Goal: Task Accomplishment & Management: Manage account settings

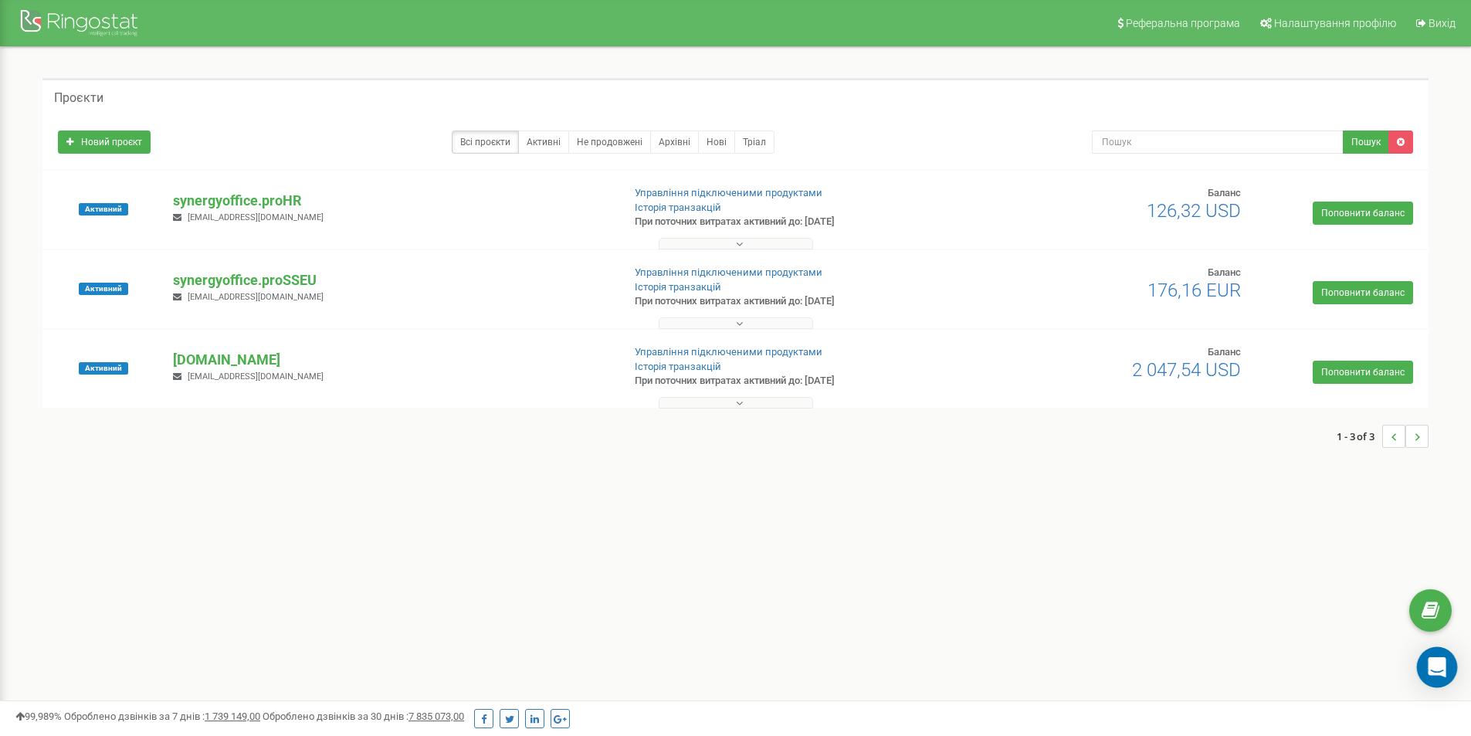
click at [1445, 664] on icon "Open Intercom Messenger" at bounding box center [1437, 667] width 20 height 20
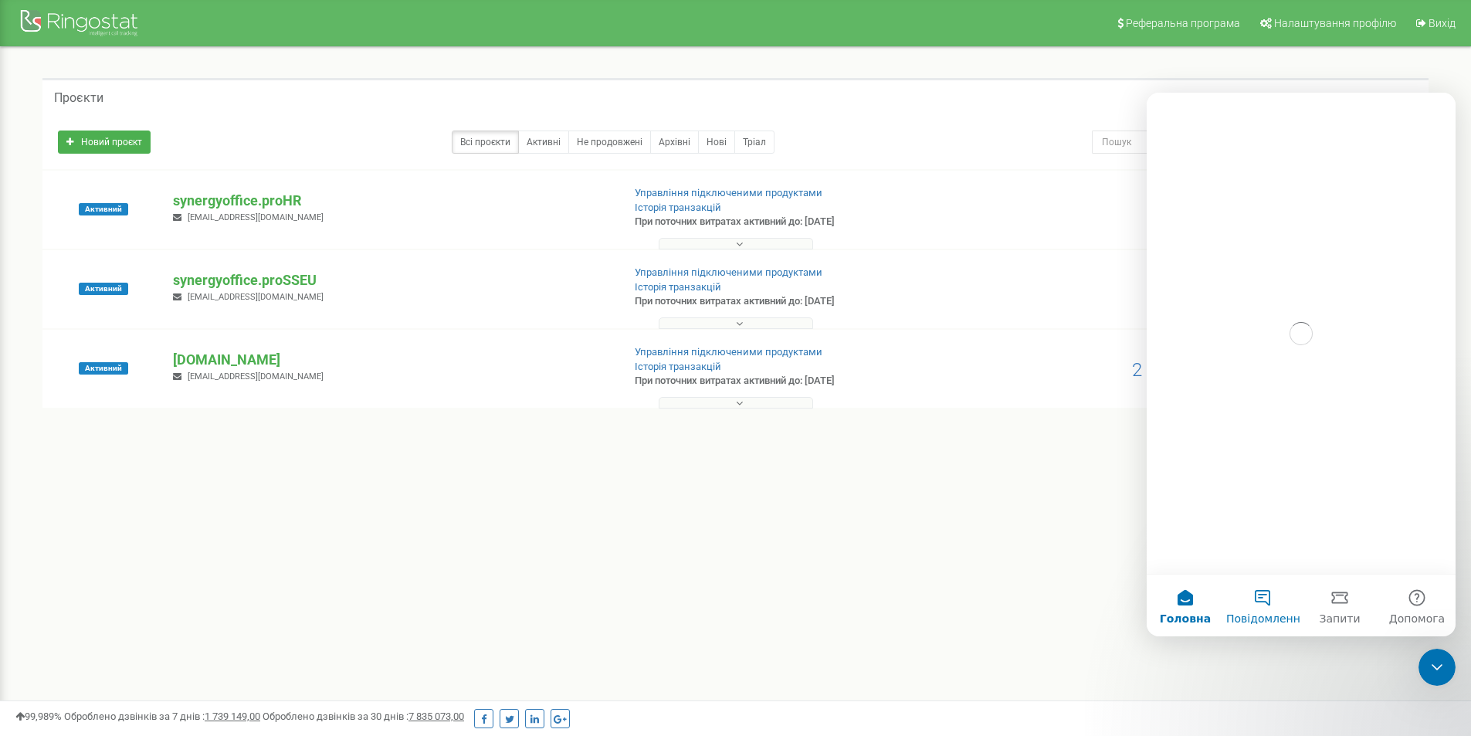
click at [1277, 599] on button "Повідомлення" at bounding box center [1262, 606] width 77 height 62
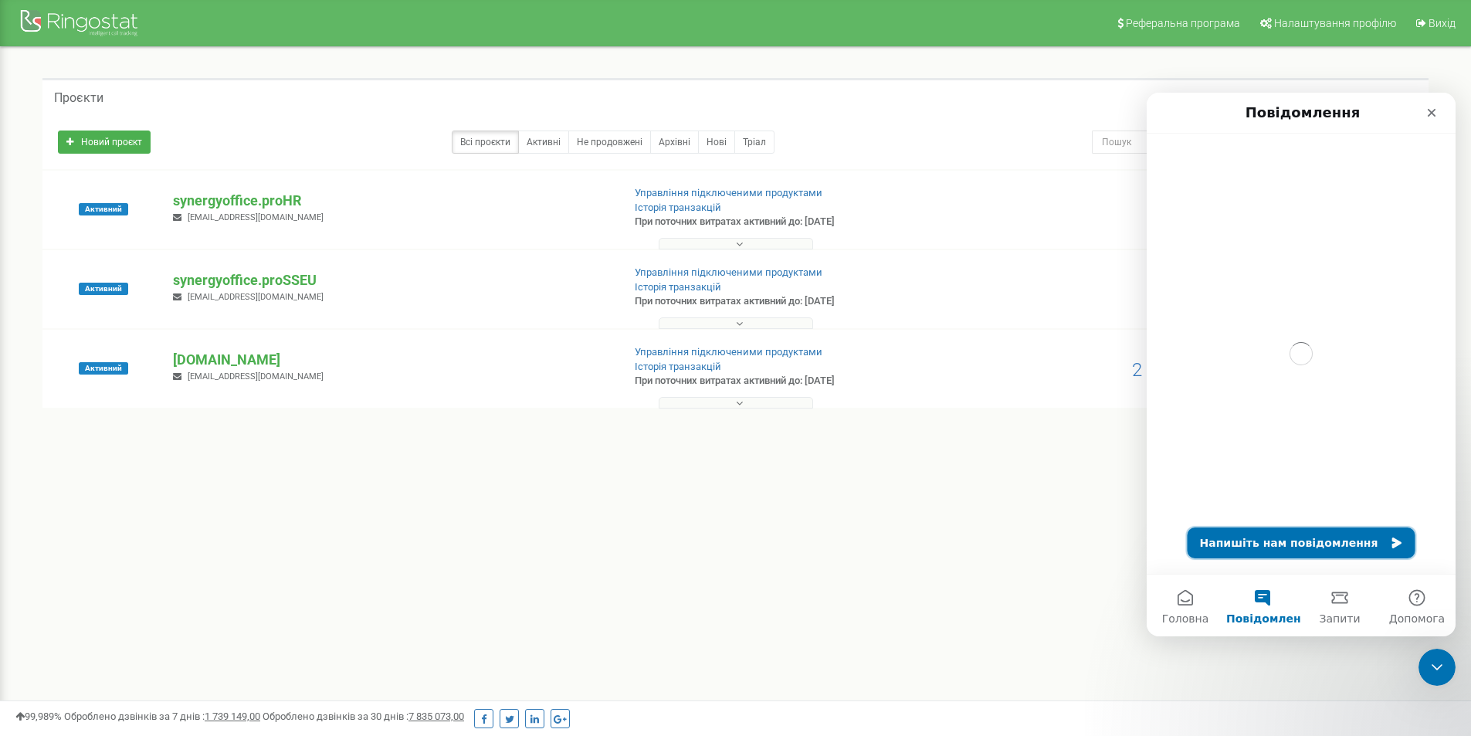
click at [1270, 536] on button "Напишіть нам повідомлення" at bounding box center [1302, 543] width 228 height 31
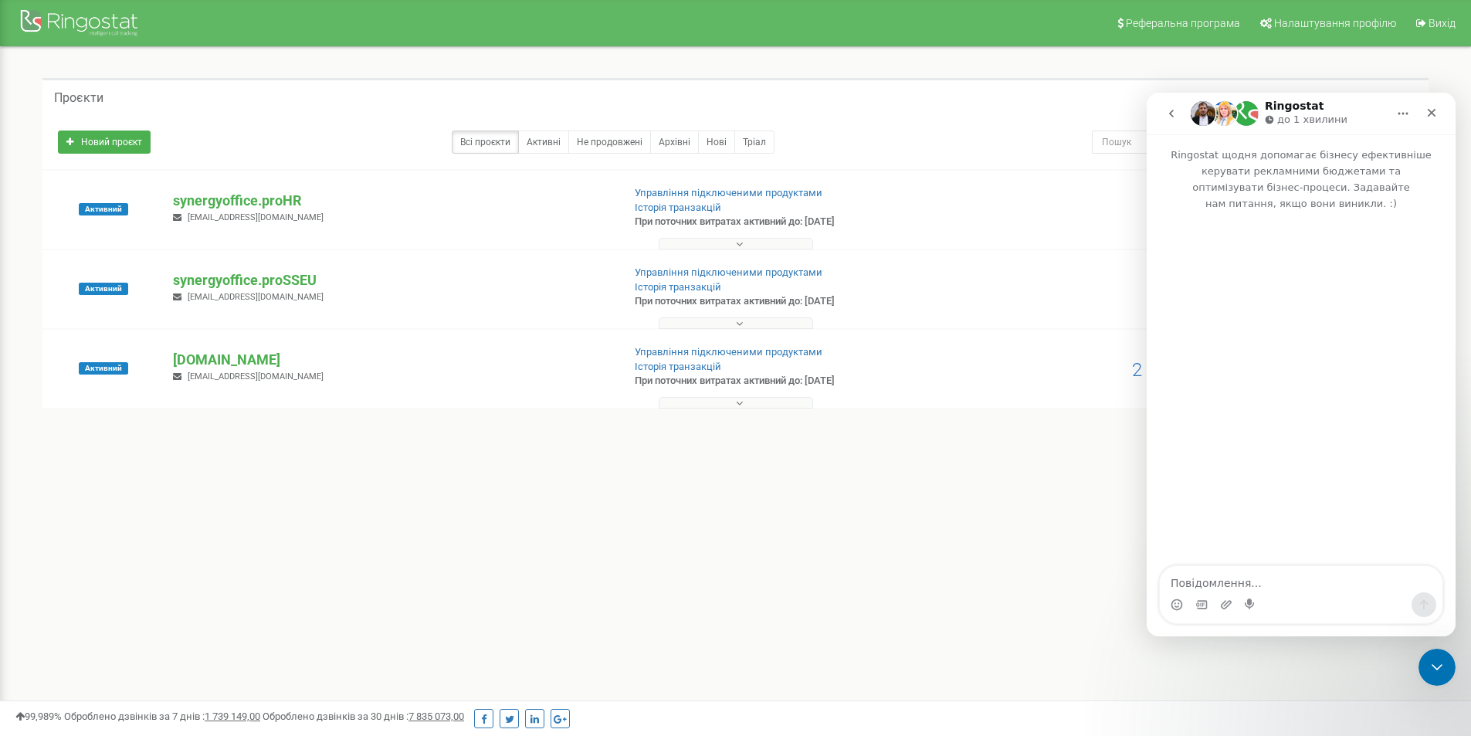
type textarea "Доброго дня, прошу створити нового співробітника Білюк Михайлина, закріпити за …"
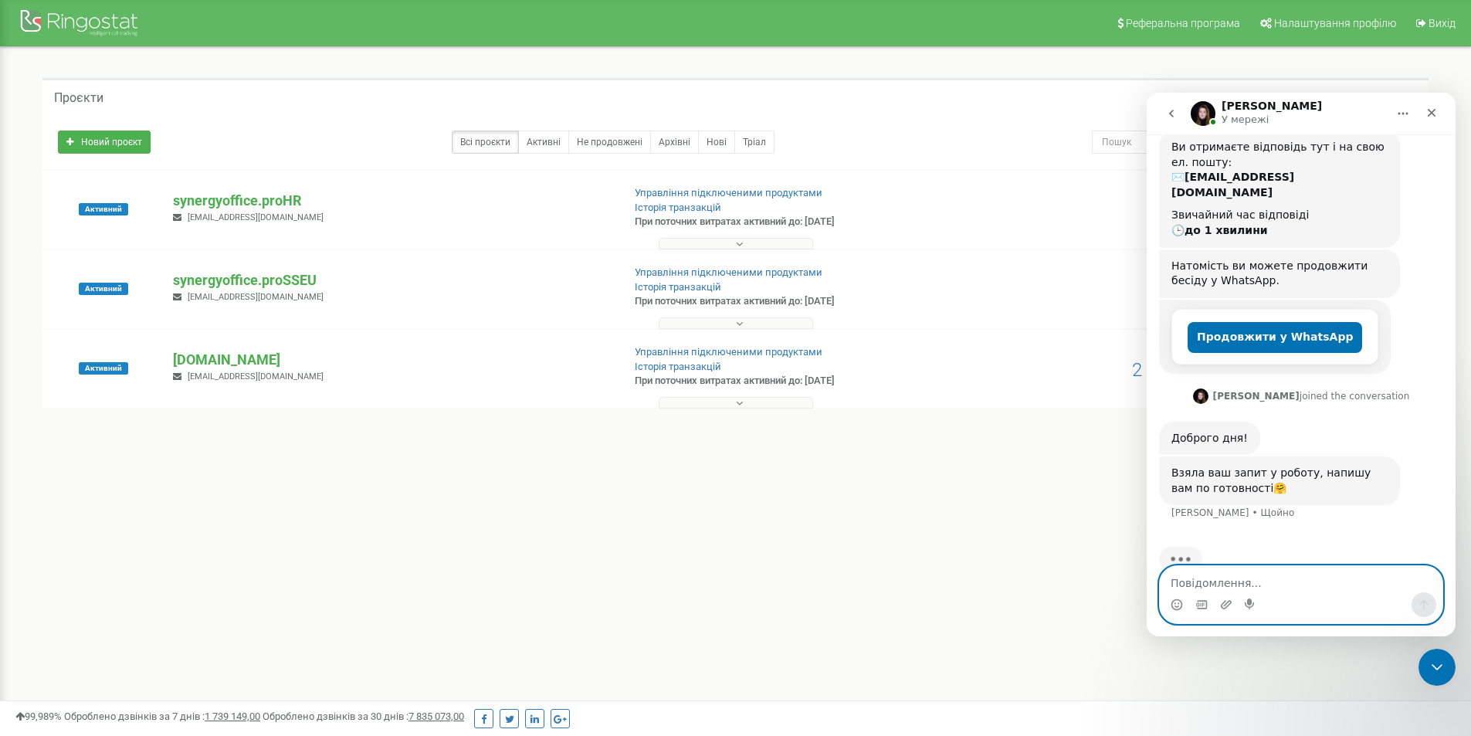
scroll to position [230, 0]
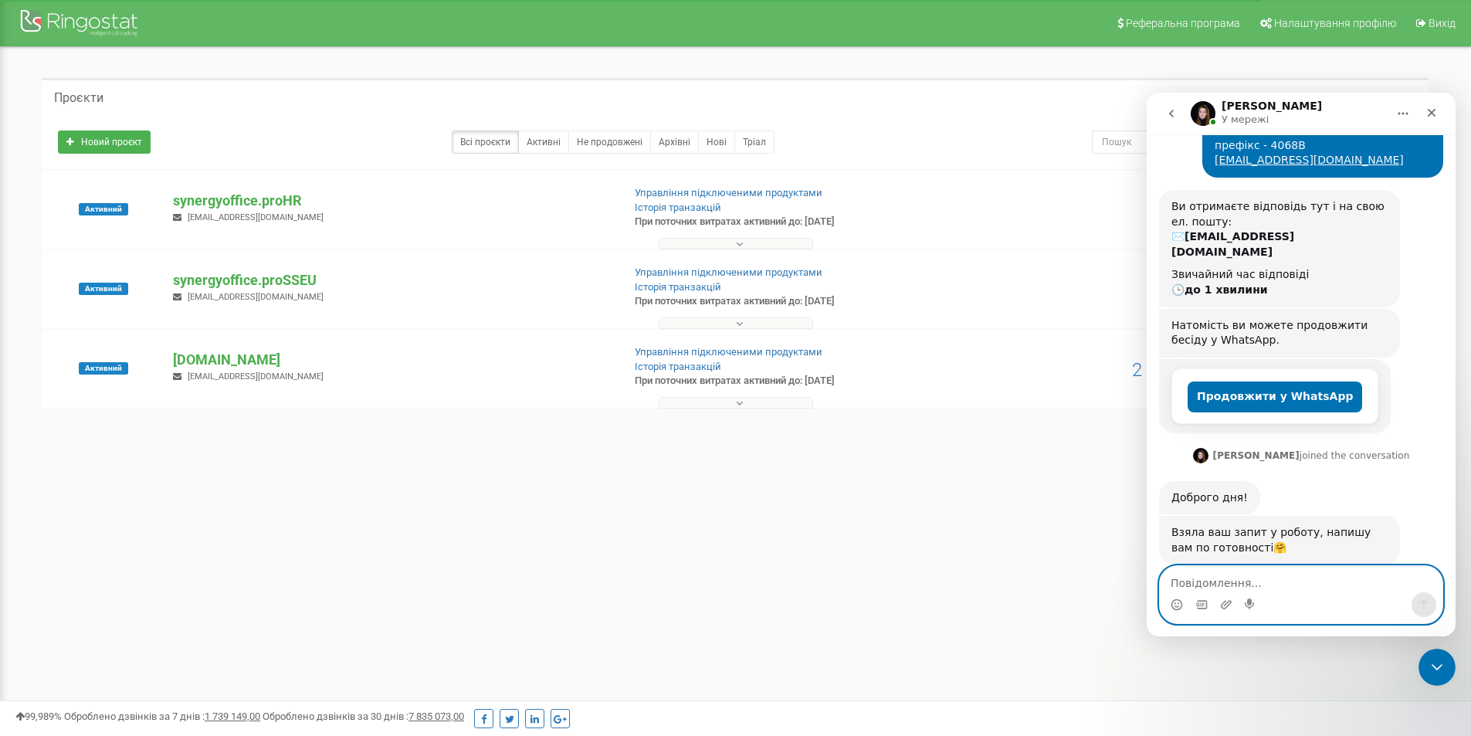
click at [1267, 577] on textarea "Повідомлення..." at bounding box center [1301, 579] width 283 height 26
type textarea "дякую, очікую..."
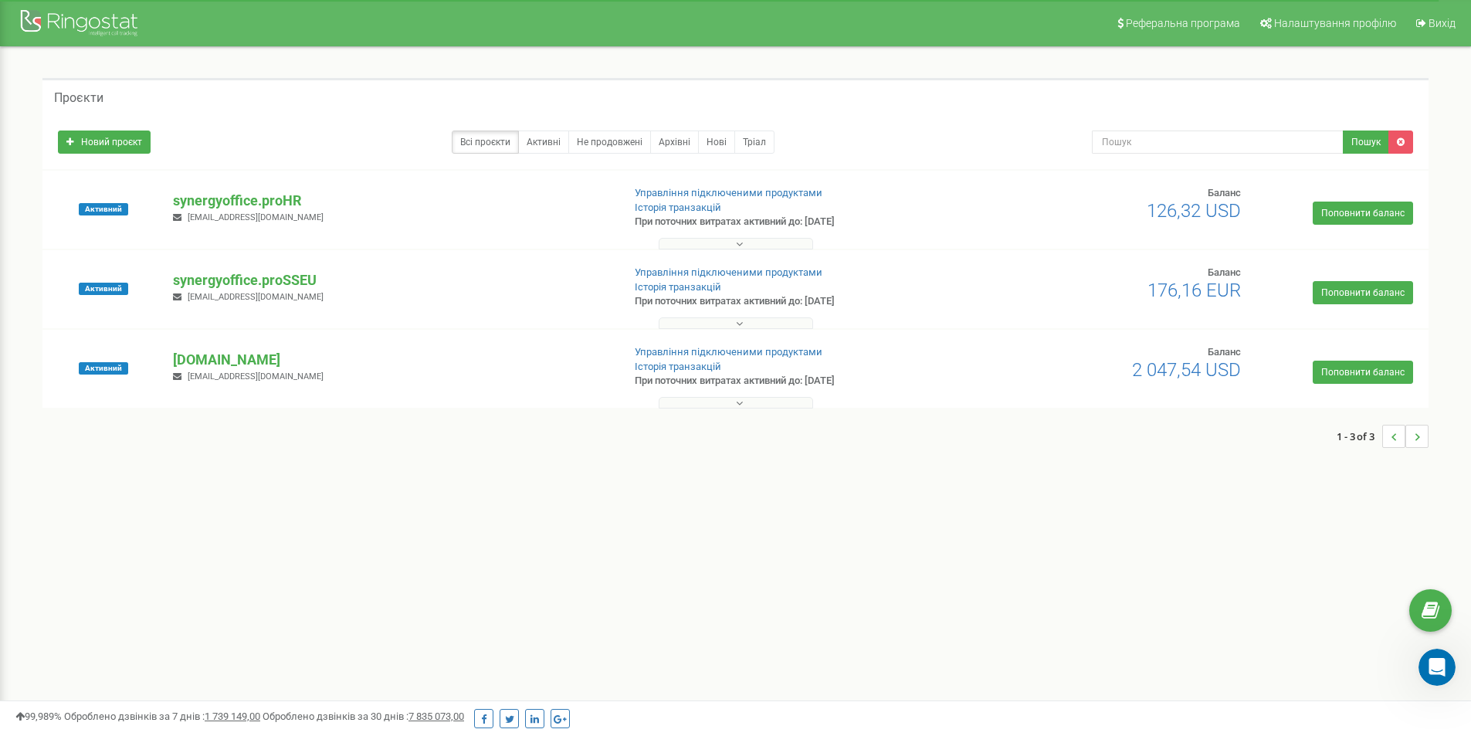
scroll to position [276, 0]
click at [382, 357] on p "[DOMAIN_NAME]" at bounding box center [391, 360] width 436 height 20
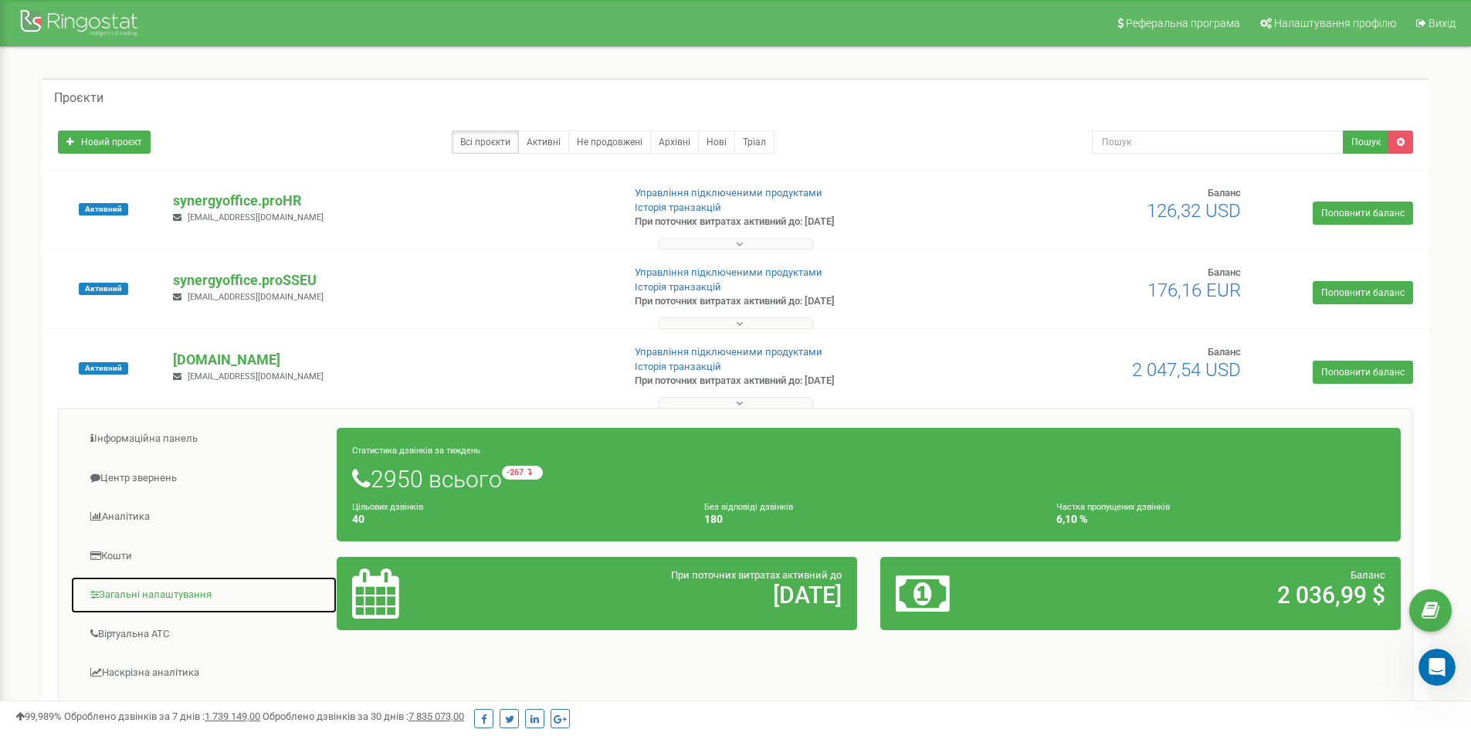
click at [168, 595] on link "Загальні налаштування" at bounding box center [203, 595] width 267 height 38
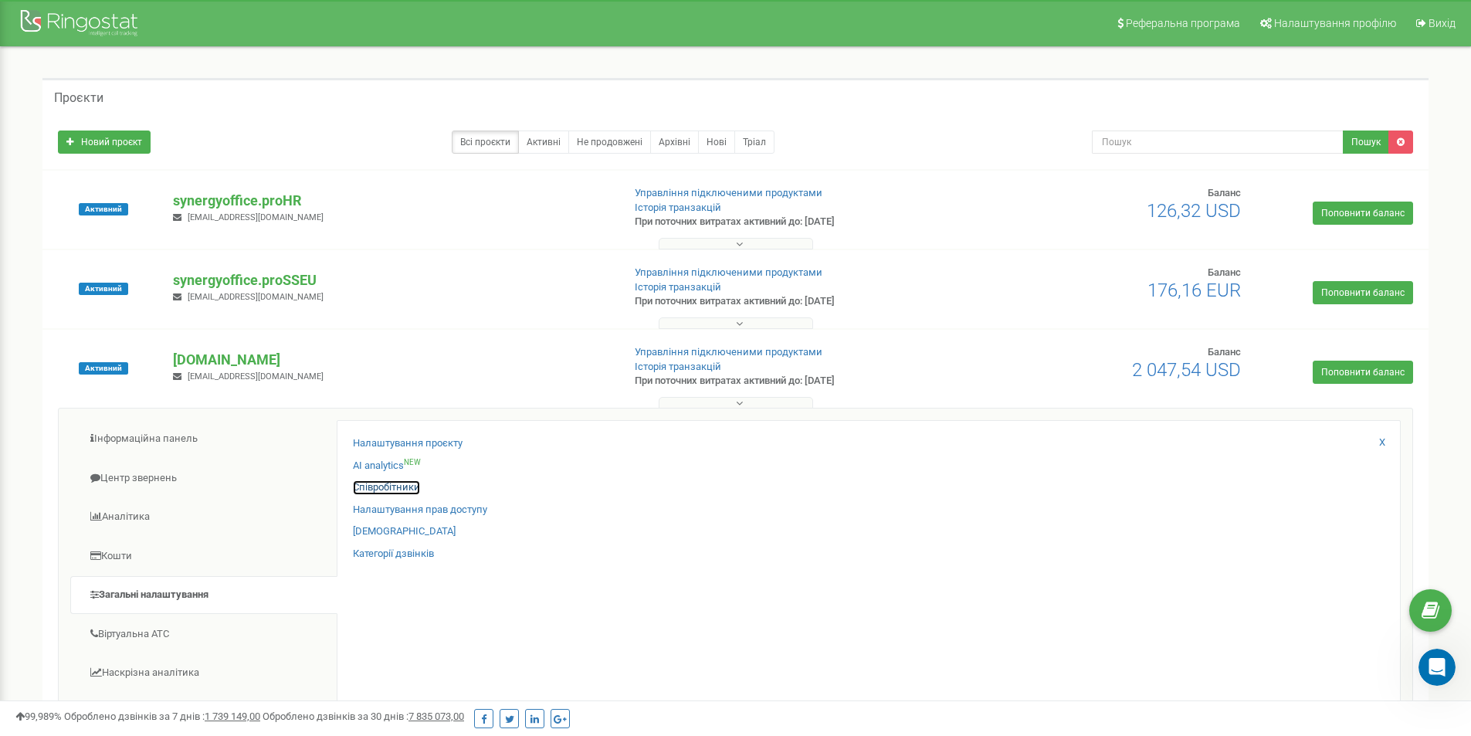
click at [406, 487] on link "Співробітники" at bounding box center [386, 487] width 67 height 15
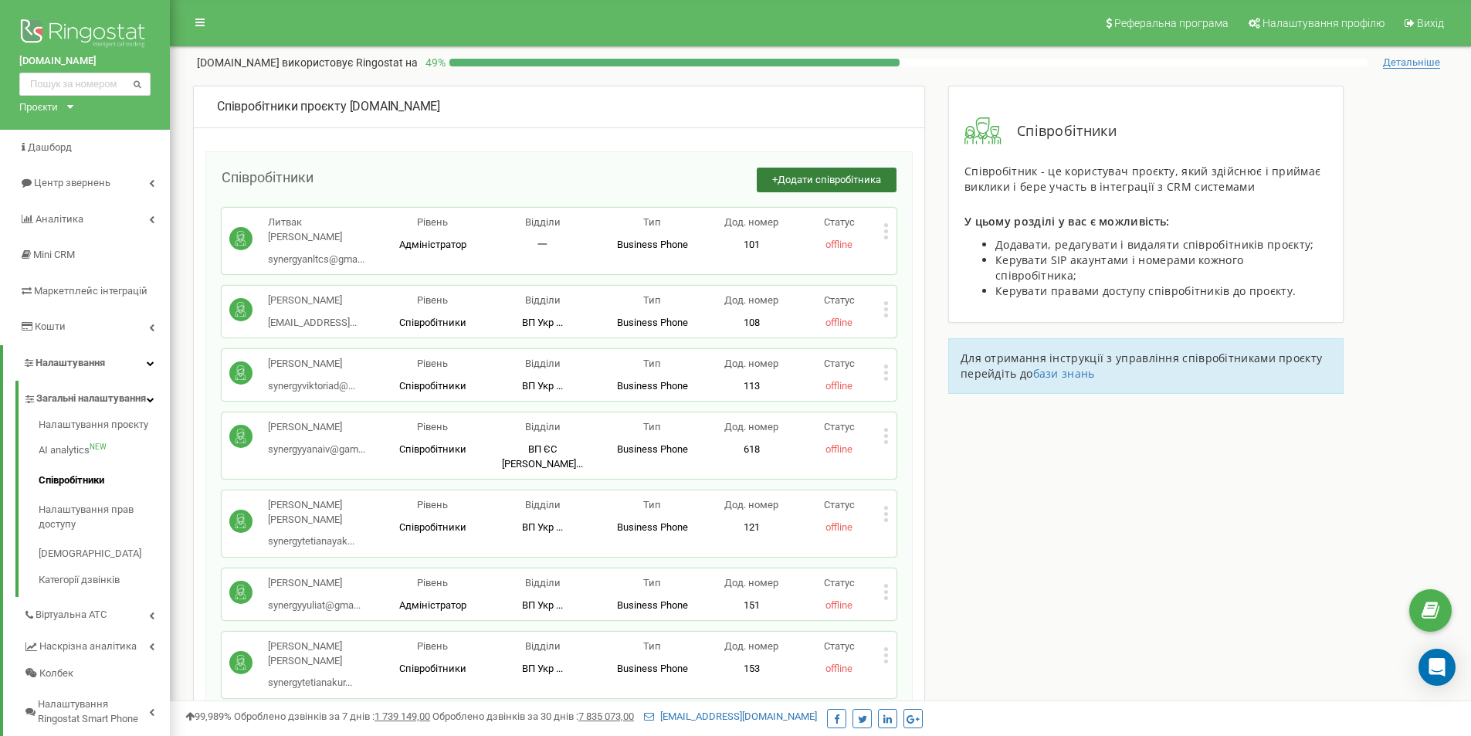
click at [843, 179] on span "Додати співробітника" at bounding box center [829, 180] width 103 height 12
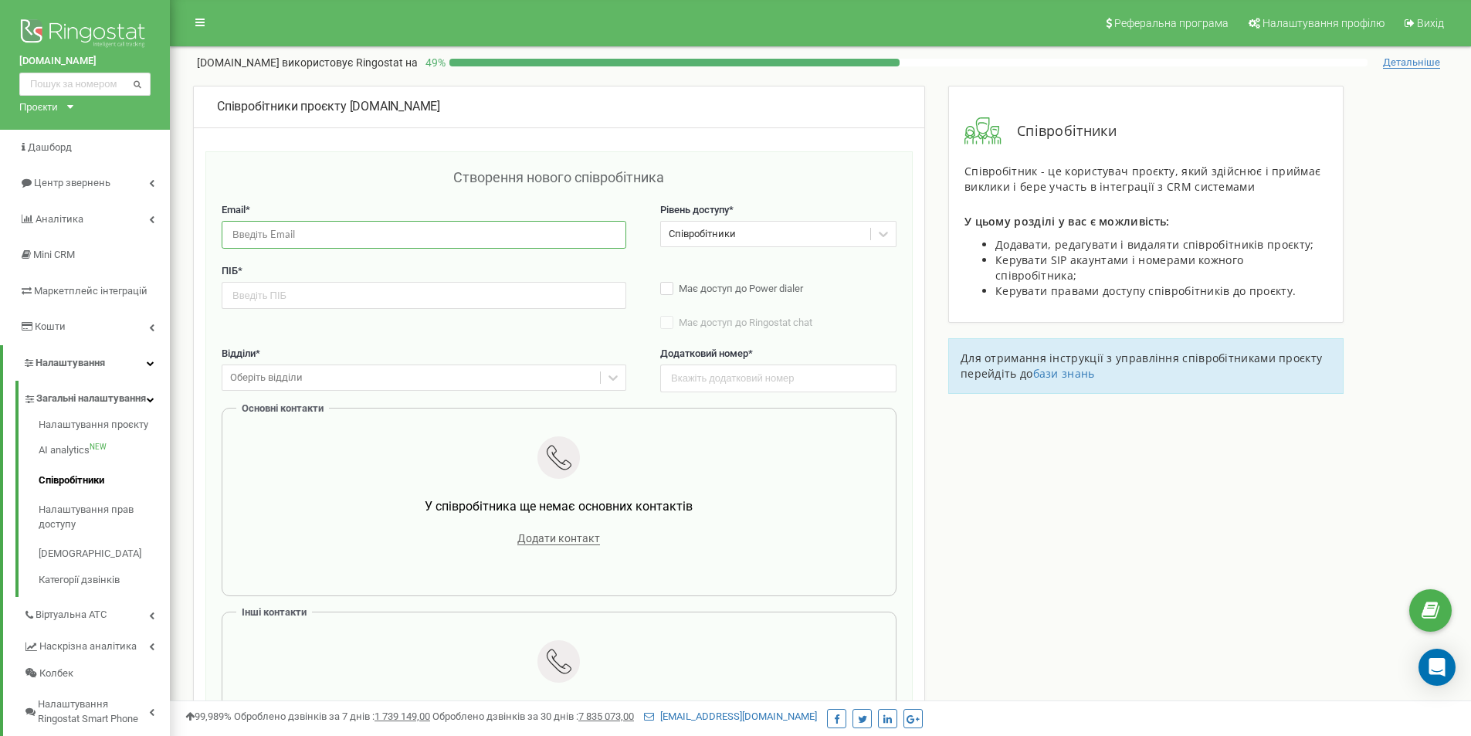
click at [593, 239] on input "email" at bounding box center [424, 234] width 405 height 27
click at [531, 188] on div "Створення нового співробітника" at bounding box center [559, 186] width 675 height 36
click at [392, 288] on input "text" at bounding box center [424, 295] width 405 height 27
click at [717, 230] on div "Співробітники" at bounding box center [702, 234] width 67 height 15
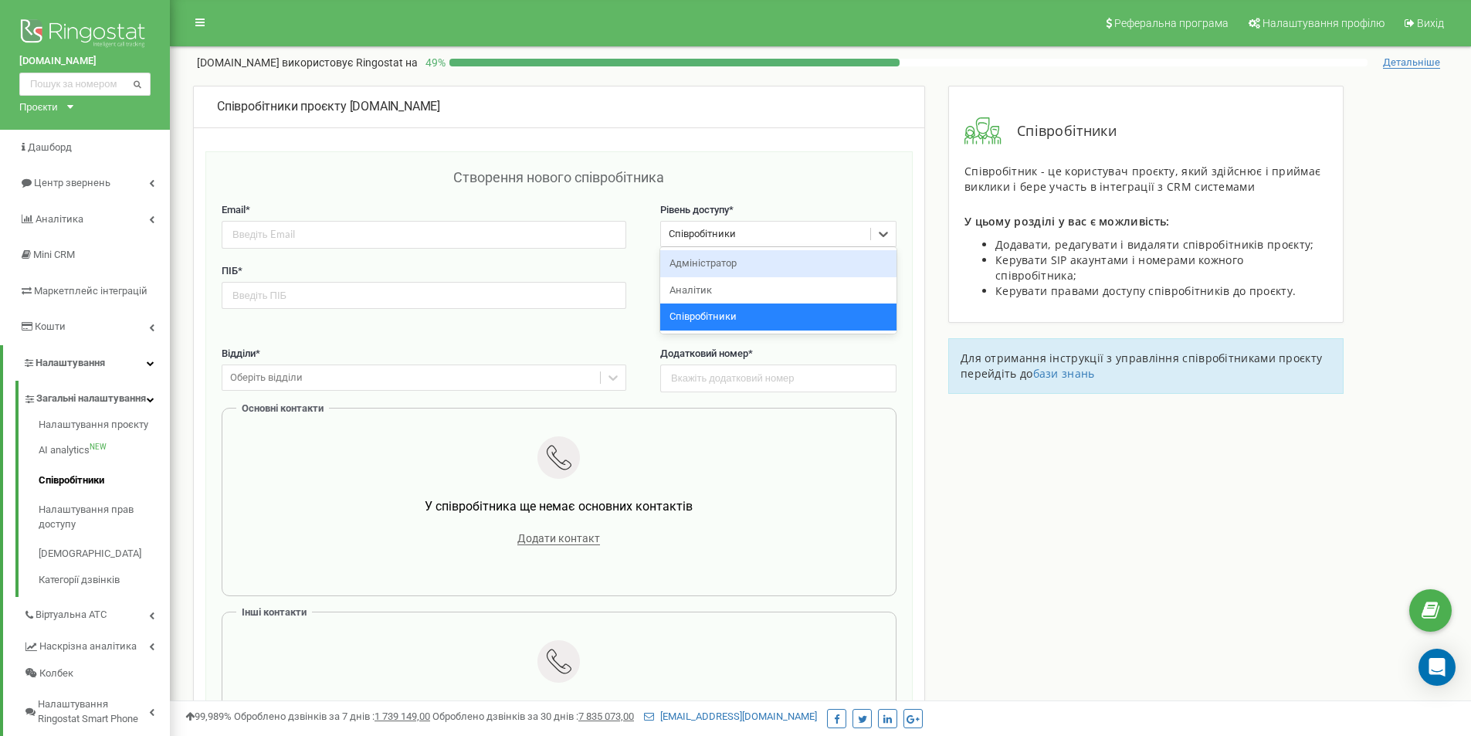
click at [719, 269] on div "Адміністратор" at bounding box center [778, 263] width 236 height 27
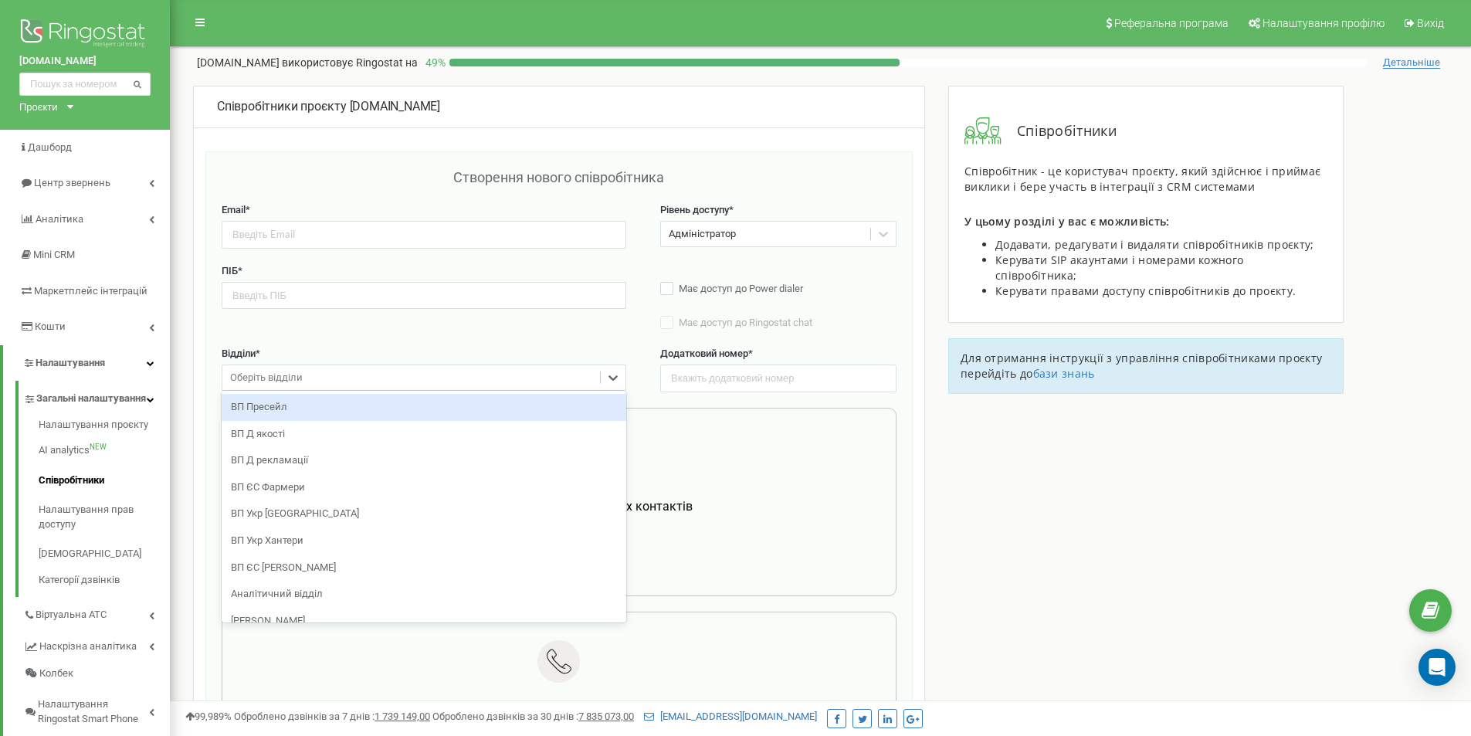
click at [459, 376] on div "Оберіть відділи" at bounding box center [411, 378] width 378 height 24
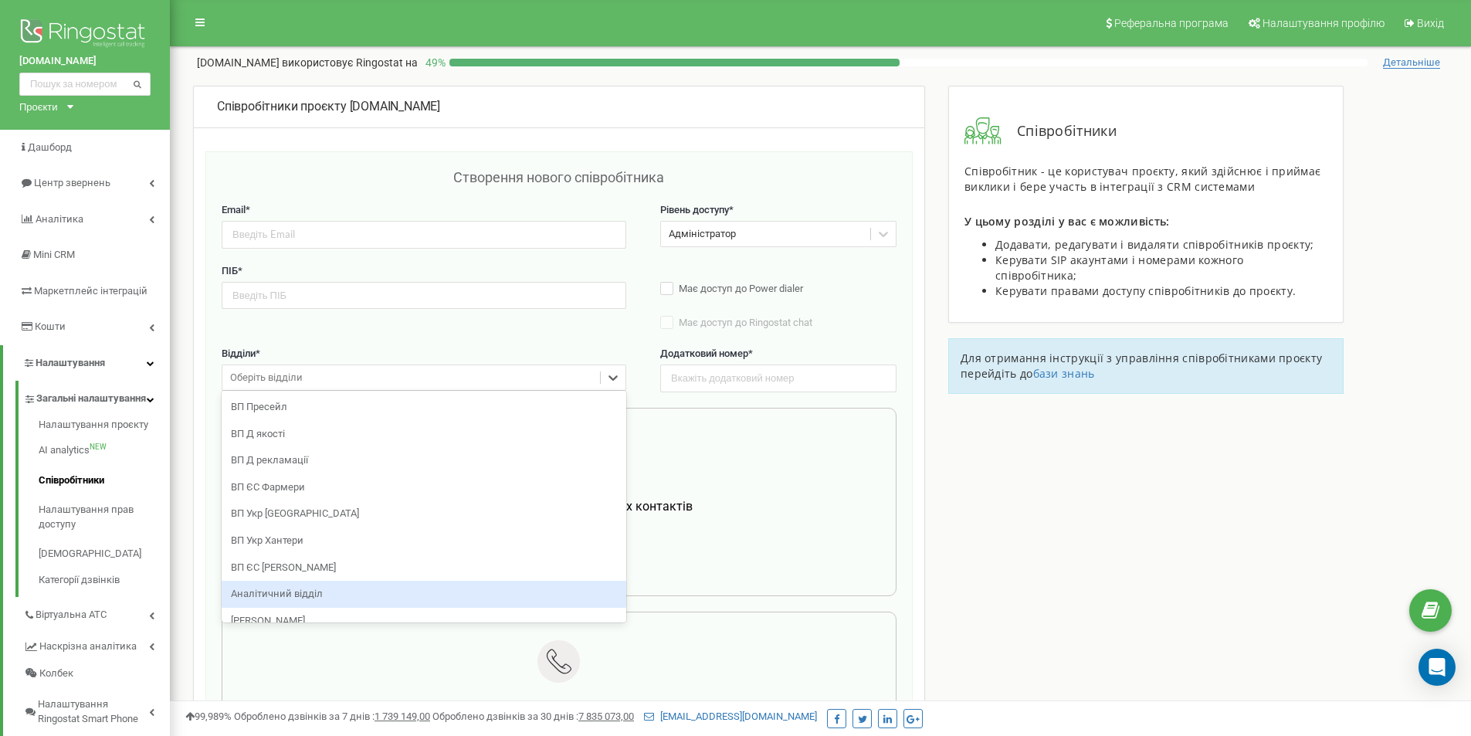
scroll to position [15, 0]
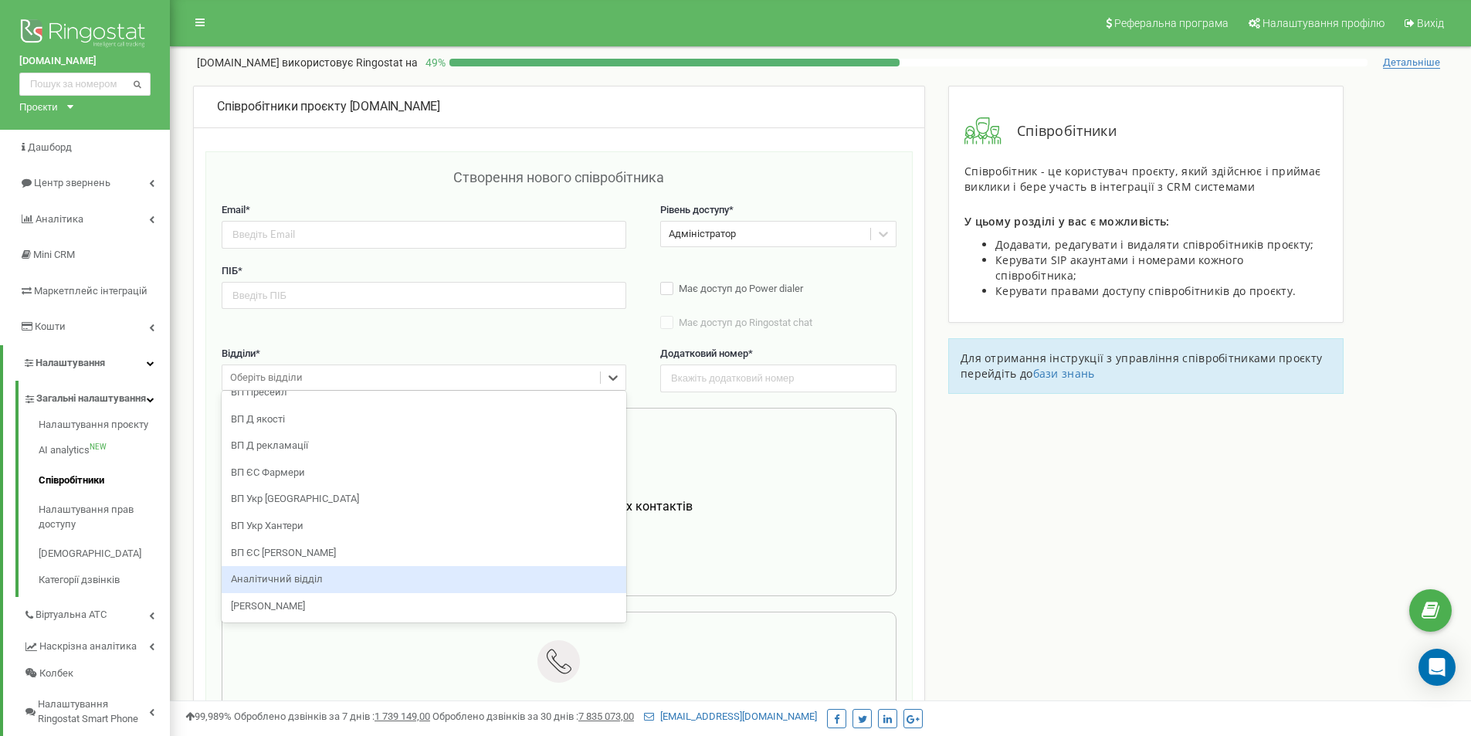
click at [408, 569] on div "Аналітичний відділ" at bounding box center [424, 579] width 405 height 27
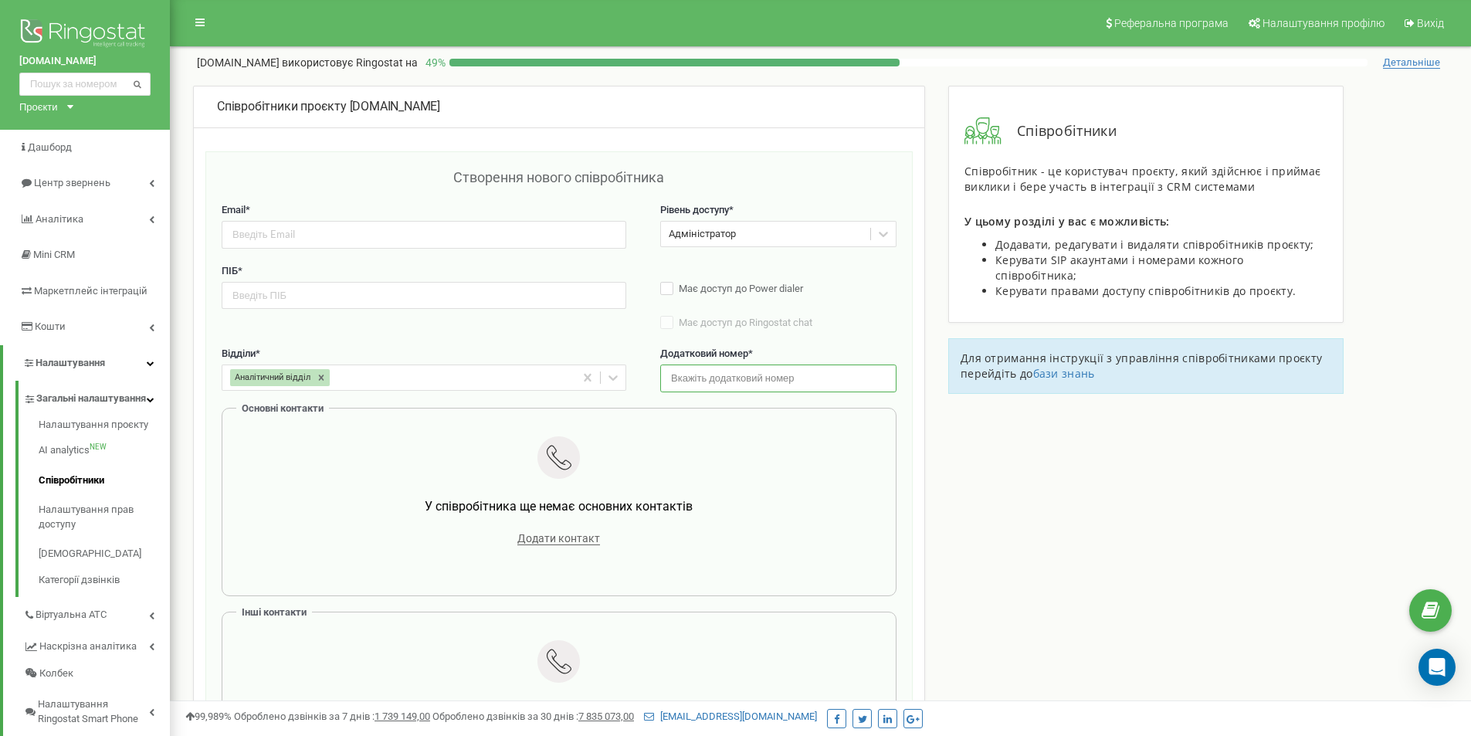
click at [764, 375] on input "text" at bounding box center [778, 378] width 236 height 27
type input "1909"
click at [670, 284] on label "Має доступ до Power dialer" at bounding box center [778, 289] width 236 height 15
click at [362, 293] on input "text" at bounding box center [424, 295] width 405 height 27
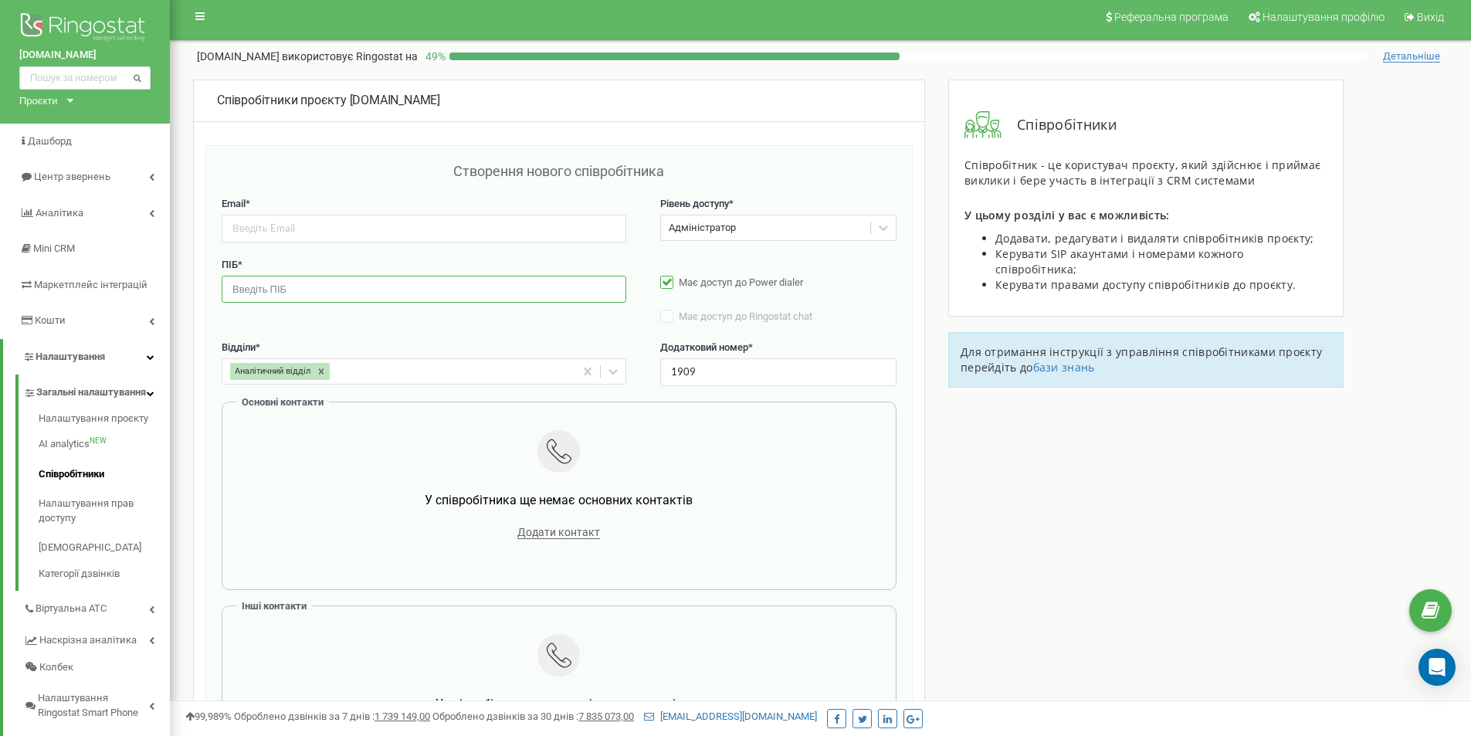
scroll to position [0, 0]
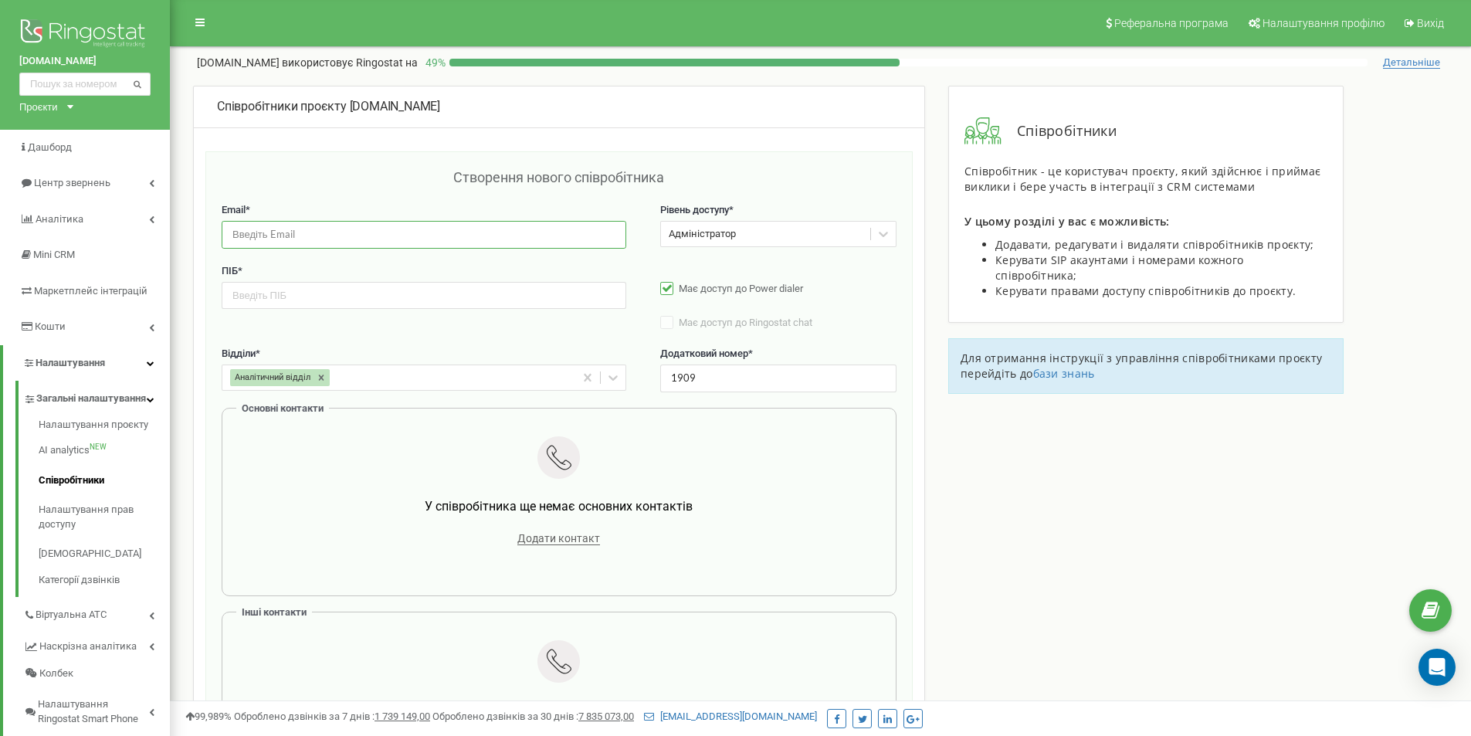
click at [418, 235] on input "email" at bounding box center [424, 234] width 405 height 27
click at [545, 307] on input "text" at bounding box center [424, 295] width 405 height 27
click at [137, 29] on img at bounding box center [84, 34] width 131 height 39
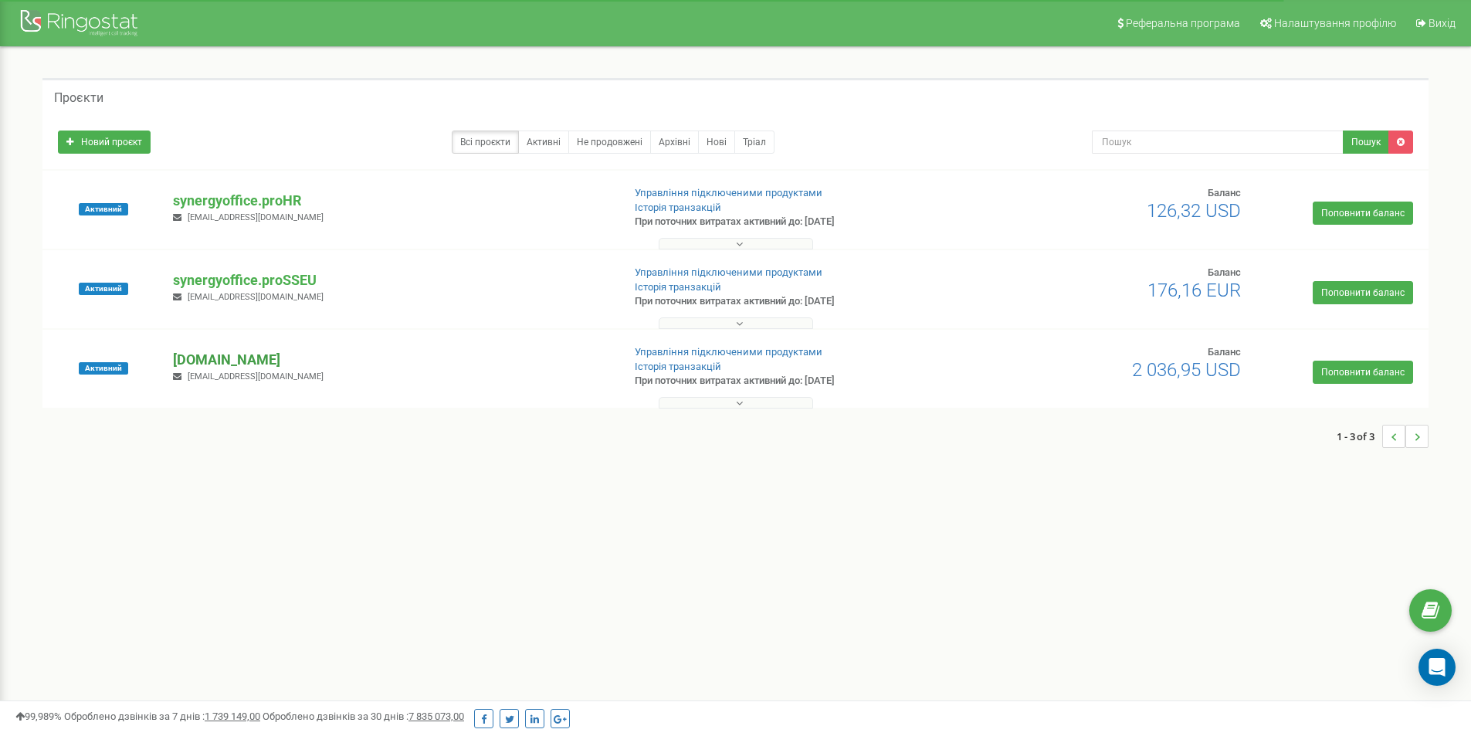
click at [284, 368] on p "[DOMAIN_NAME]" at bounding box center [391, 360] width 436 height 20
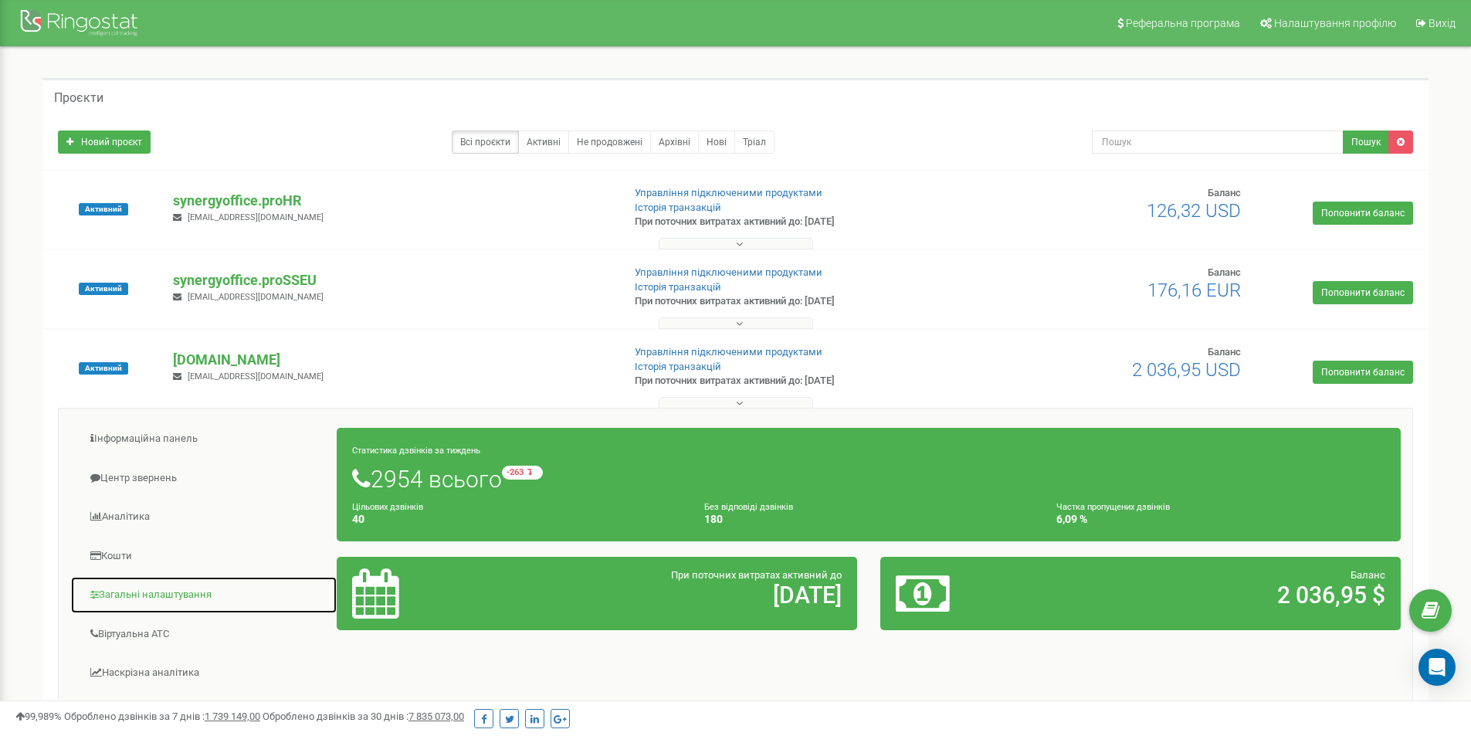
click at [183, 590] on link "Загальні налаштування" at bounding box center [203, 595] width 267 height 38
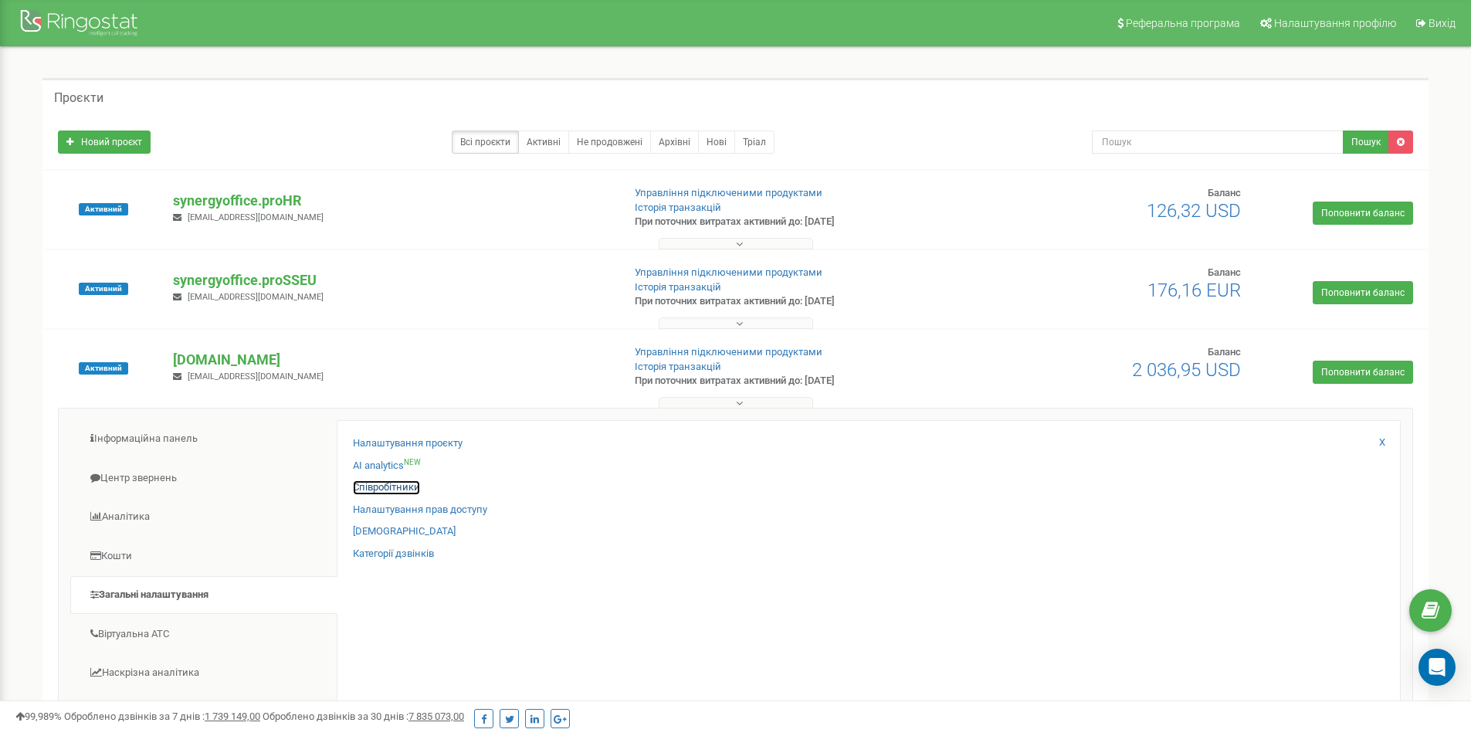
click at [379, 486] on link "Співробітники" at bounding box center [386, 487] width 67 height 15
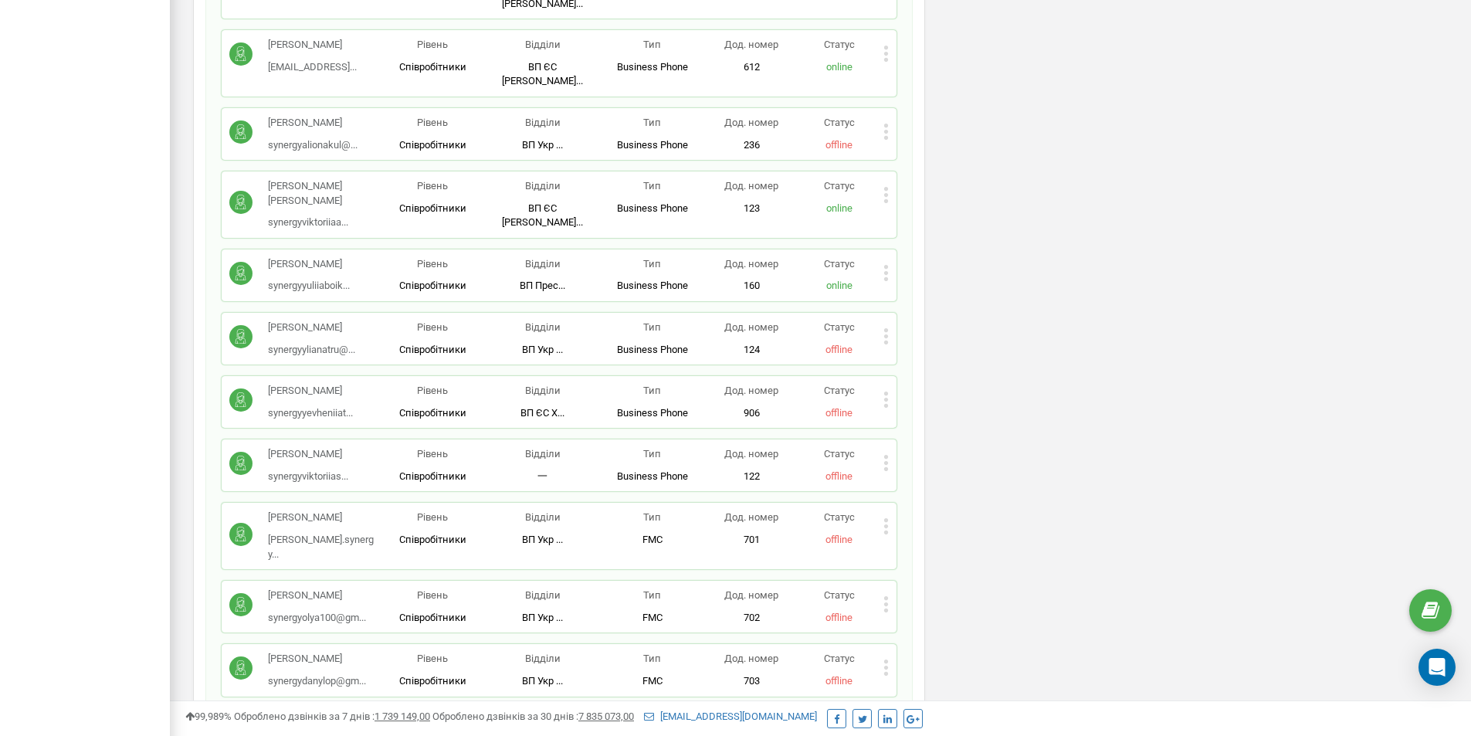
scroll to position [3232, 0]
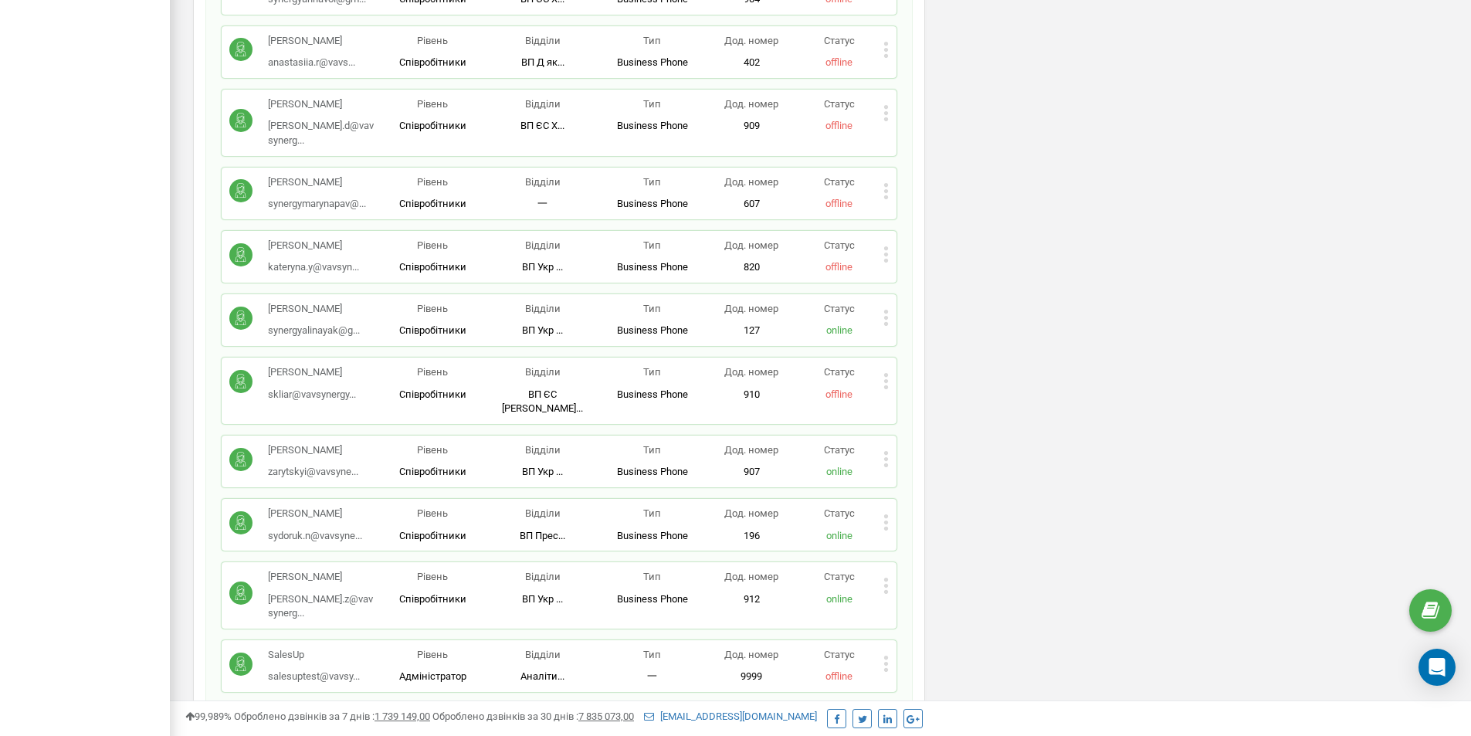
click at [884, 656] on icon at bounding box center [886, 664] width 5 height 16
click at [929, 684] on span "Редагувати" at bounding box center [934, 689] width 61 height 10
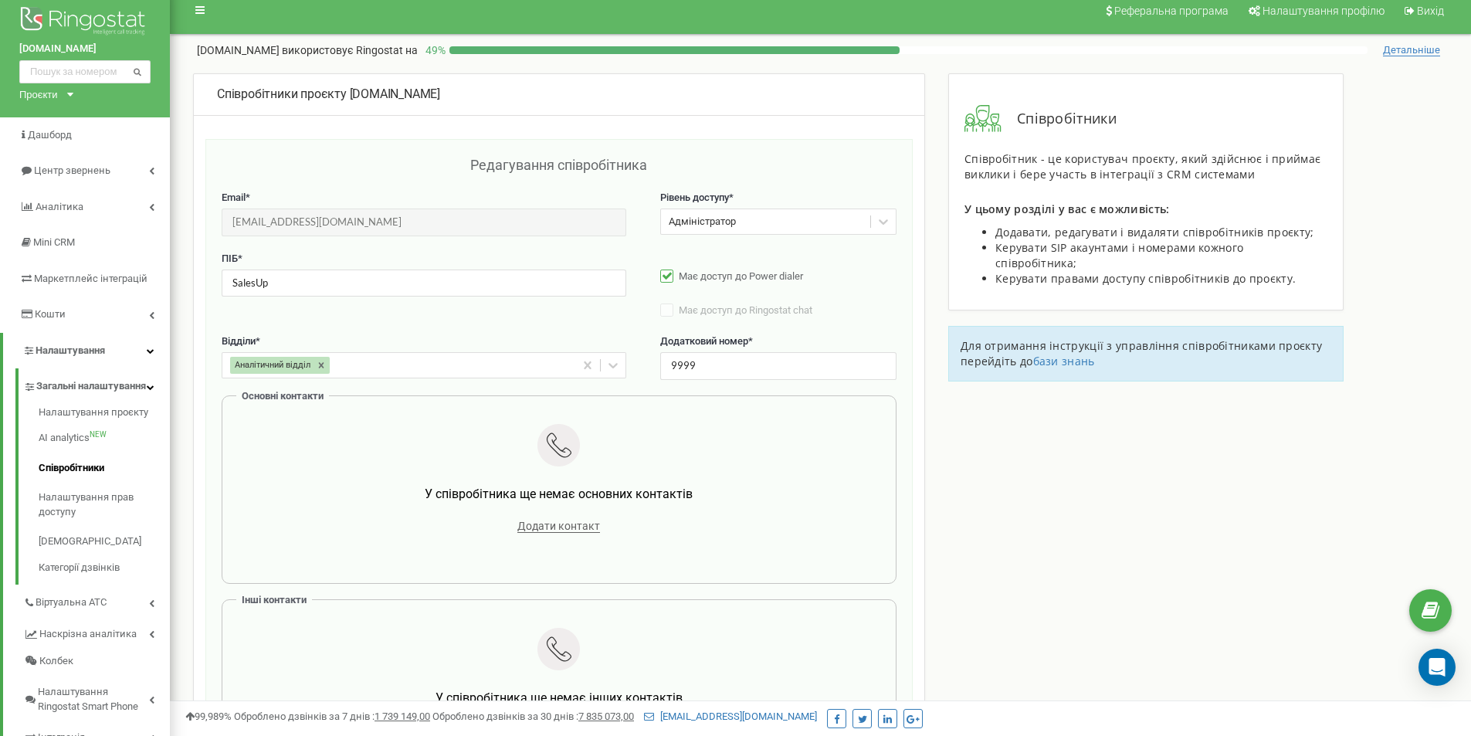
scroll to position [0, 0]
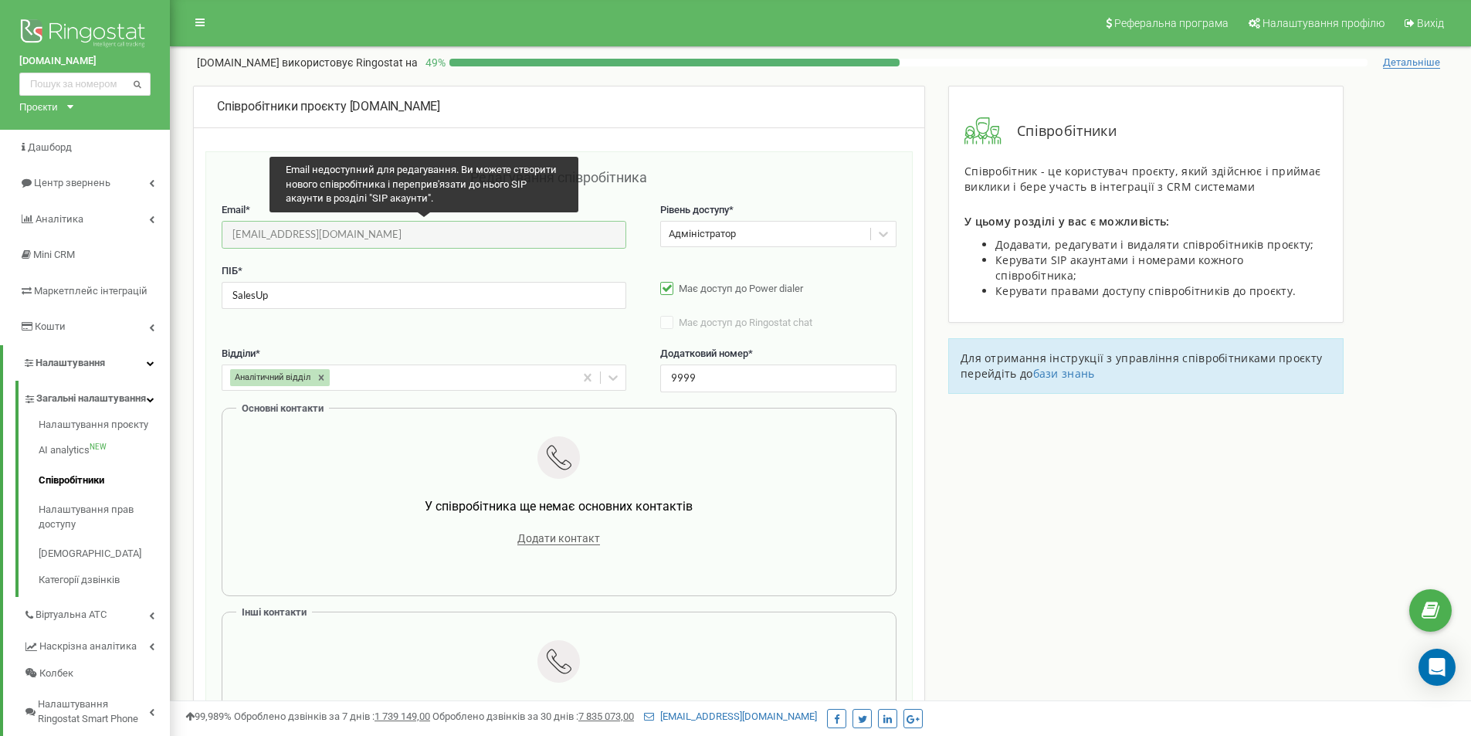
click at [415, 243] on input "[EMAIL_ADDRESS][DOMAIN_NAME]" at bounding box center [424, 234] width 405 height 27
click at [307, 239] on input "[EMAIL_ADDRESS][DOMAIN_NAME]" at bounding box center [424, 234] width 405 height 27
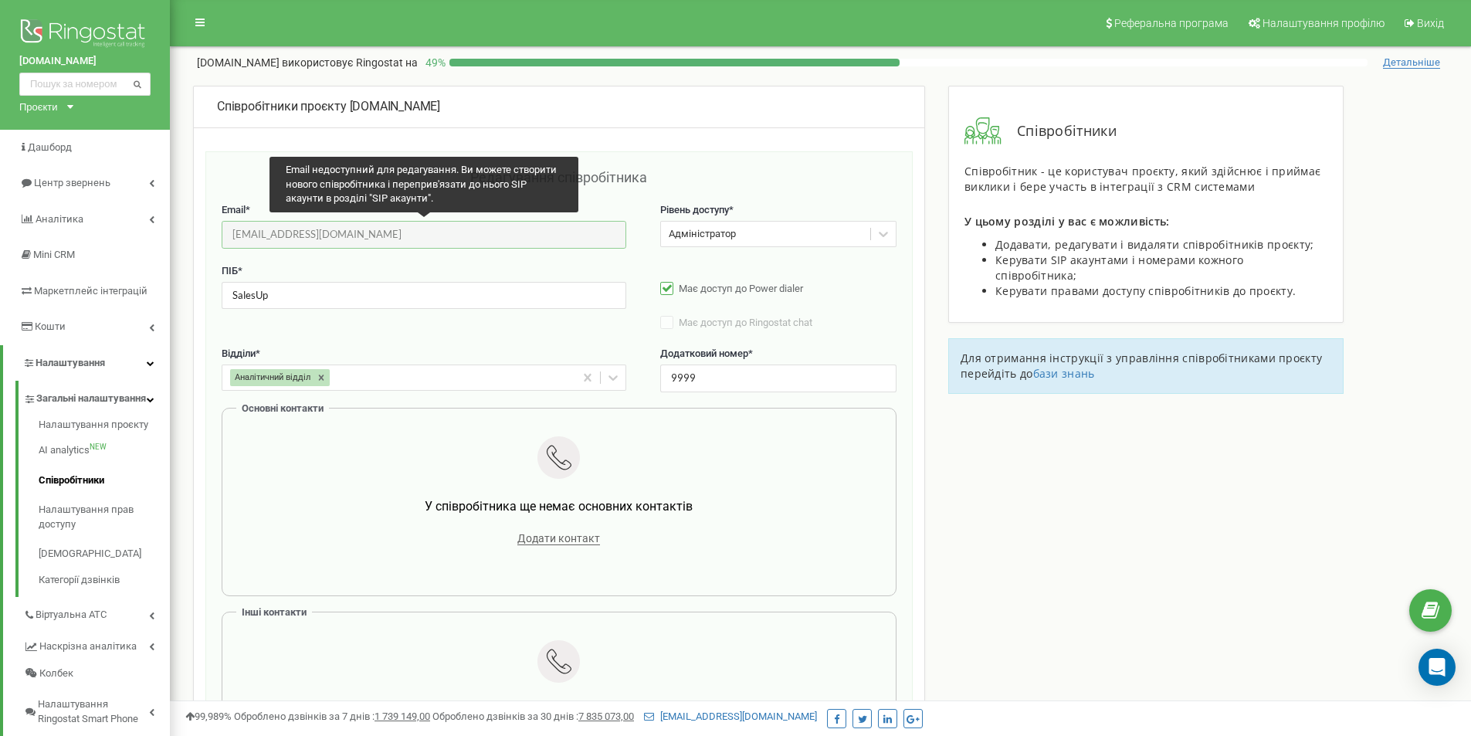
click at [307, 239] on input "[EMAIL_ADDRESS][DOMAIN_NAME]" at bounding box center [424, 234] width 405 height 27
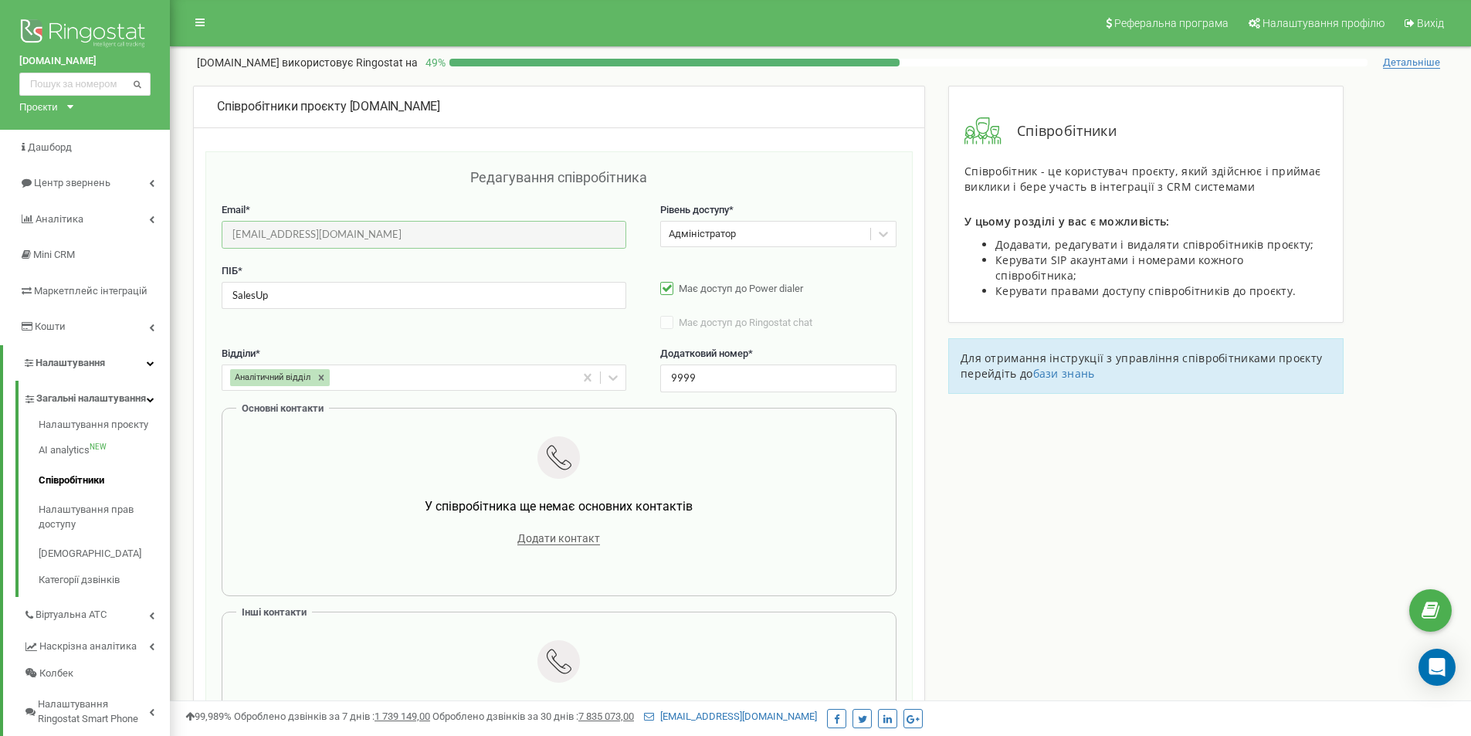
click at [383, 230] on input "[EMAIL_ADDRESS][DOMAIN_NAME]" at bounding box center [424, 234] width 405 height 27
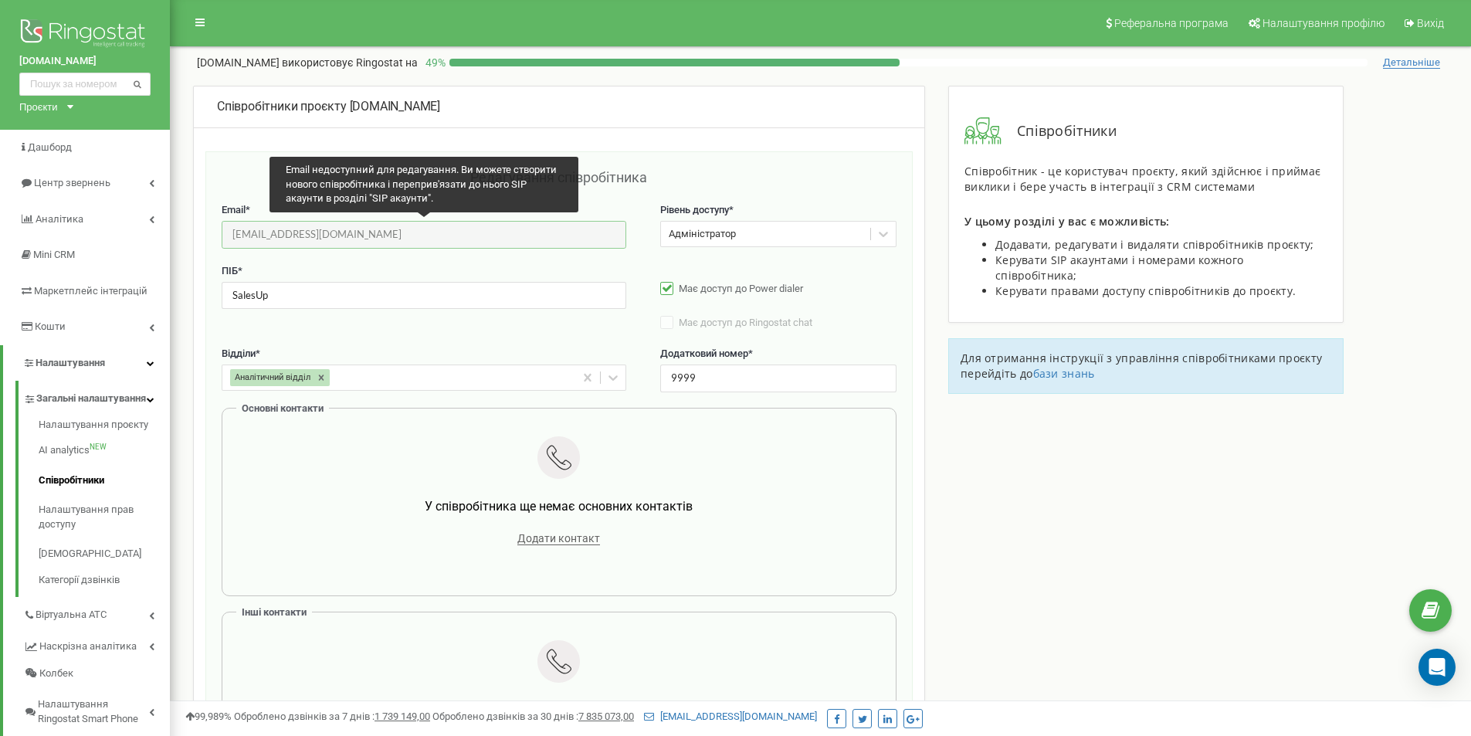
click at [383, 230] on input "[EMAIL_ADDRESS][DOMAIN_NAME]" at bounding box center [424, 234] width 405 height 27
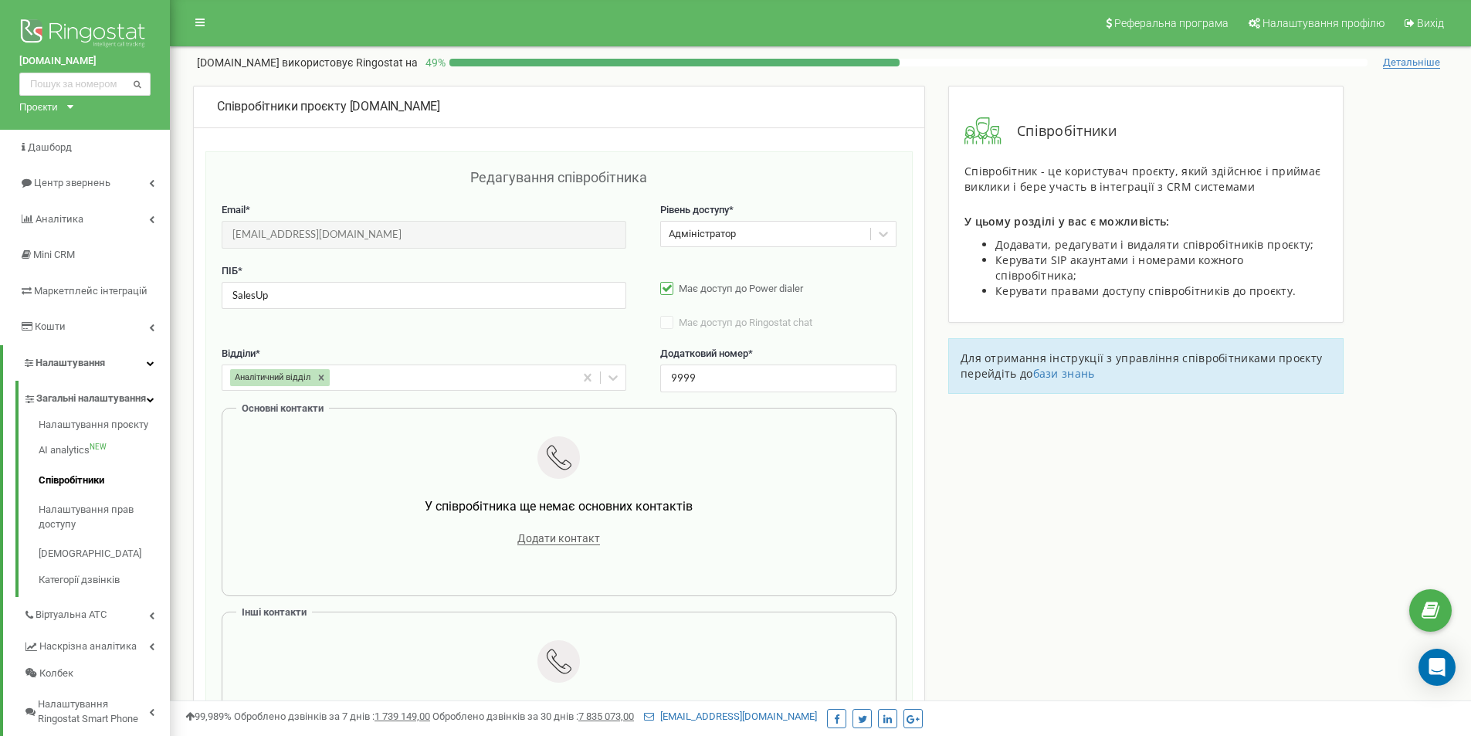
click at [550, 117] on div "Співробітники проєкту synergyoffice.pro" at bounding box center [559, 108] width 731 height 42
click at [399, 226] on input "[EMAIL_ADDRESS][DOMAIN_NAME]" at bounding box center [424, 234] width 405 height 27
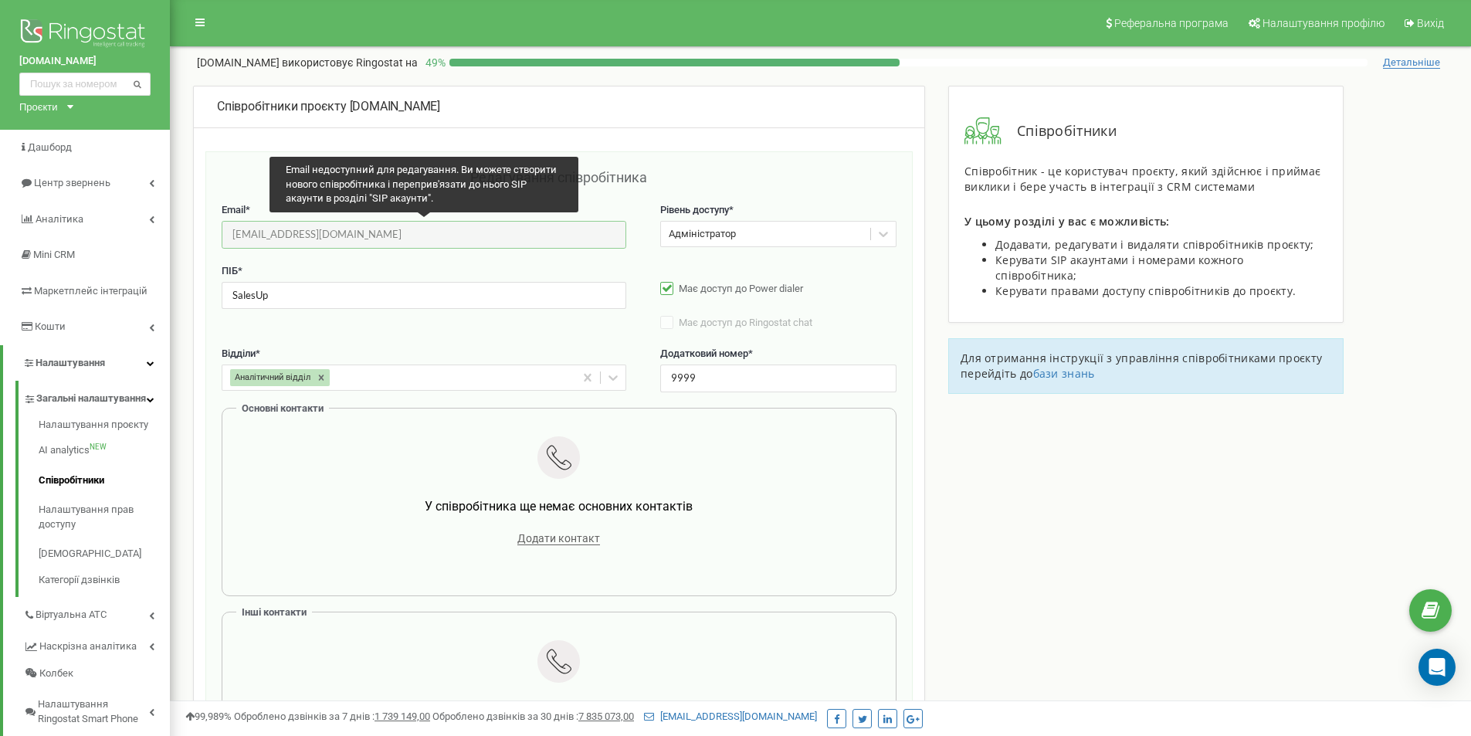
click at [399, 226] on input "[EMAIL_ADDRESS][DOMAIN_NAME]" at bounding box center [424, 234] width 405 height 27
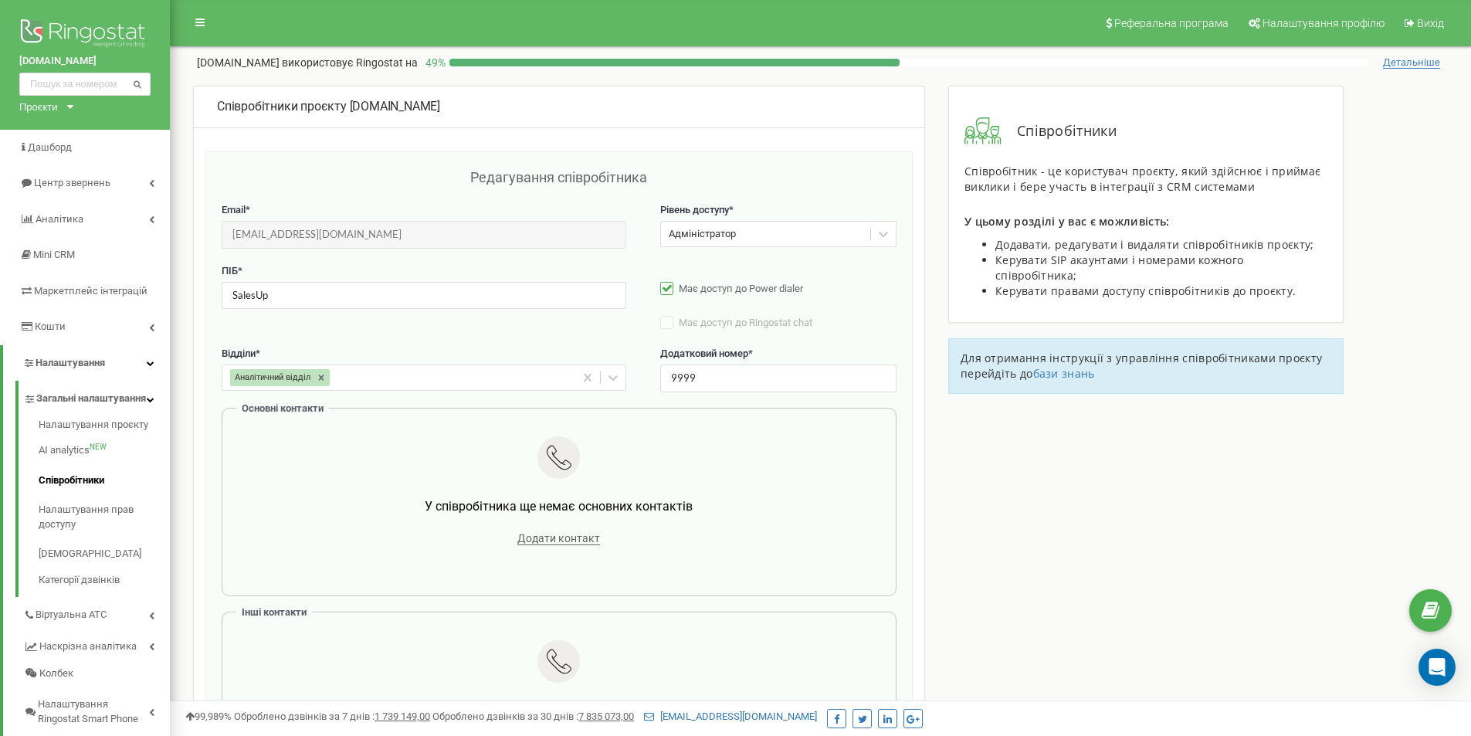
click at [768, 116] on div "Співробітники проєкту synergyoffice.pro" at bounding box center [559, 108] width 731 height 42
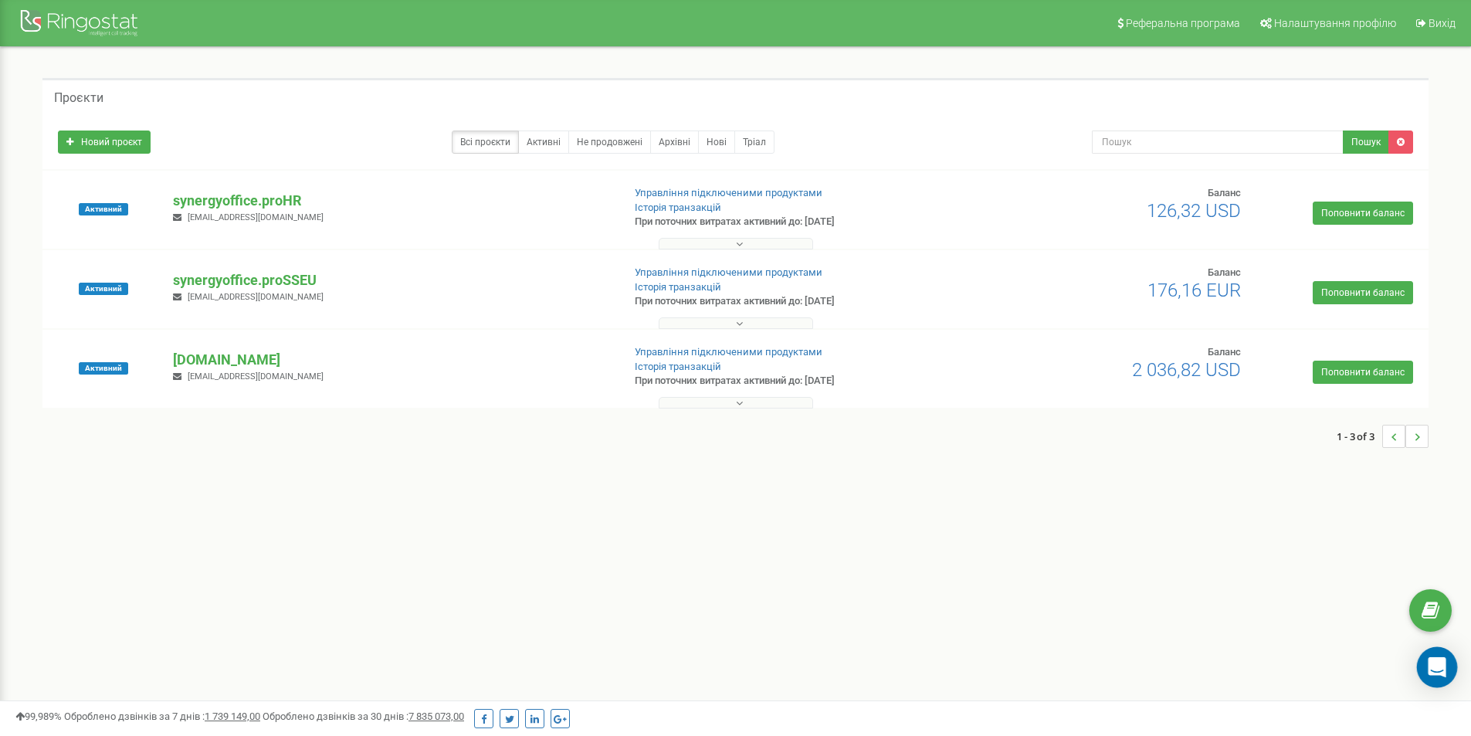
click at [1438, 658] on div "Open Intercom Messenger" at bounding box center [1437, 667] width 41 height 41
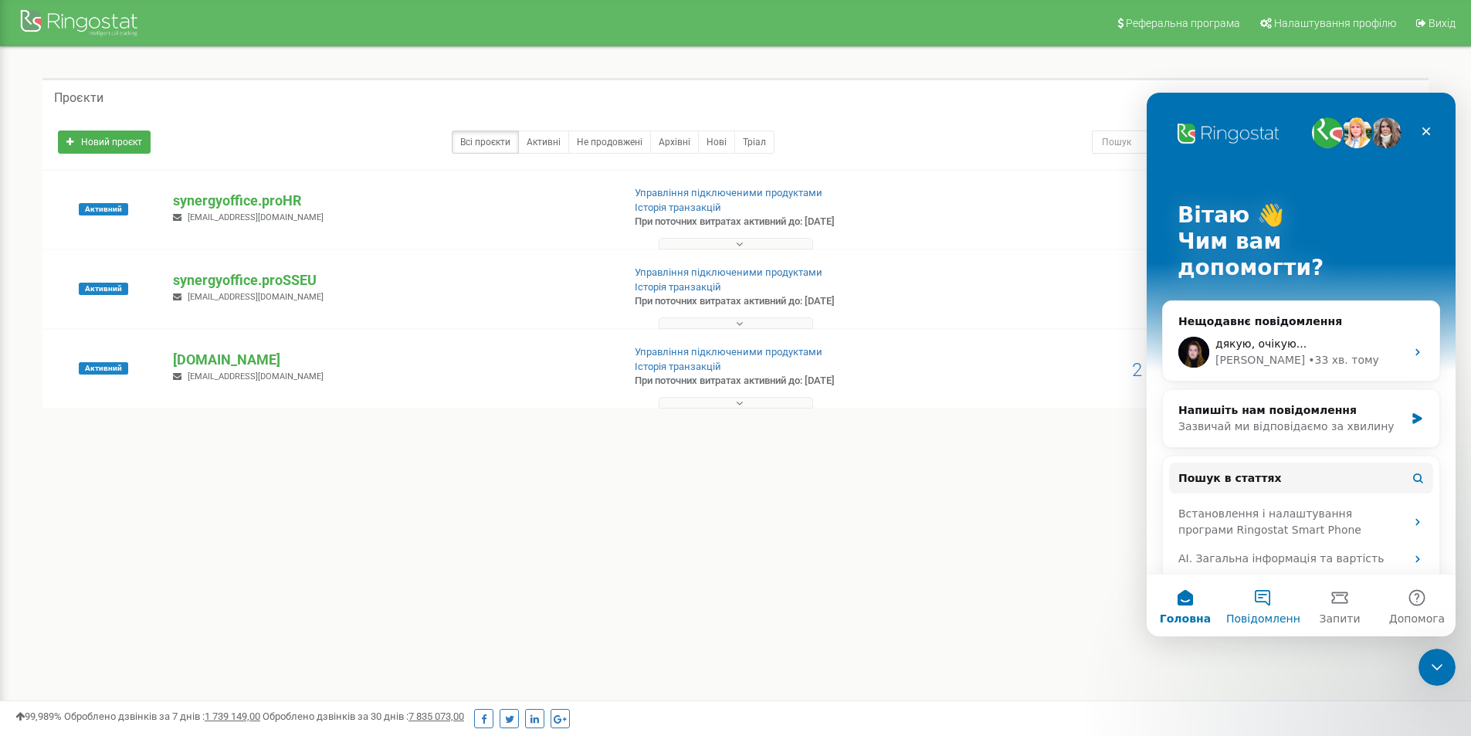
click at [1267, 600] on button "Повідомлення" at bounding box center [1262, 606] width 77 height 62
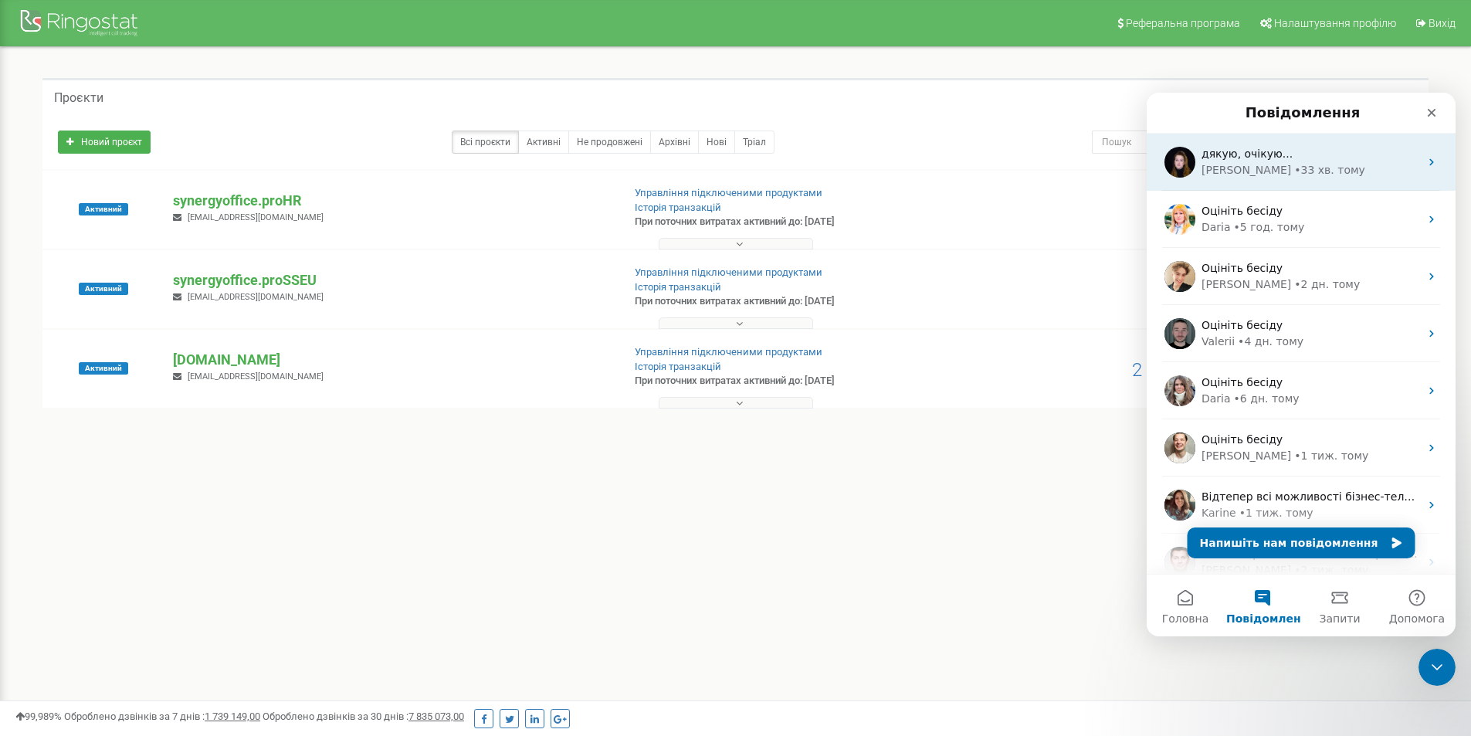
click at [1322, 158] on div "дякую, очікую..." at bounding box center [1311, 154] width 218 height 16
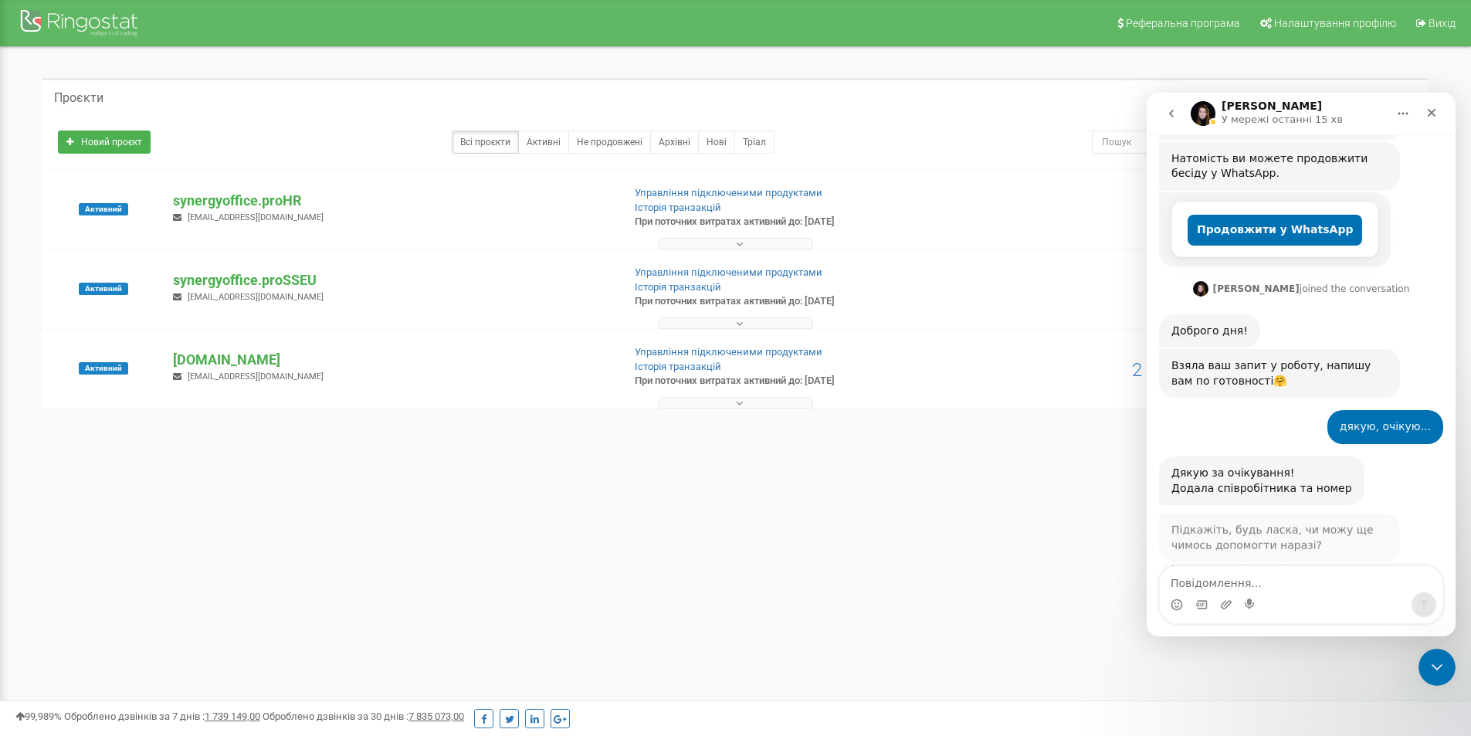
scroll to position [388, 0]
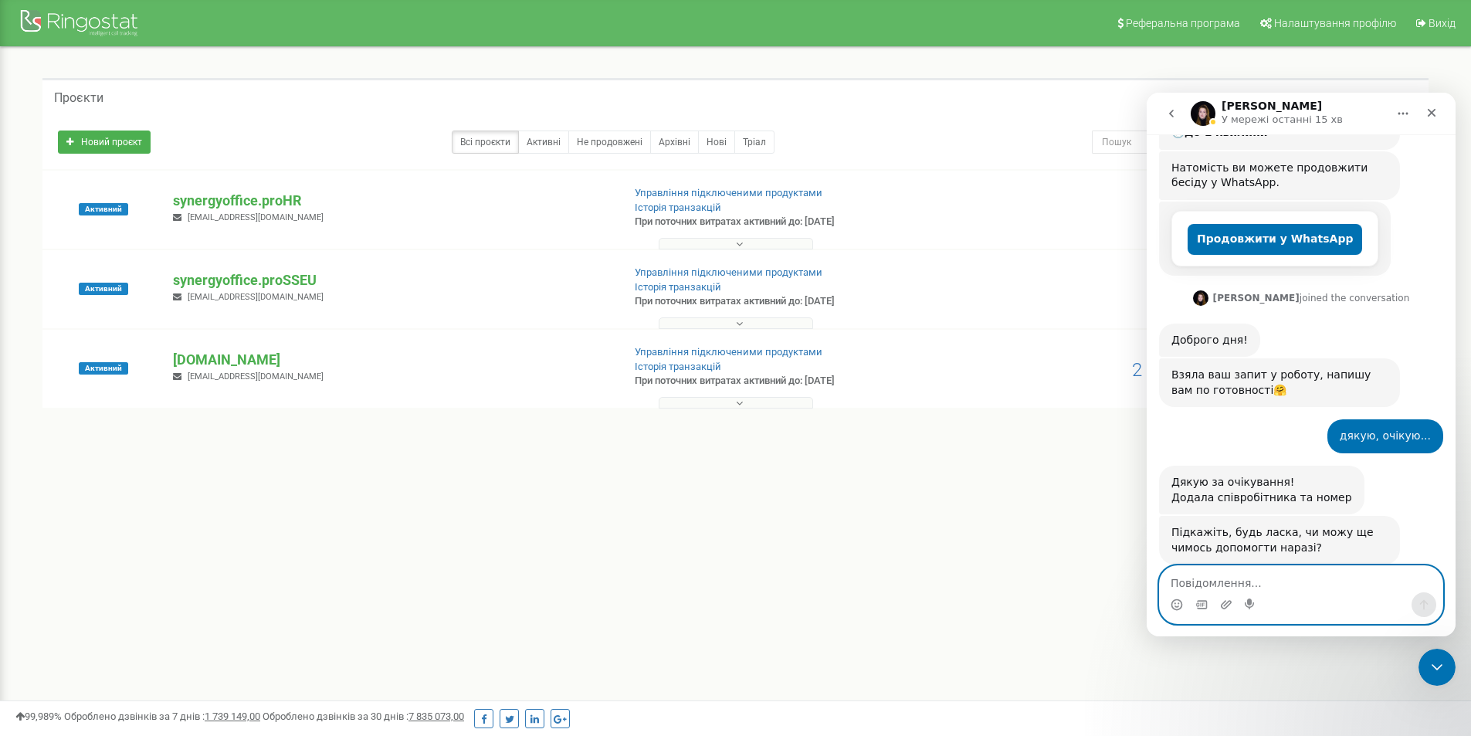
click at [1311, 581] on textarea "Повідомлення..." at bounding box center [1301, 579] width 283 height 26
type textarea "Дякую, наразі це все"
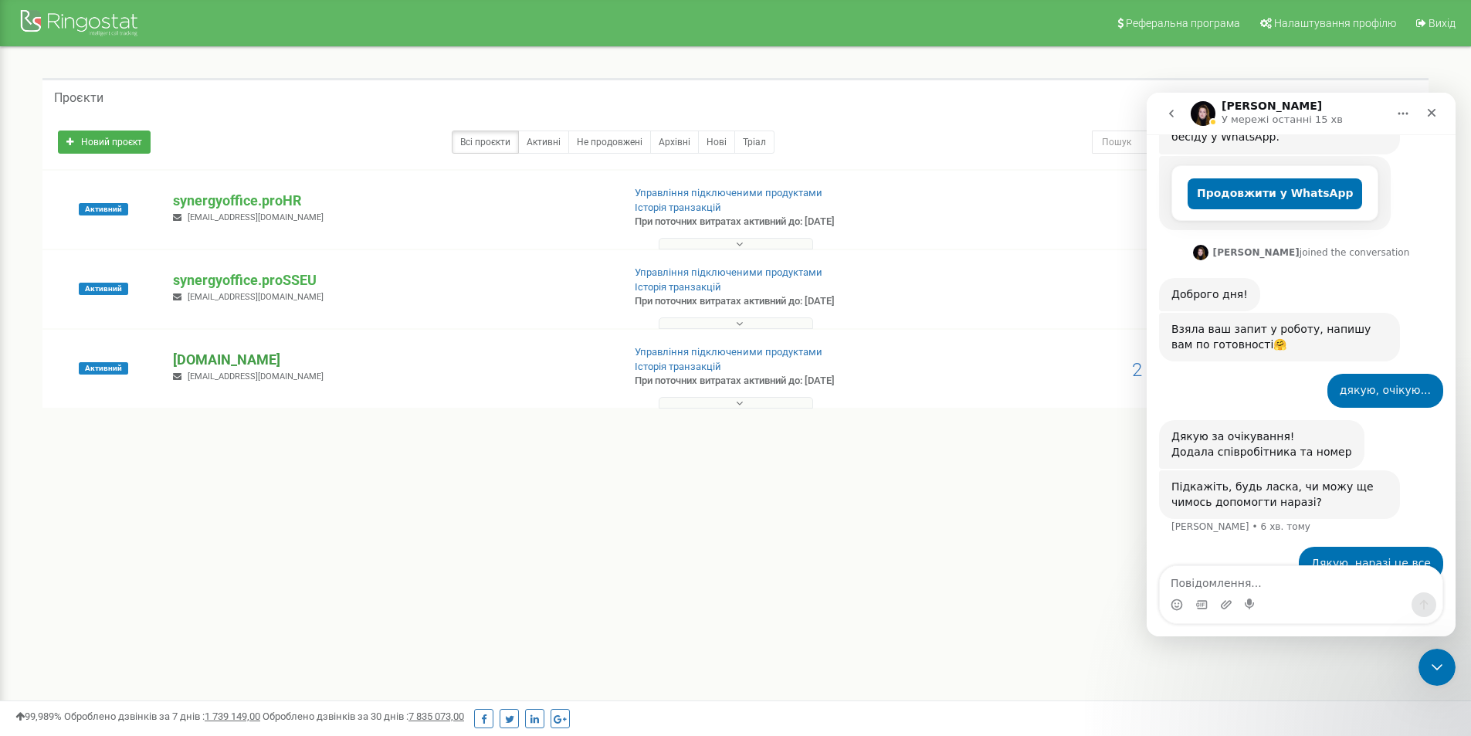
click at [287, 367] on p "[DOMAIN_NAME]" at bounding box center [391, 360] width 436 height 20
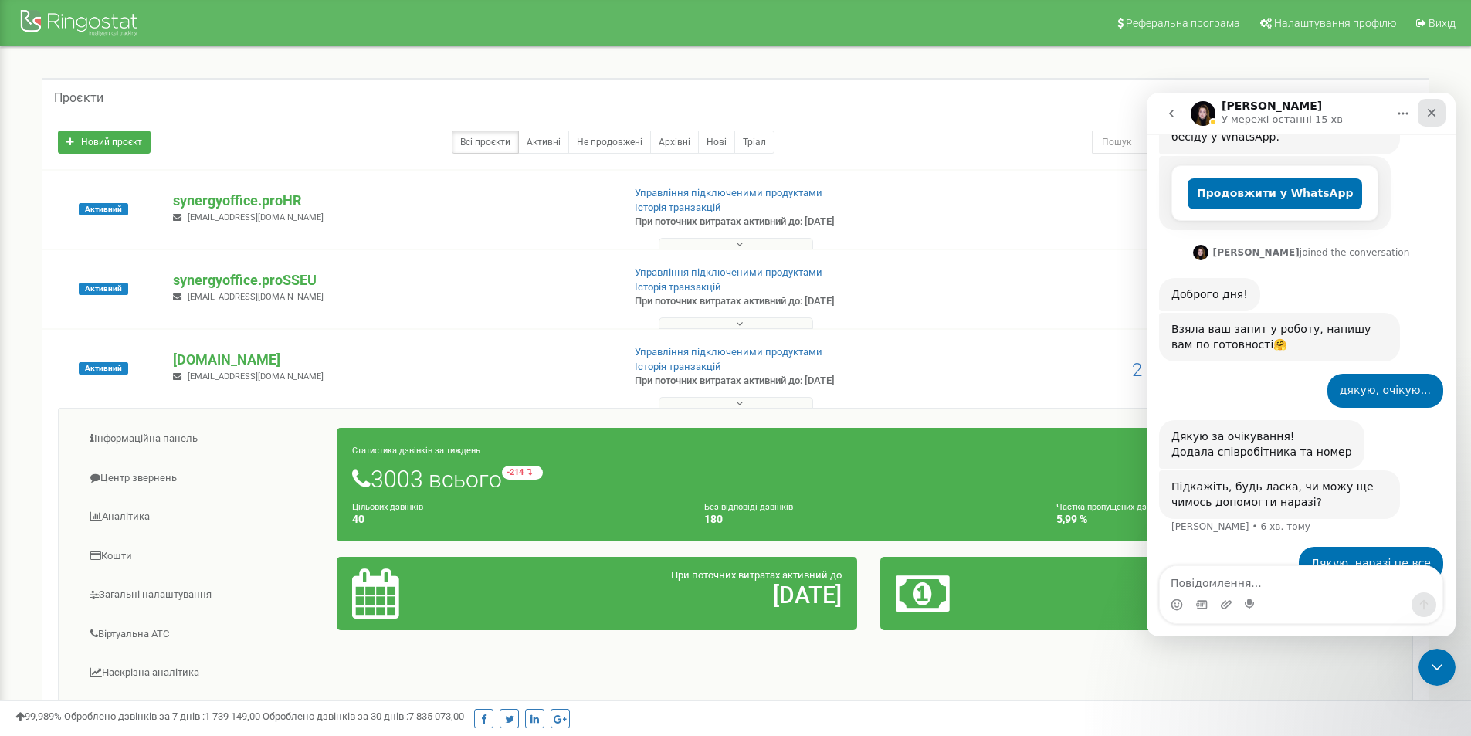
click at [1439, 108] on div "Закрити" at bounding box center [1432, 113] width 28 height 28
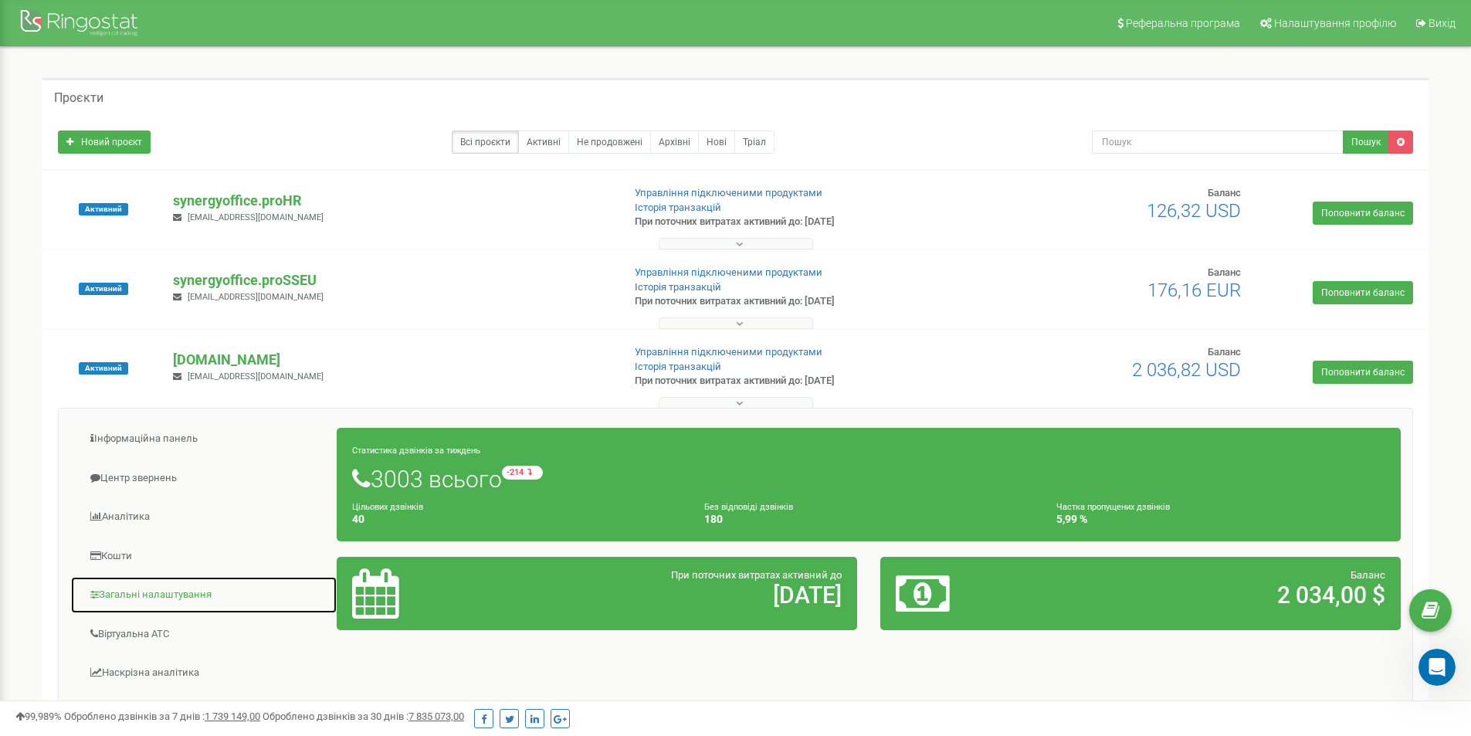
click at [209, 590] on link "Загальні налаштування" at bounding box center [203, 595] width 267 height 38
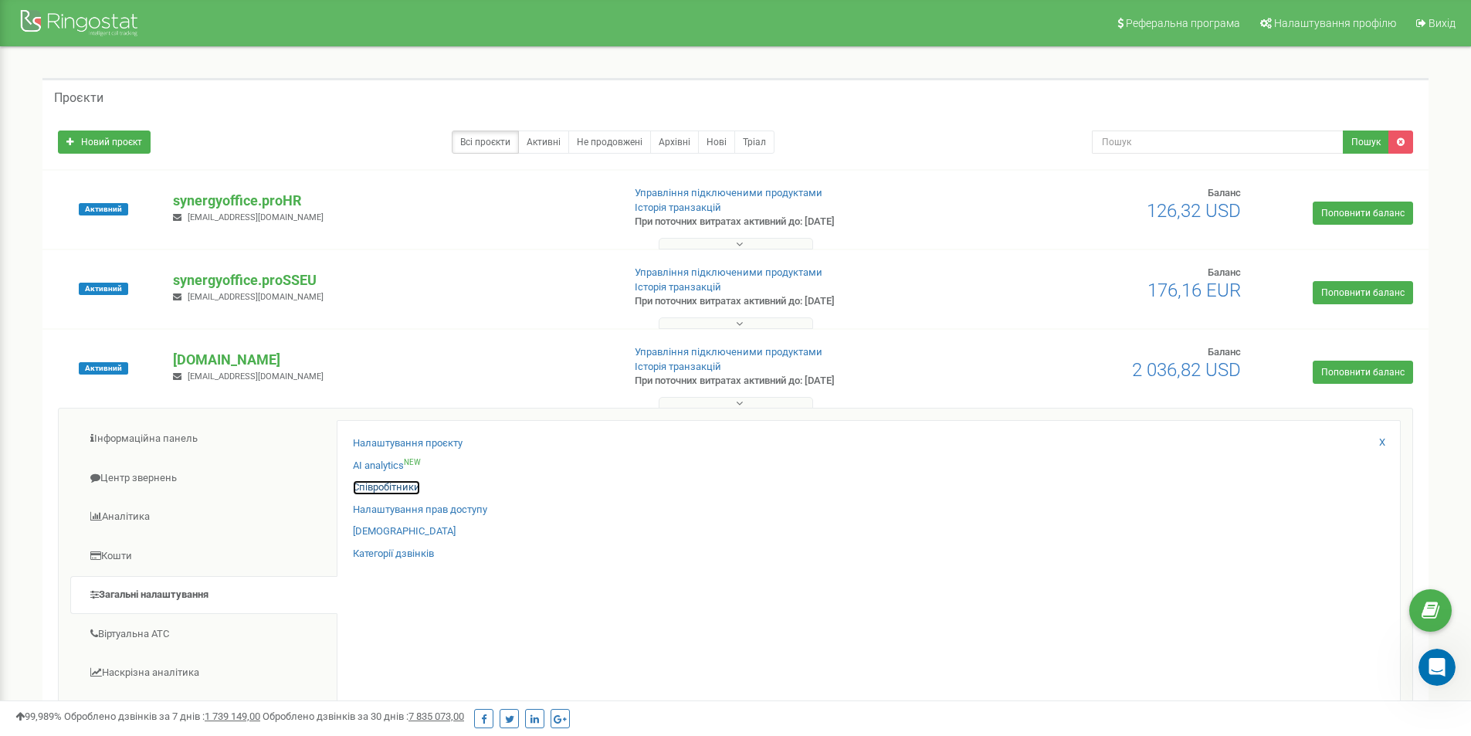
click at [416, 486] on link "Співробітники" at bounding box center [386, 487] width 67 height 15
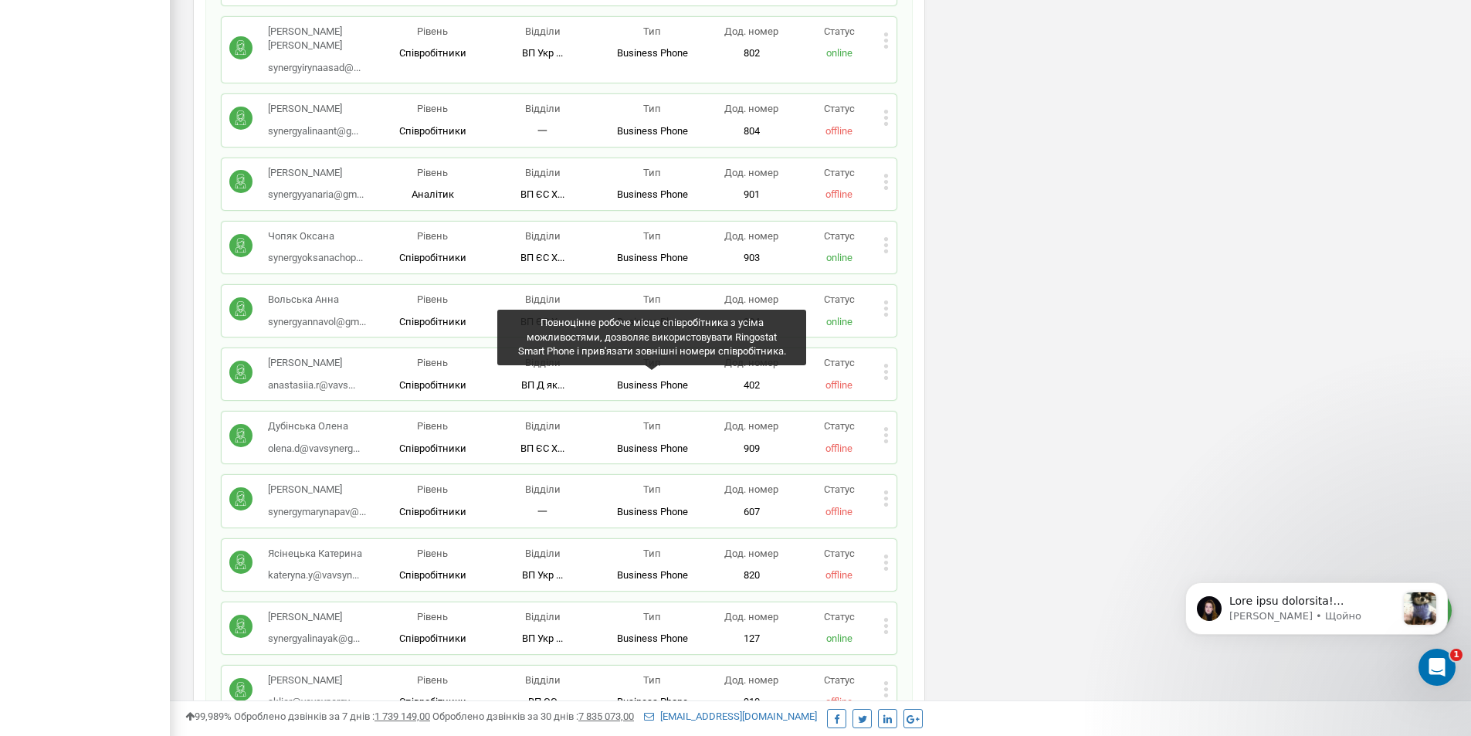
scroll to position [3012, 0]
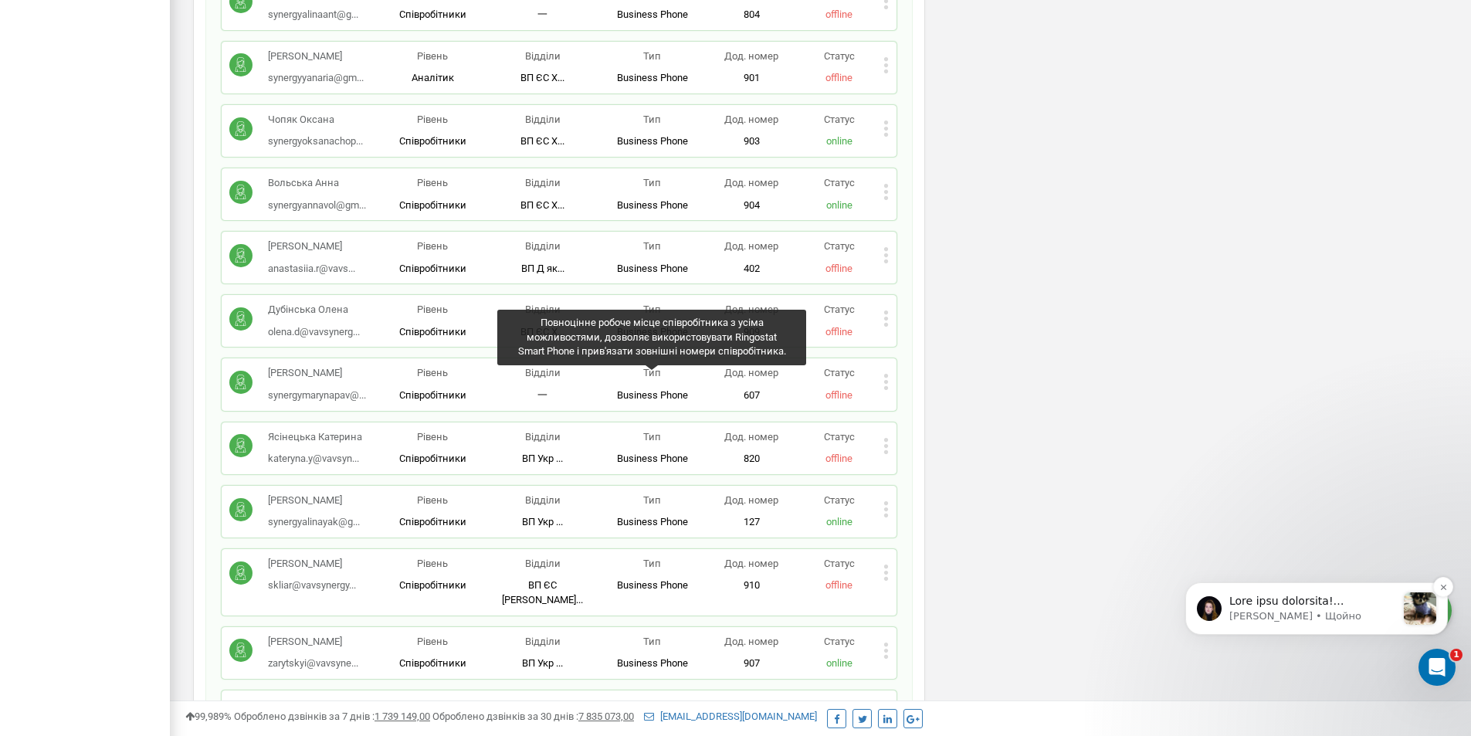
click at [1259, 617] on p "Yeva • Щойно" at bounding box center [1313, 616] width 167 height 14
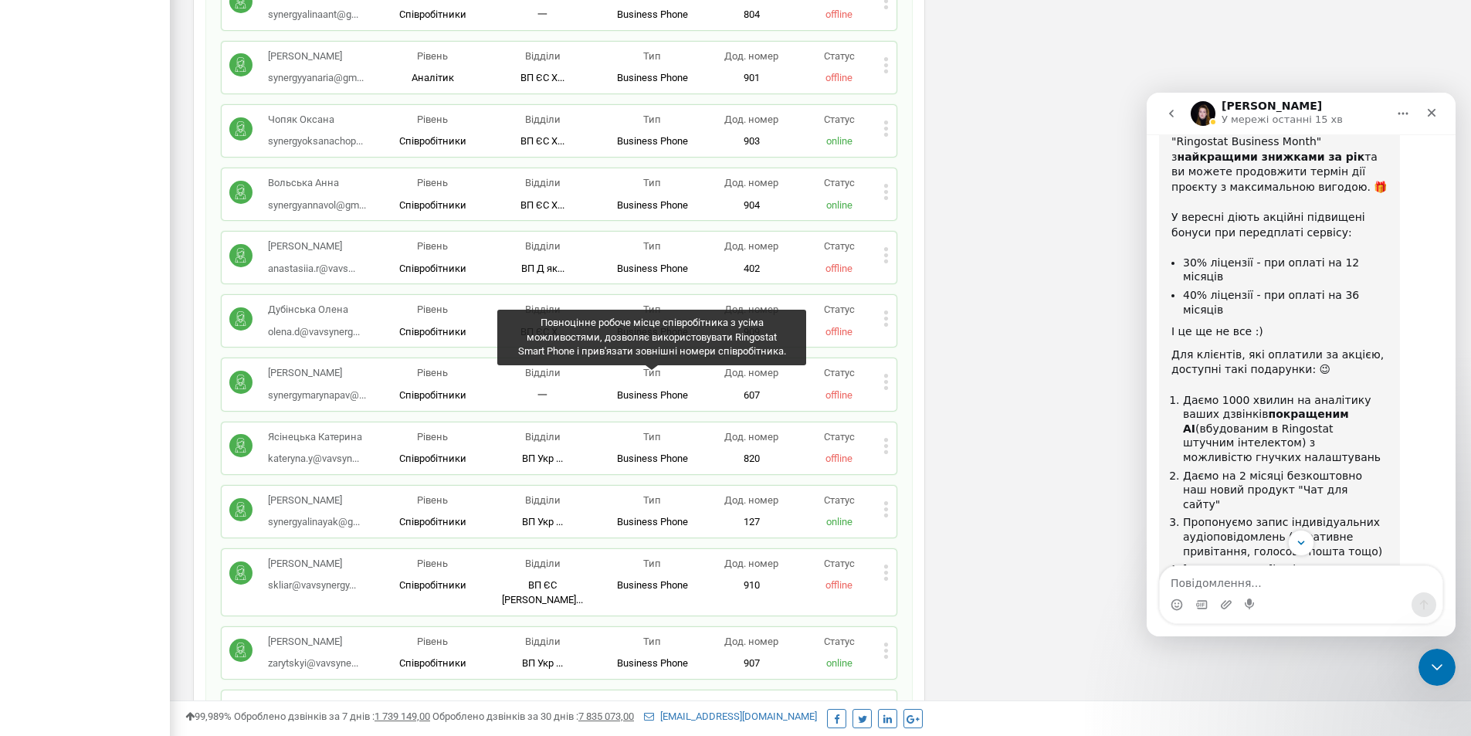
scroll to position [1239, 0]
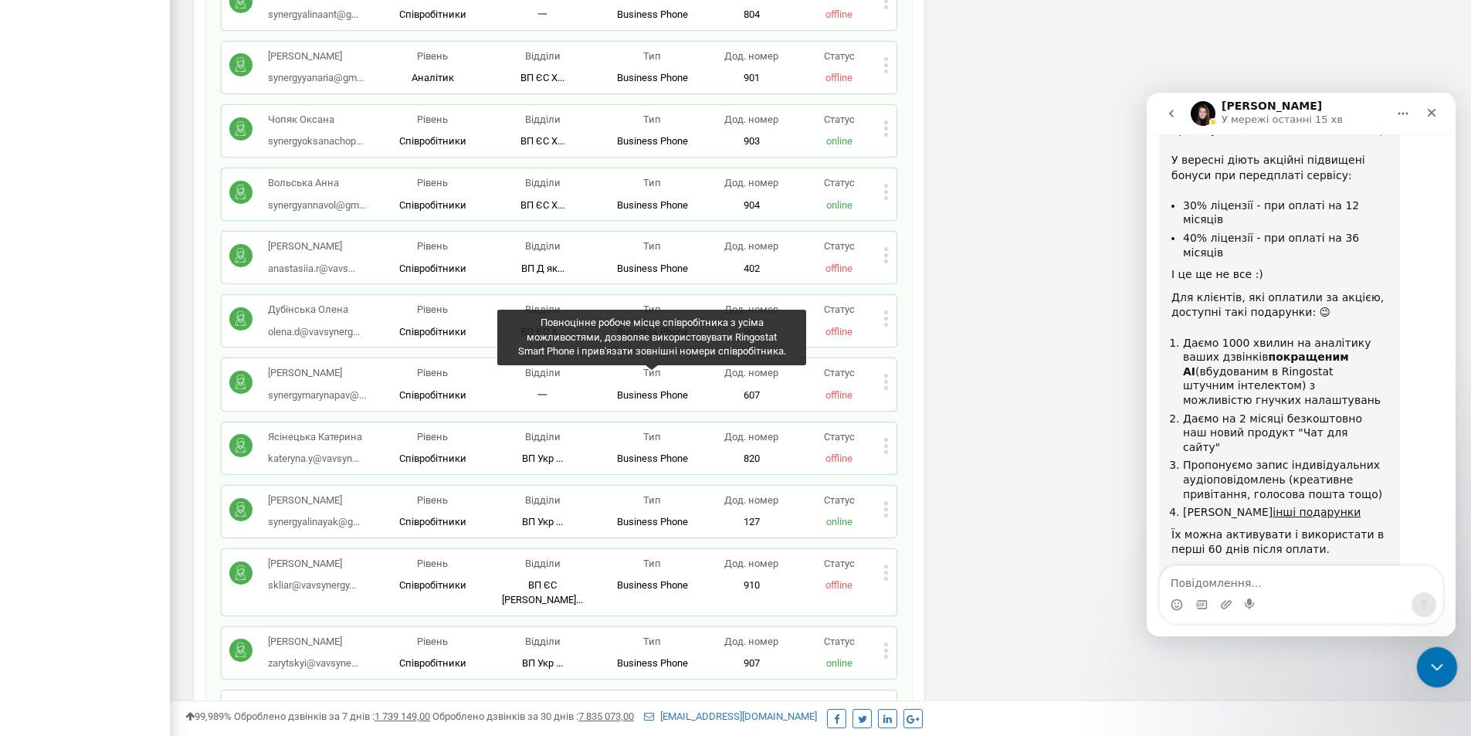
click at [1429, 657] on icon "Закрити програму для спілкування Intercom" at bounding box center [1435, 665] width 19 height 19
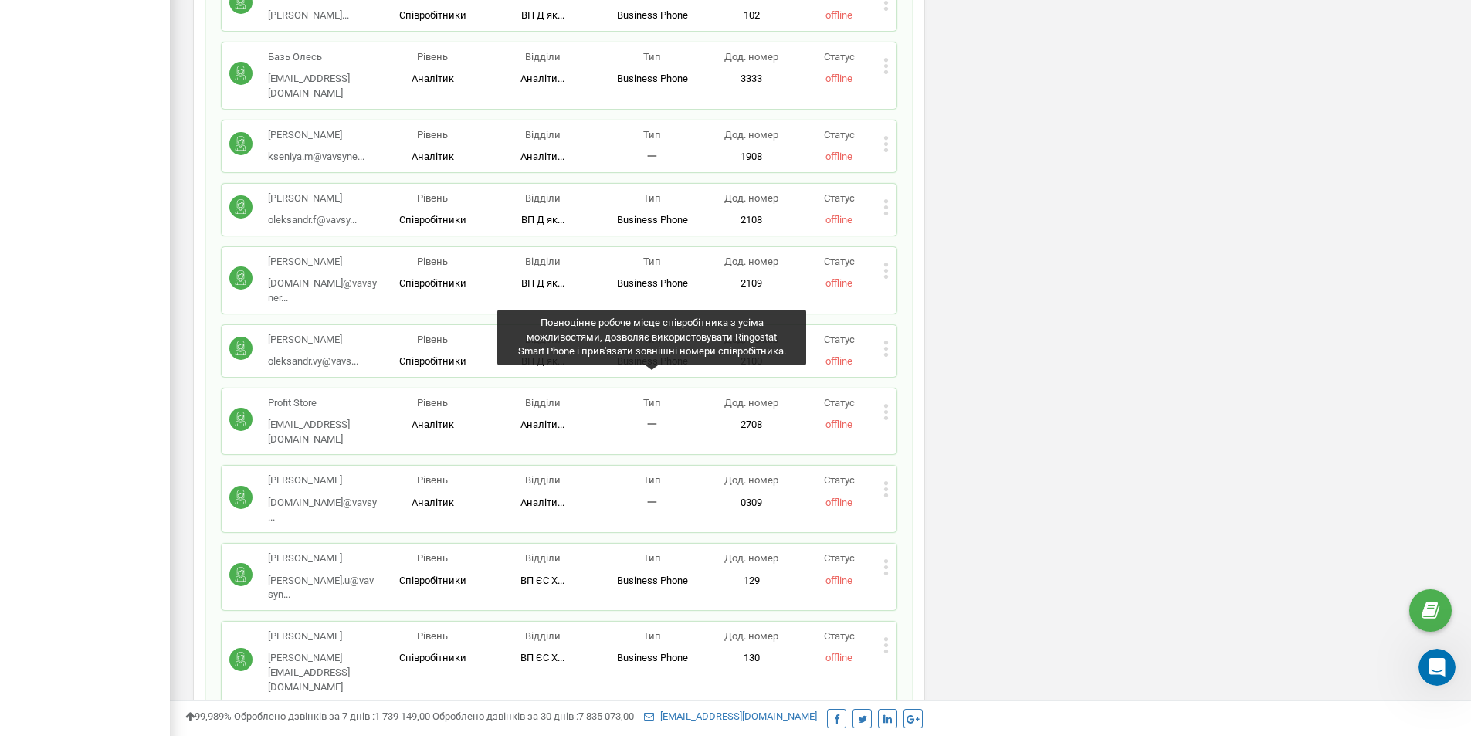
scroll to position [5863, 0]
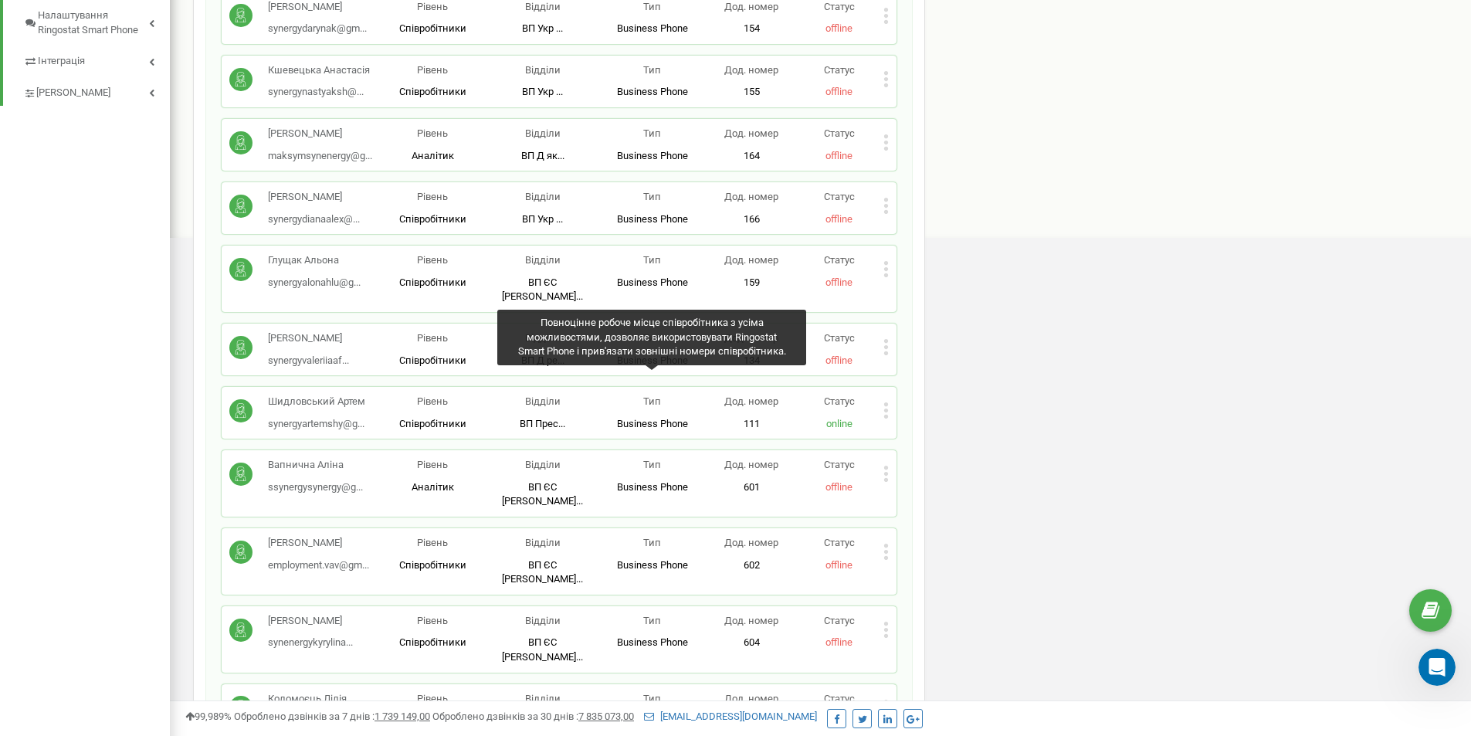
scroll to position [0, 0]
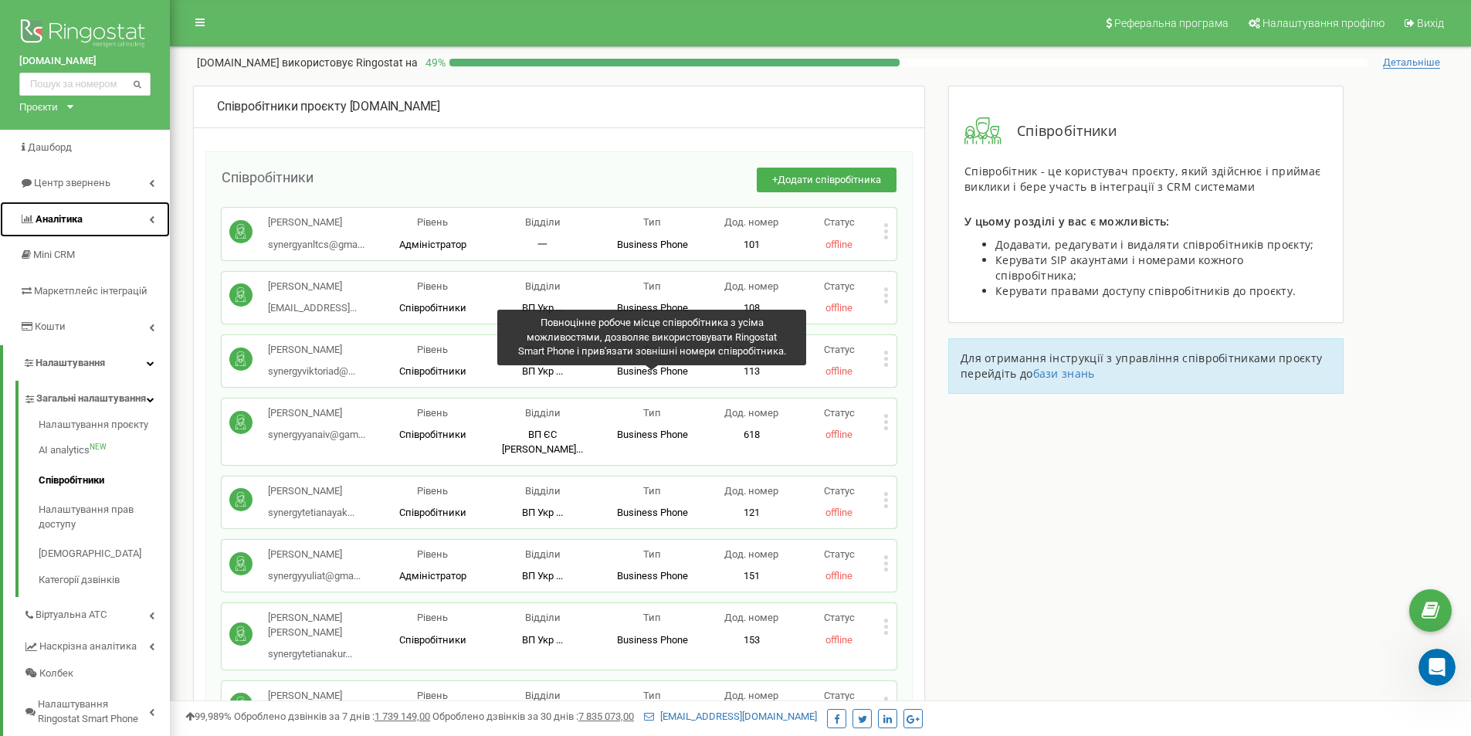
click at [99, 213] on link "Аналiтика" at bounding box center [85, 220] width 170 height 36
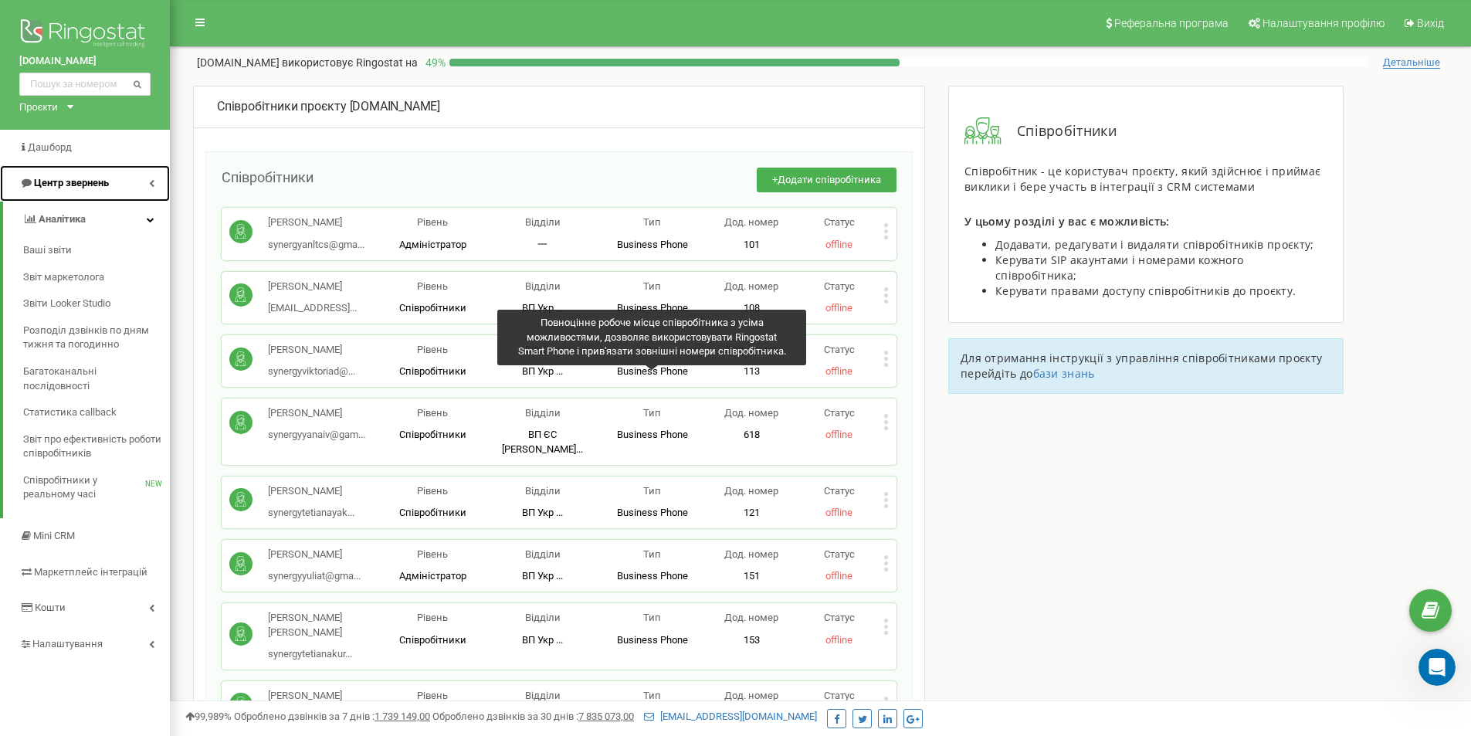
click at [107, 180] on span "Центр звернень" at bounding box center [71, 183] width 75 height 12
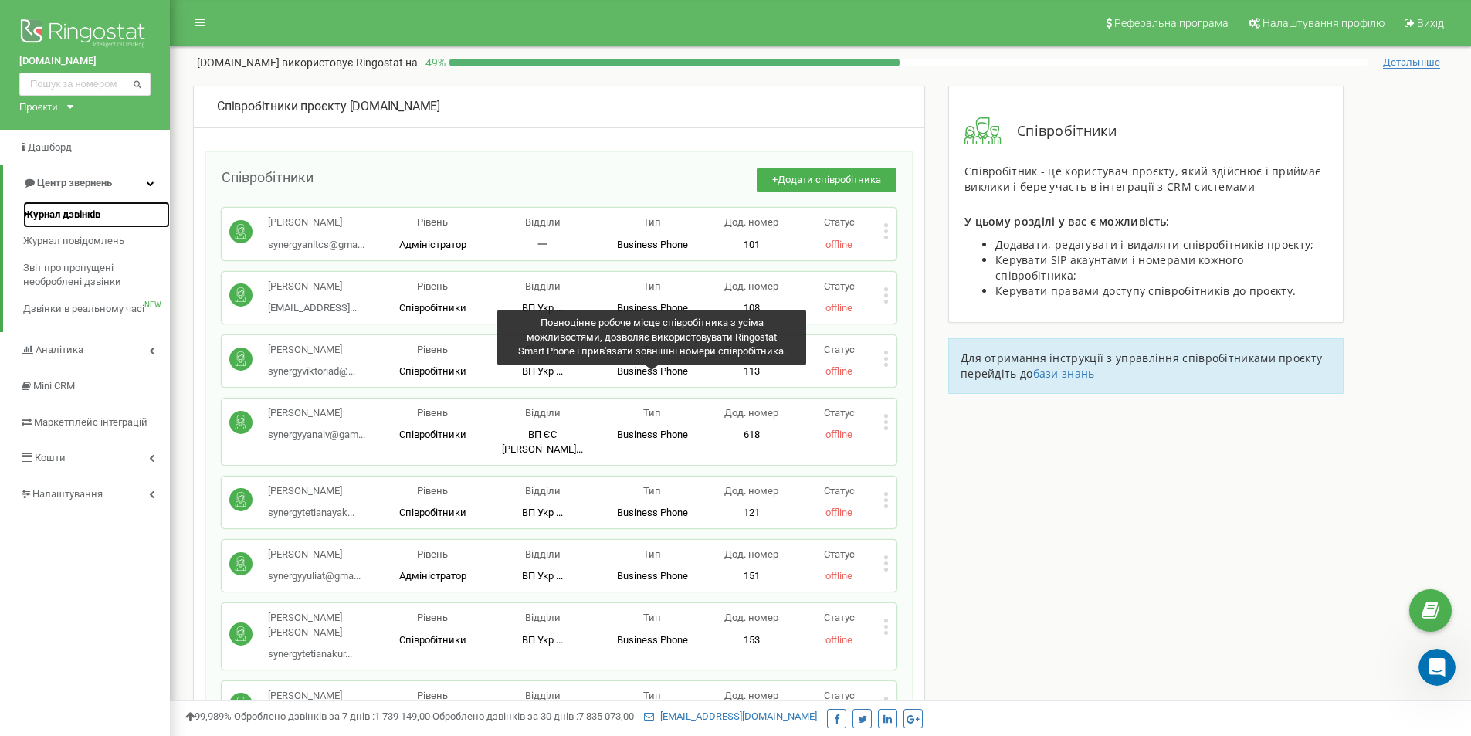
click at [90, 212] on span "Журнал дзвінків" at bounding box center [61, 215] width 77 height 15
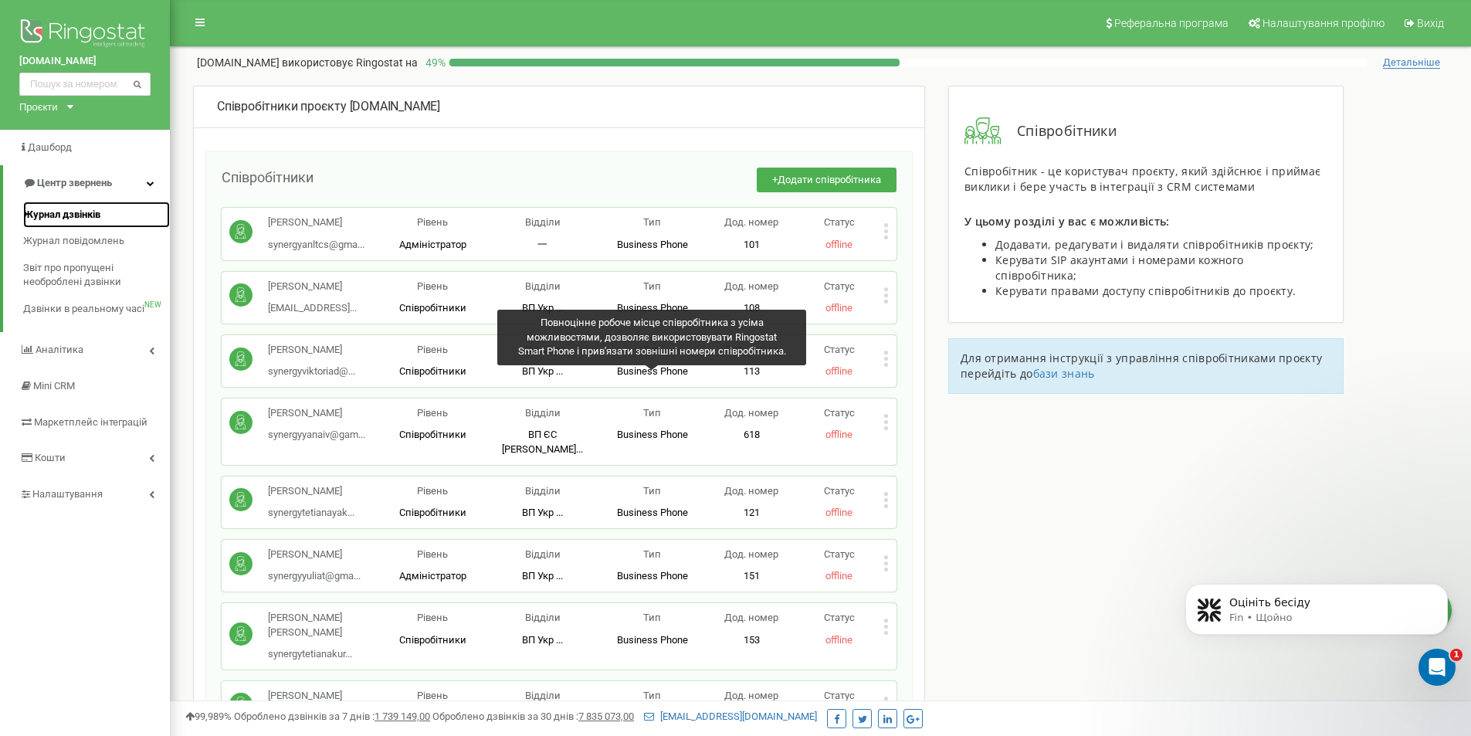
scroll to position [1384, 0]
click at [1337, 604] on p "Оцініть бесіду" at bounding box center [1329, 602] width 199 height 15
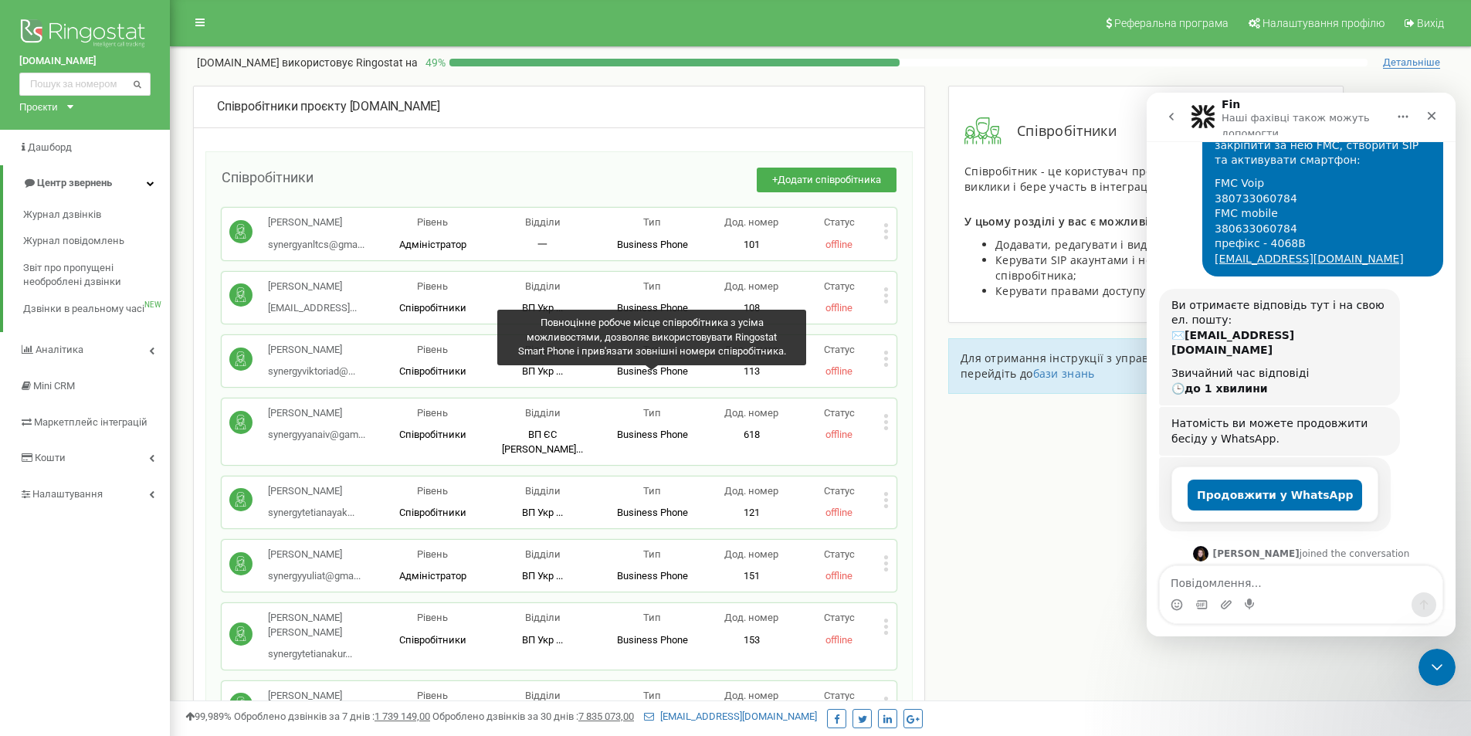
scroll to position [507, 0]
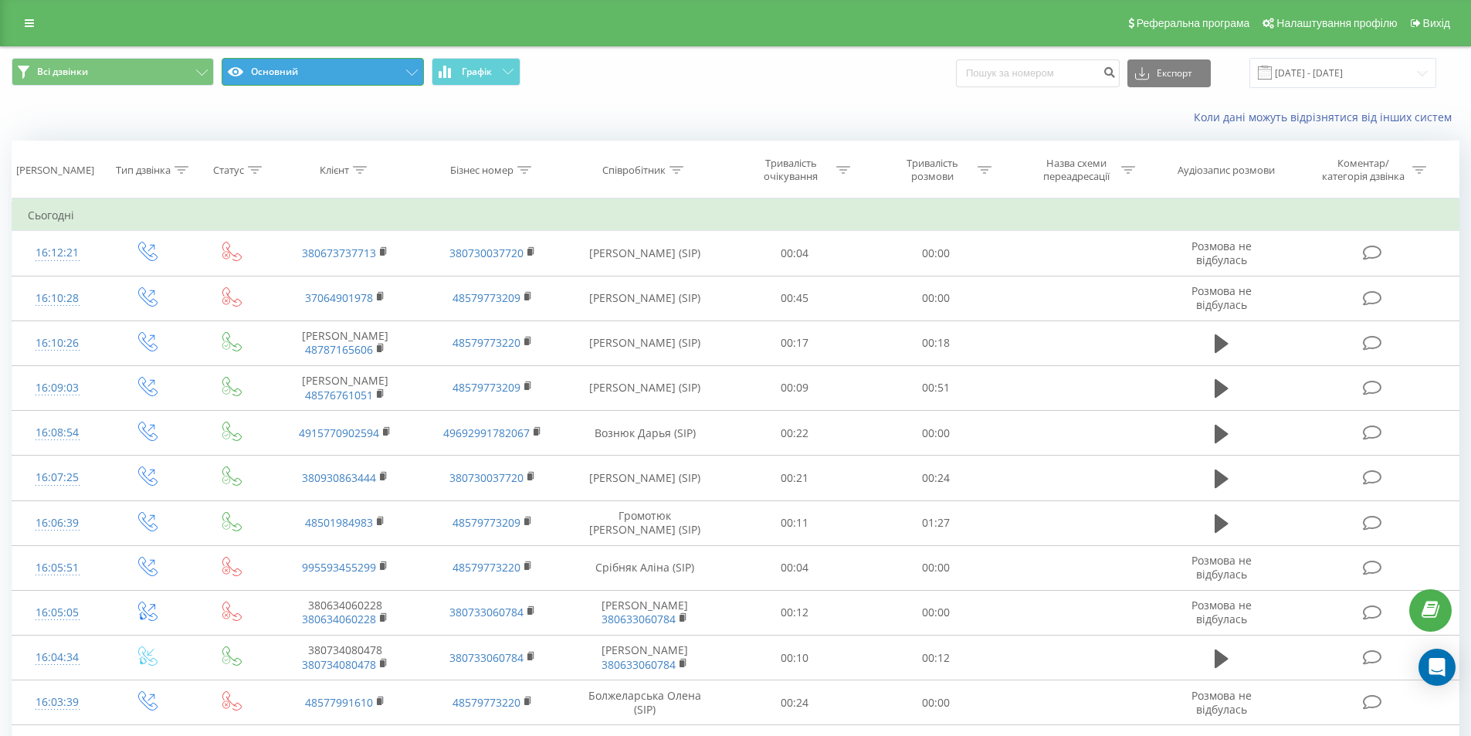
click at [363, 68] on button "Основний" at bounding box center [323, 72] width 202 height 28
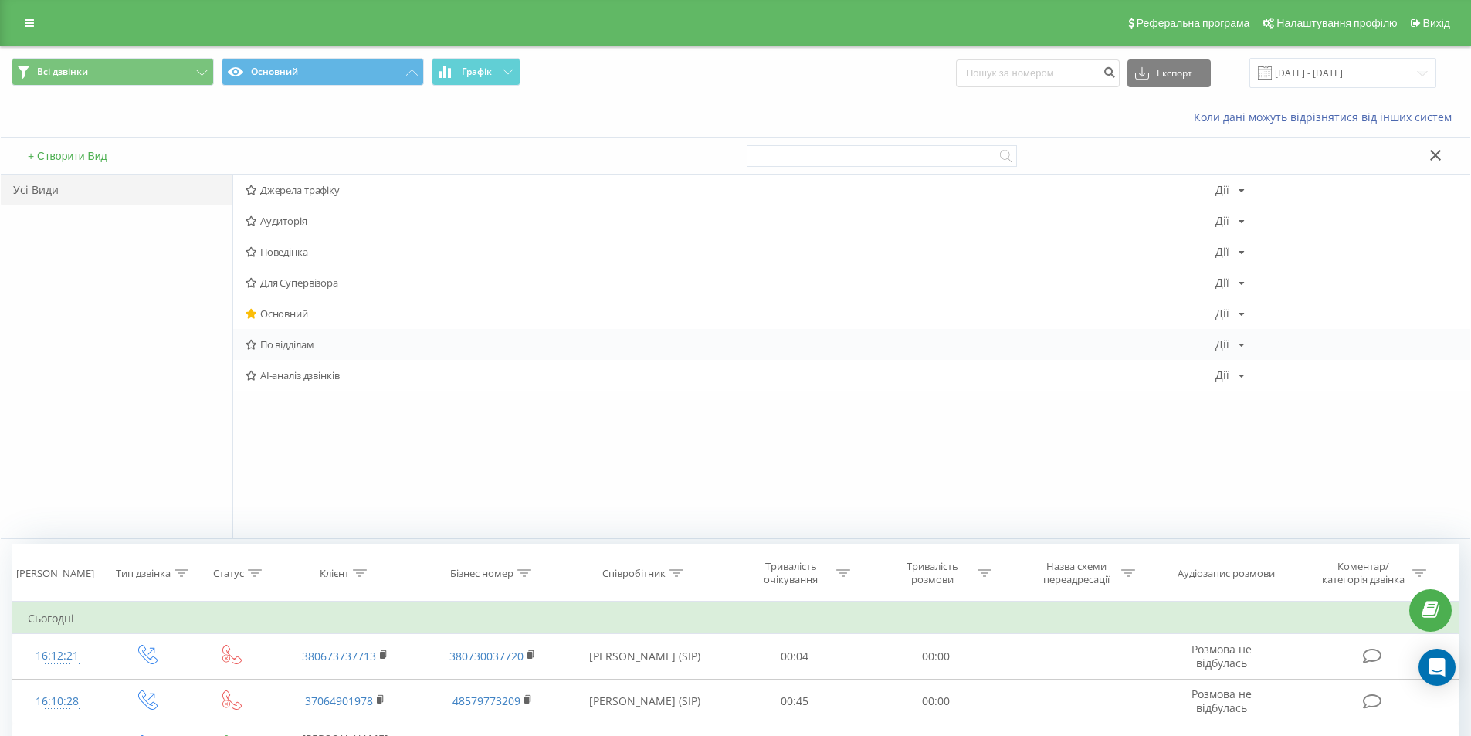
click at [251, 344] on icon at bounding box center [252, 345] width 12 height 10
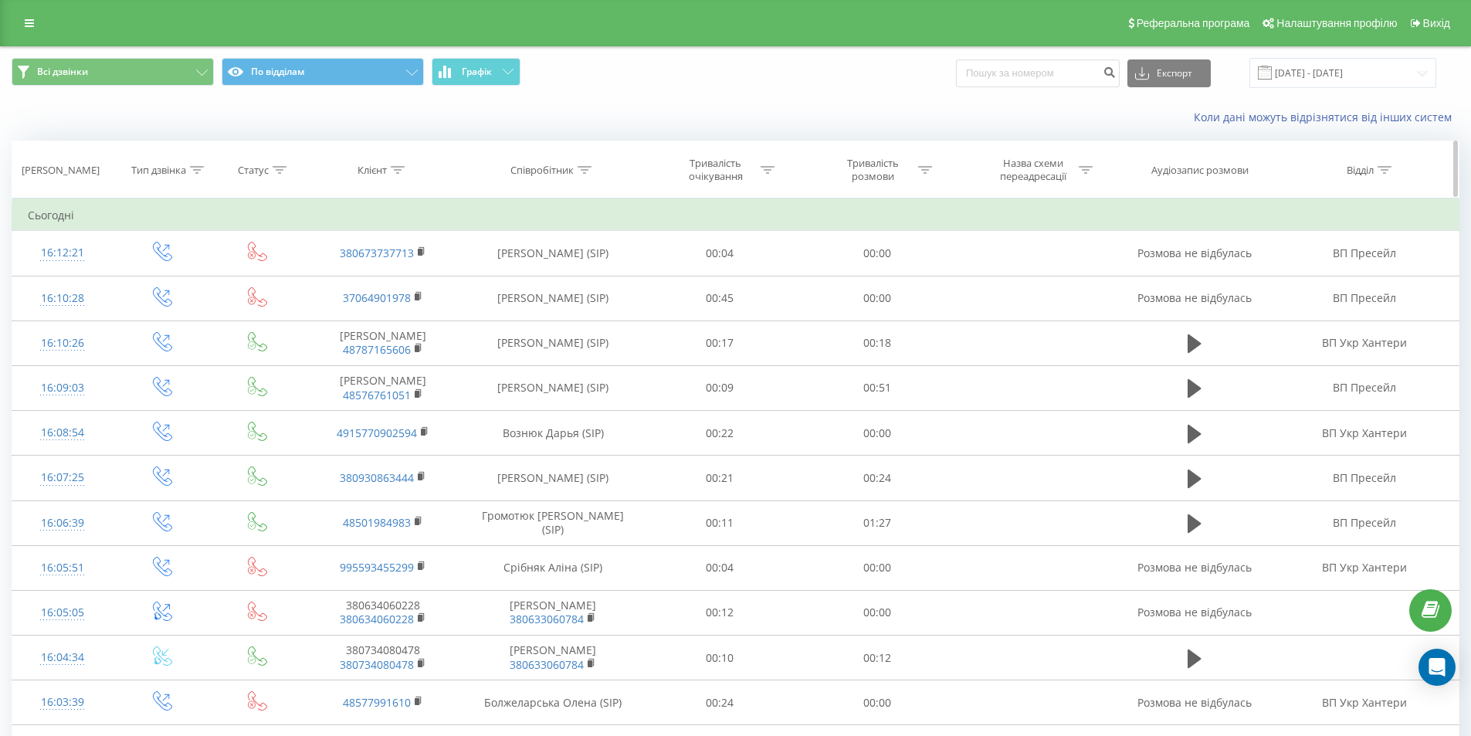
click at [1075, 171] on div "Назва схеми переадресації" at bounding box center [1042, 170] width 100 height 26
click at [1040, 277] on input "text" at bounding box center [1037, 280] width 136 height 27
type input "[DEMOGRAPHIC_DATA]"
click at [1071, 310] on span "OK" at bounding box center [1070, 311] width 43 height 24
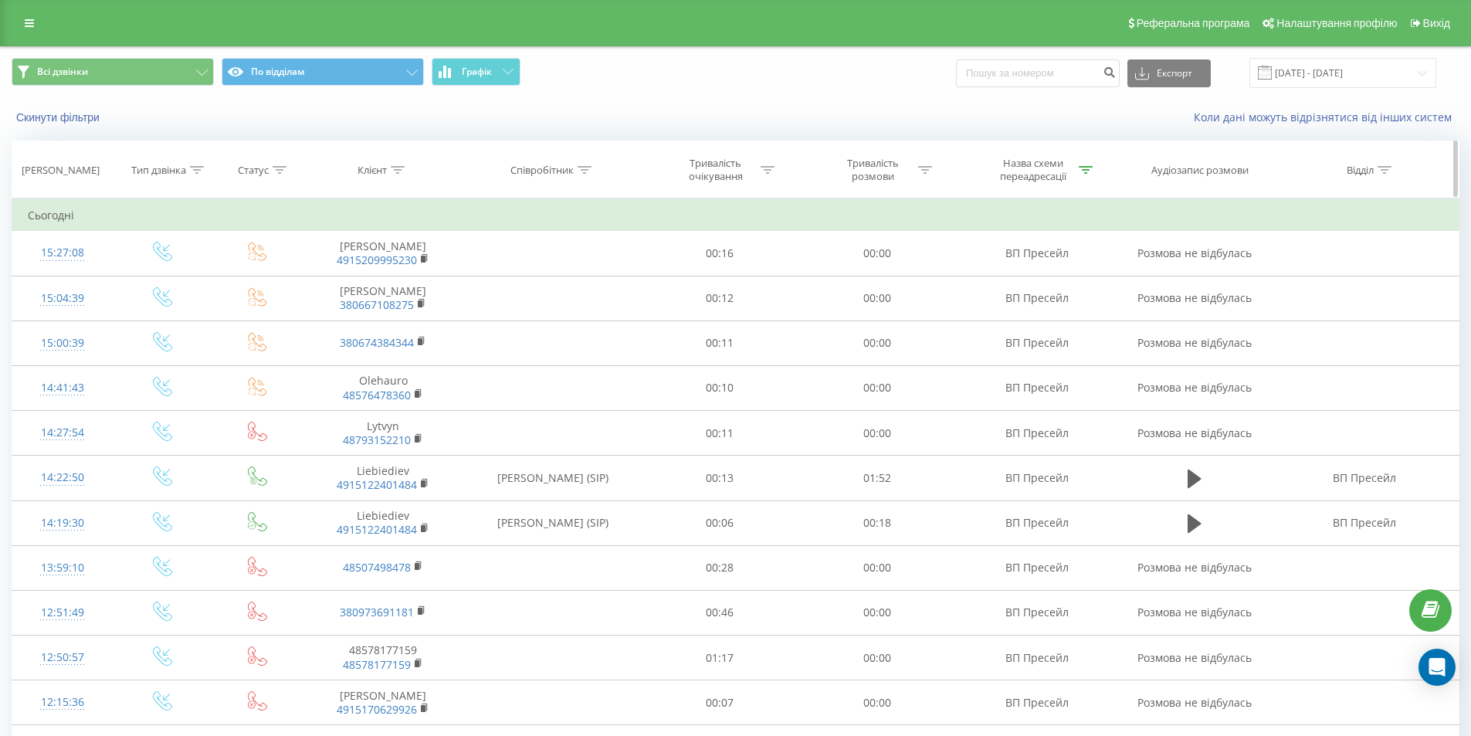
click at [585, 168] on icon at bounding box center [585, 170] width 14 height 8
click at [557, 280] on input "text" at bounding box center [553, 280] width 136 height 27
type input "заха"
click button "OK" at bounding box center [586, 311] width 66 height 19
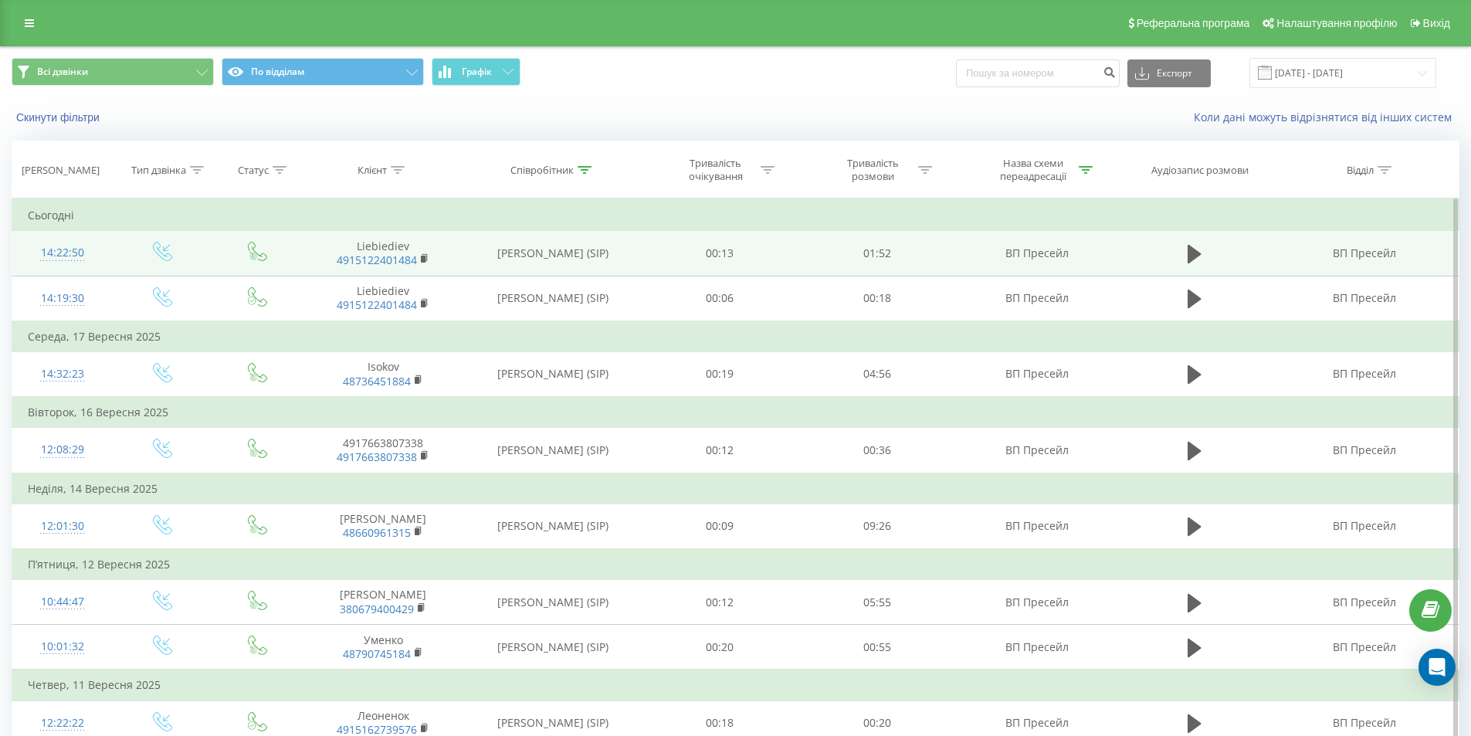
click at [593, 250] on td "[PERSON_NAME] (SIP)" at bounding box center [553, 253] width 176 height 45
click at [586, 250] on td "[PERSON_NAME] (SIP)" at bounding box center [553, 253] width 176 height 45
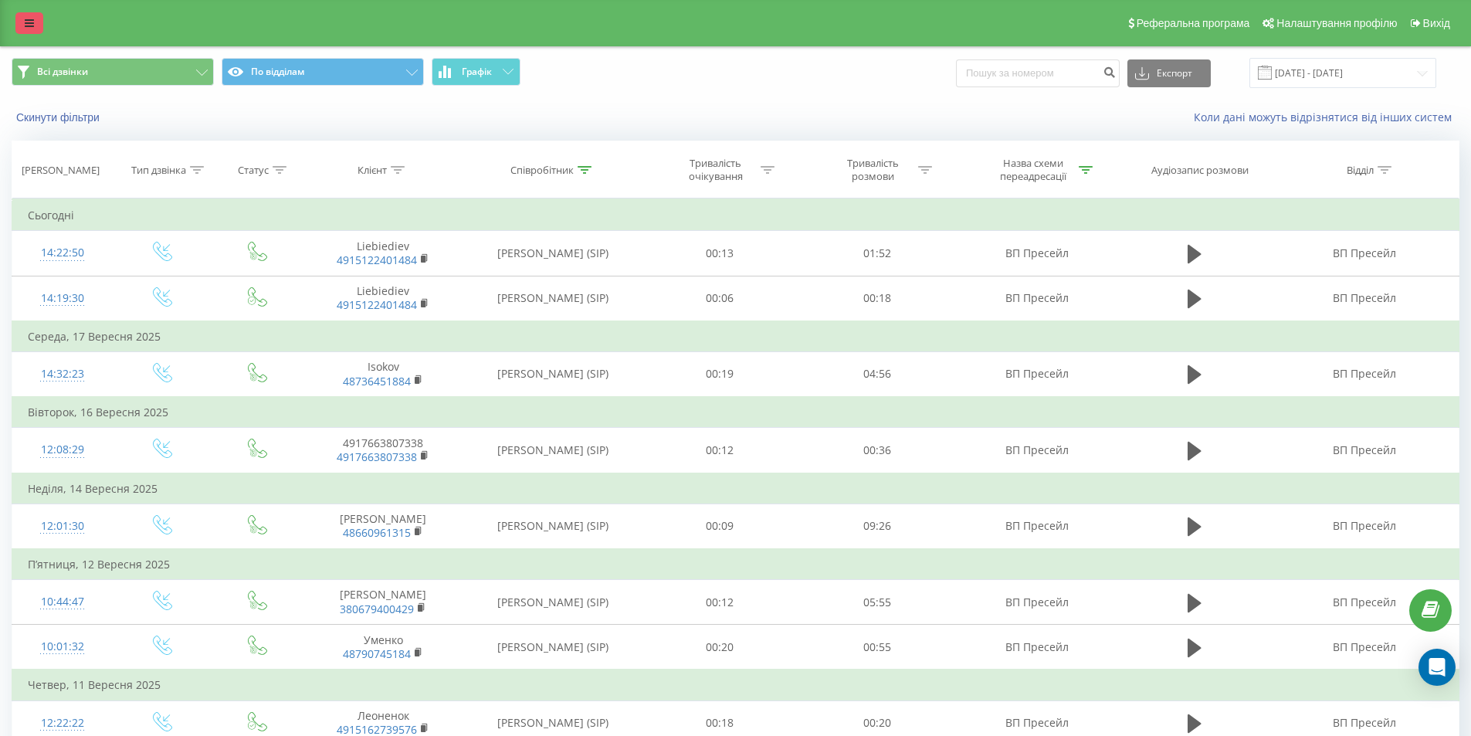
click at [39, 17] on link at bounding box center [29, 23] width 28 height 22
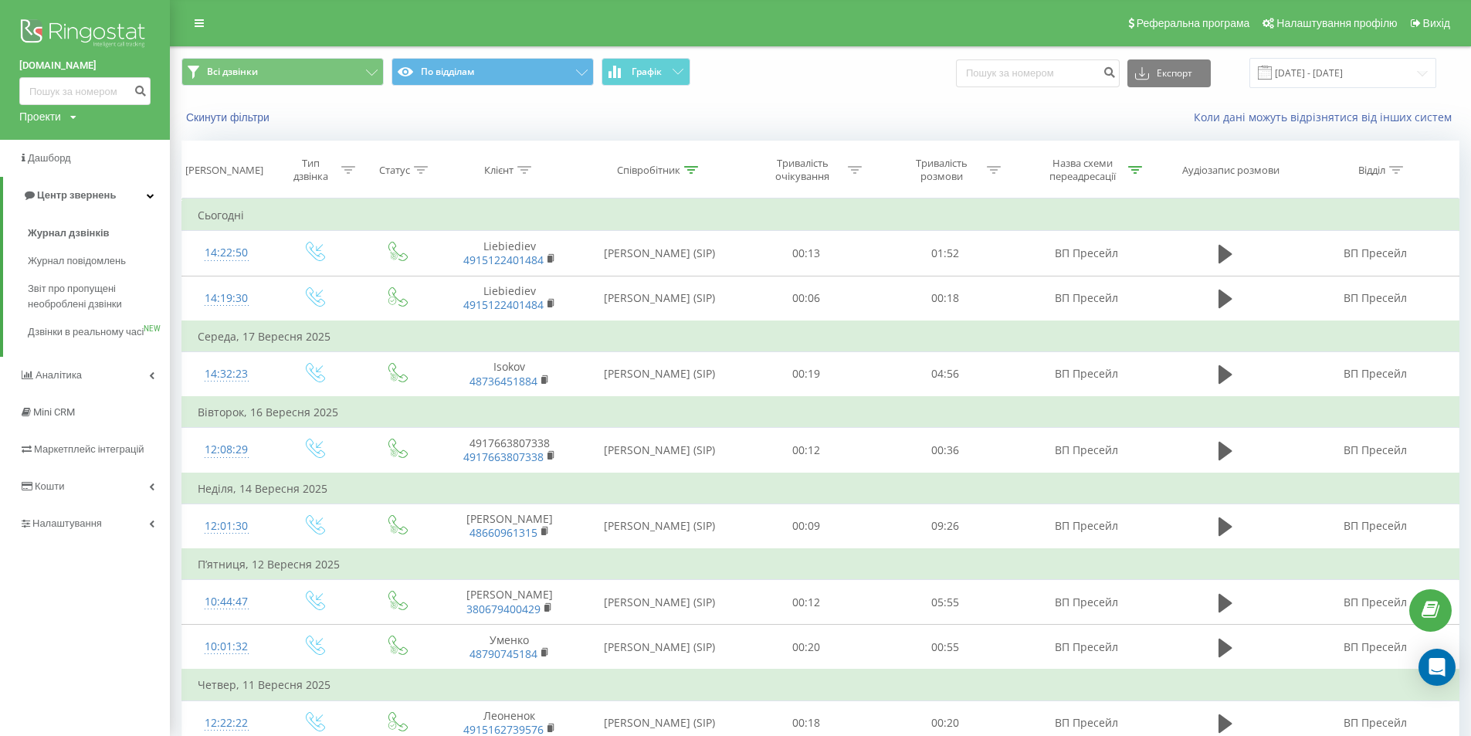
click at [81, 29] on img at bounding box center [84, 34] width 131 height 39
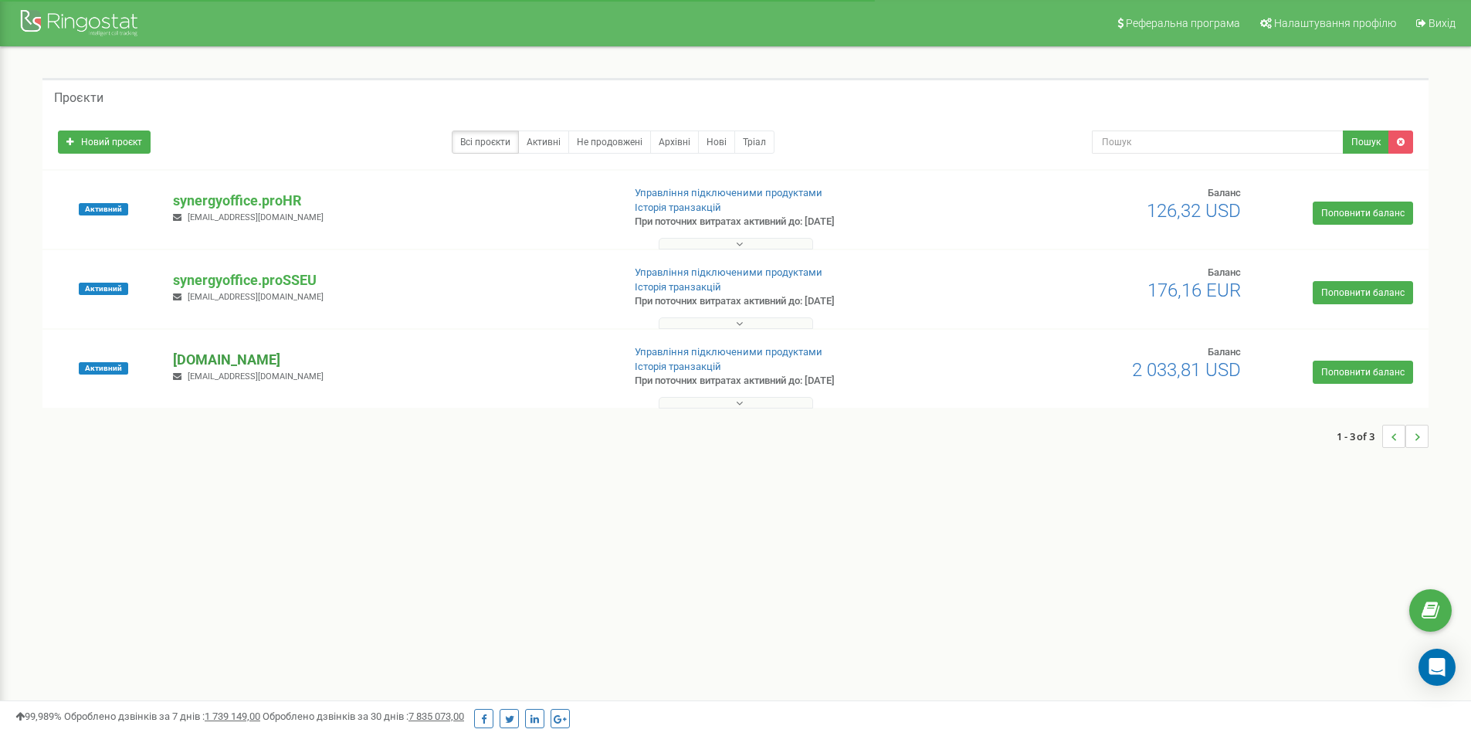
click at [282, 366] on p "[DOMAIN_NAME]" at bounding box center [391, 360] width 436 height 20
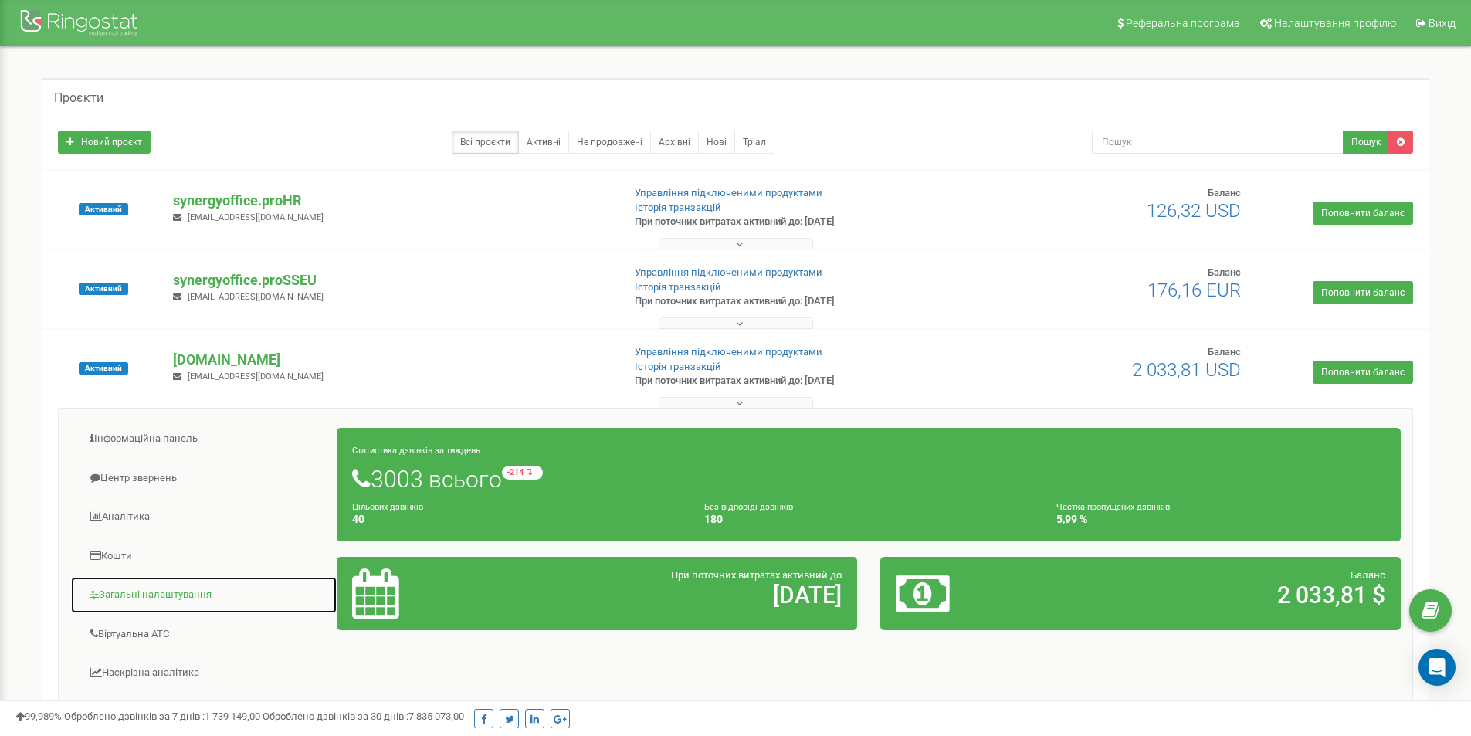
click at [203, 589] on link "Загальні налаштування" at bounding box center [203, 595] width 267 height 38
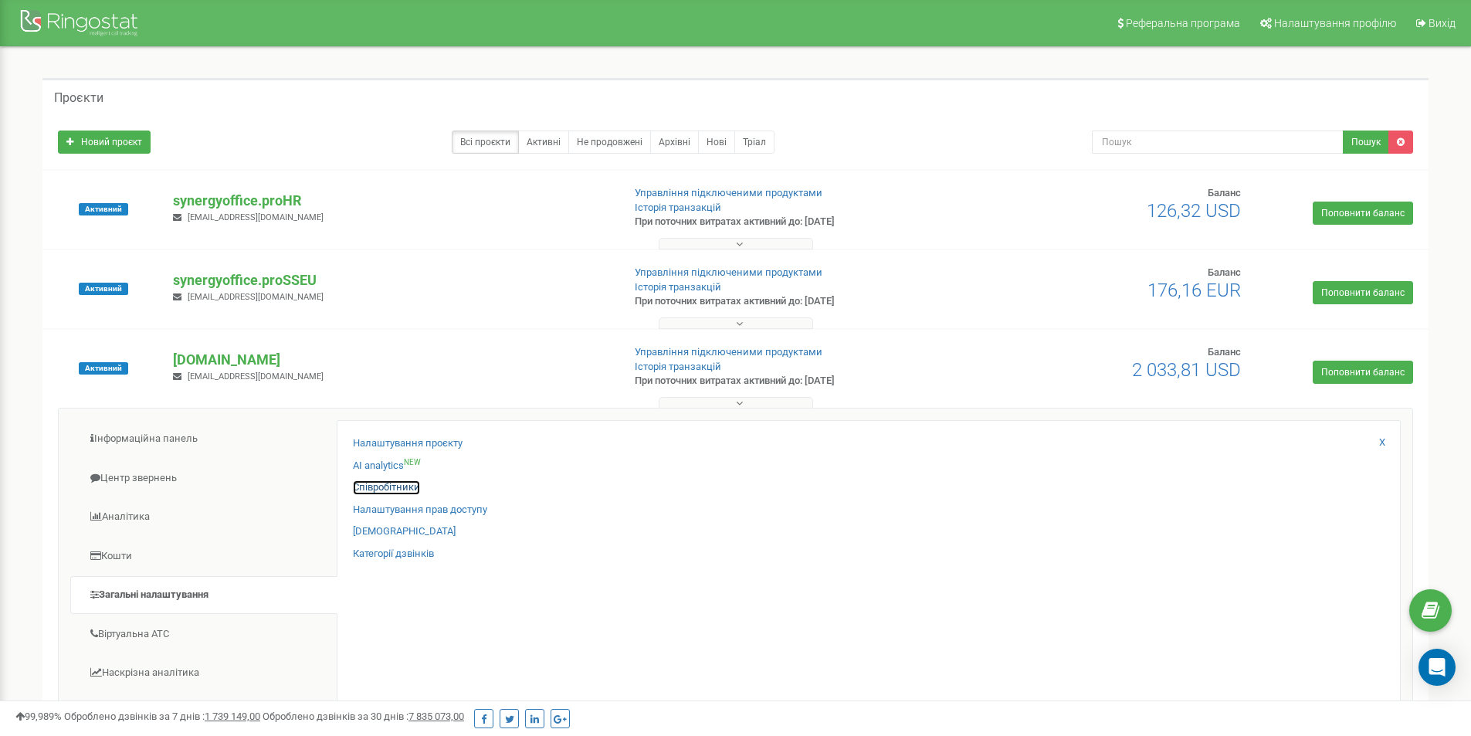
click at [399, 481] on link "Співробітники" at bounding box center [386, 487] width 67 height 15
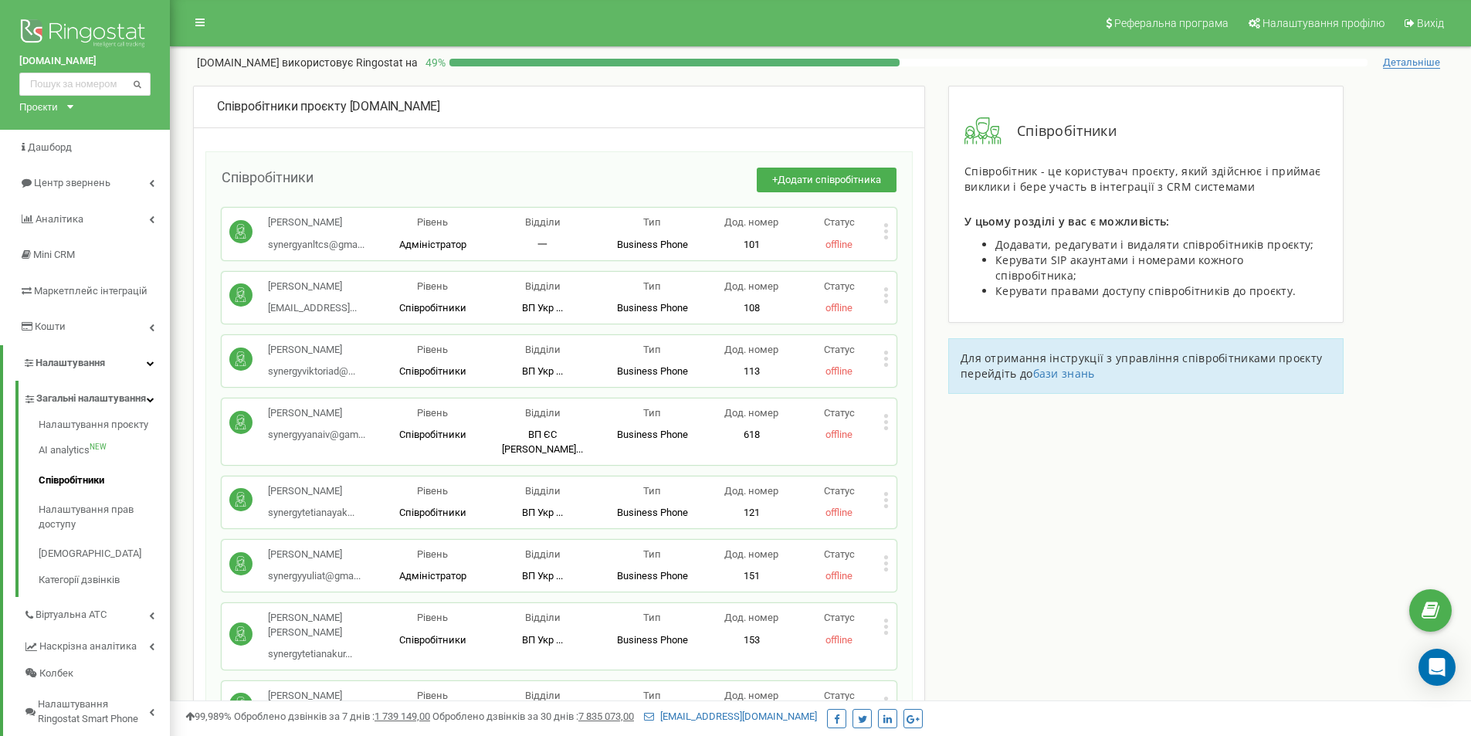
scroll to position [3613, 0]
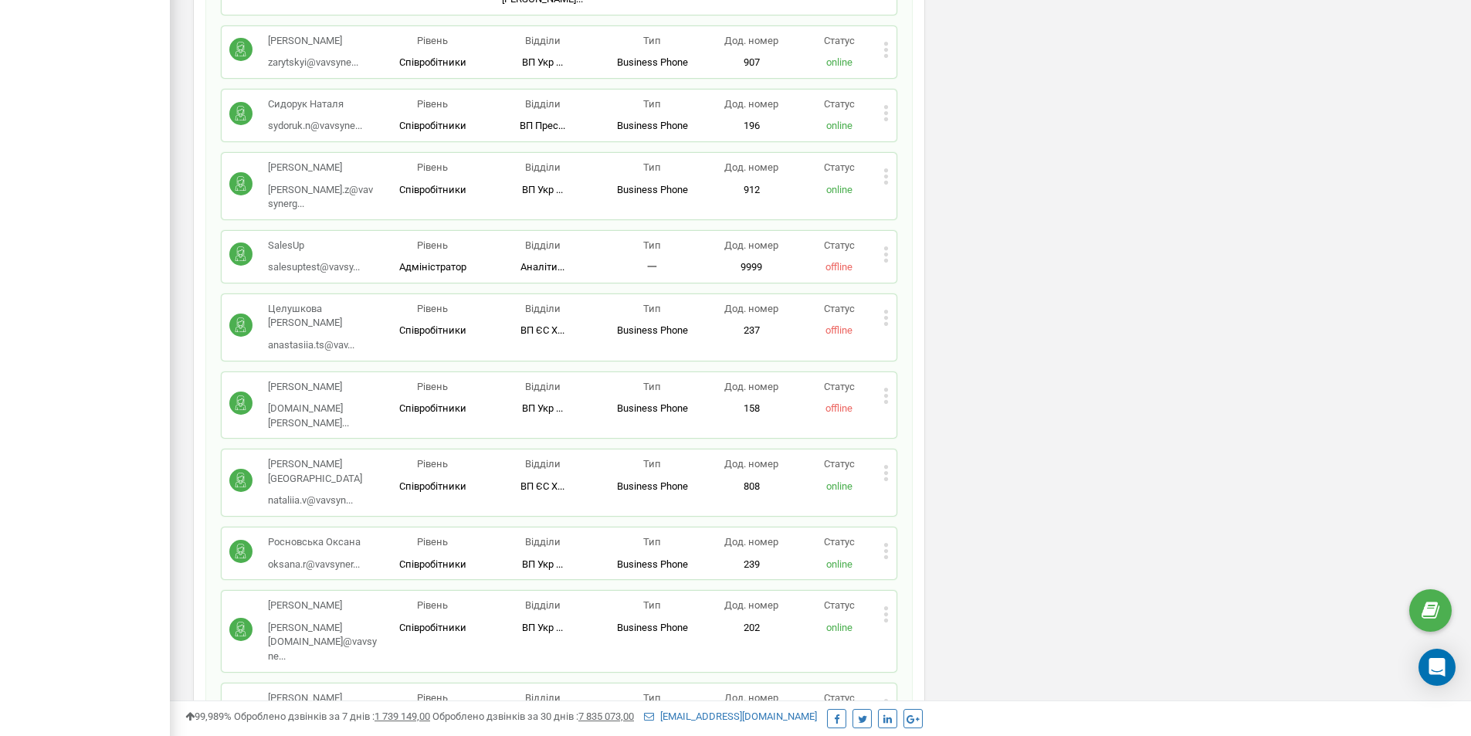
click at [890, 684] on div "[PERSON_NAME]... [PERSON_NAME][EMAIL_ADDRESS][DOMAIN_NAME] Рівень Співробітники…" at bounding box center [559, 717] width 675 height 66
click at [887, 704] on icon at bounding box center [886, 706] width 4 height 4
click at [929, 720] on div "Редагувати" at bounding box center [960, 732] width 152 height 24
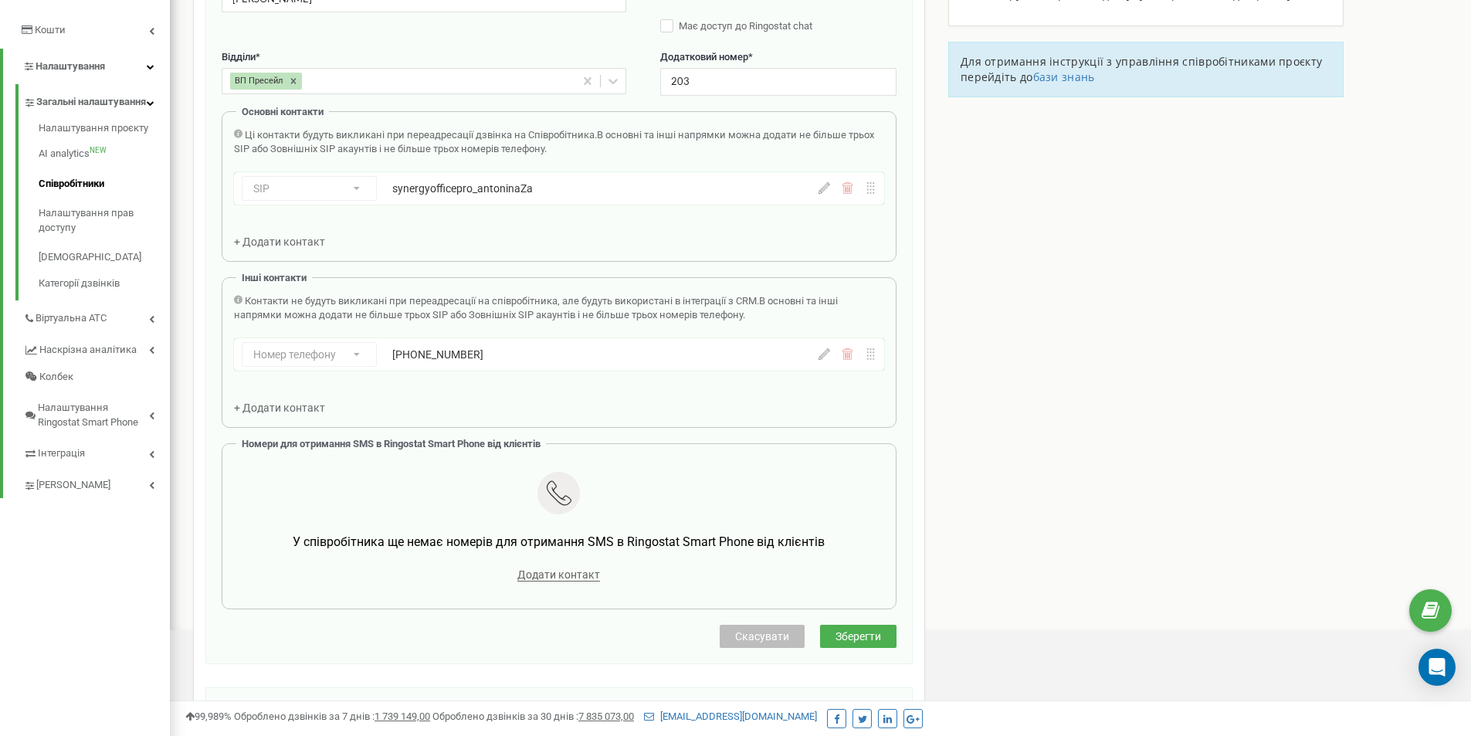
scroll to position [0, 0]
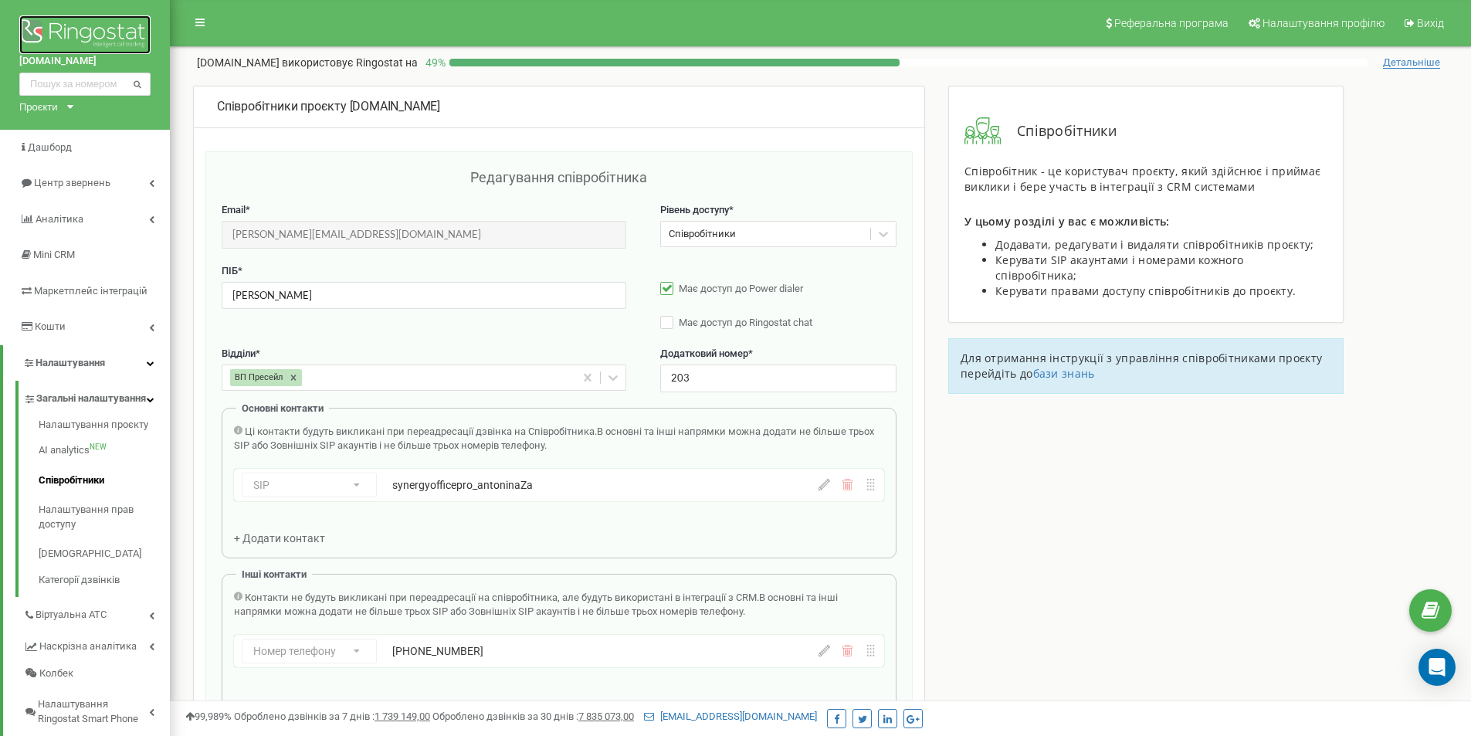
click at [99, 29] on img at bounding box center [84, 34] width 131 height 39
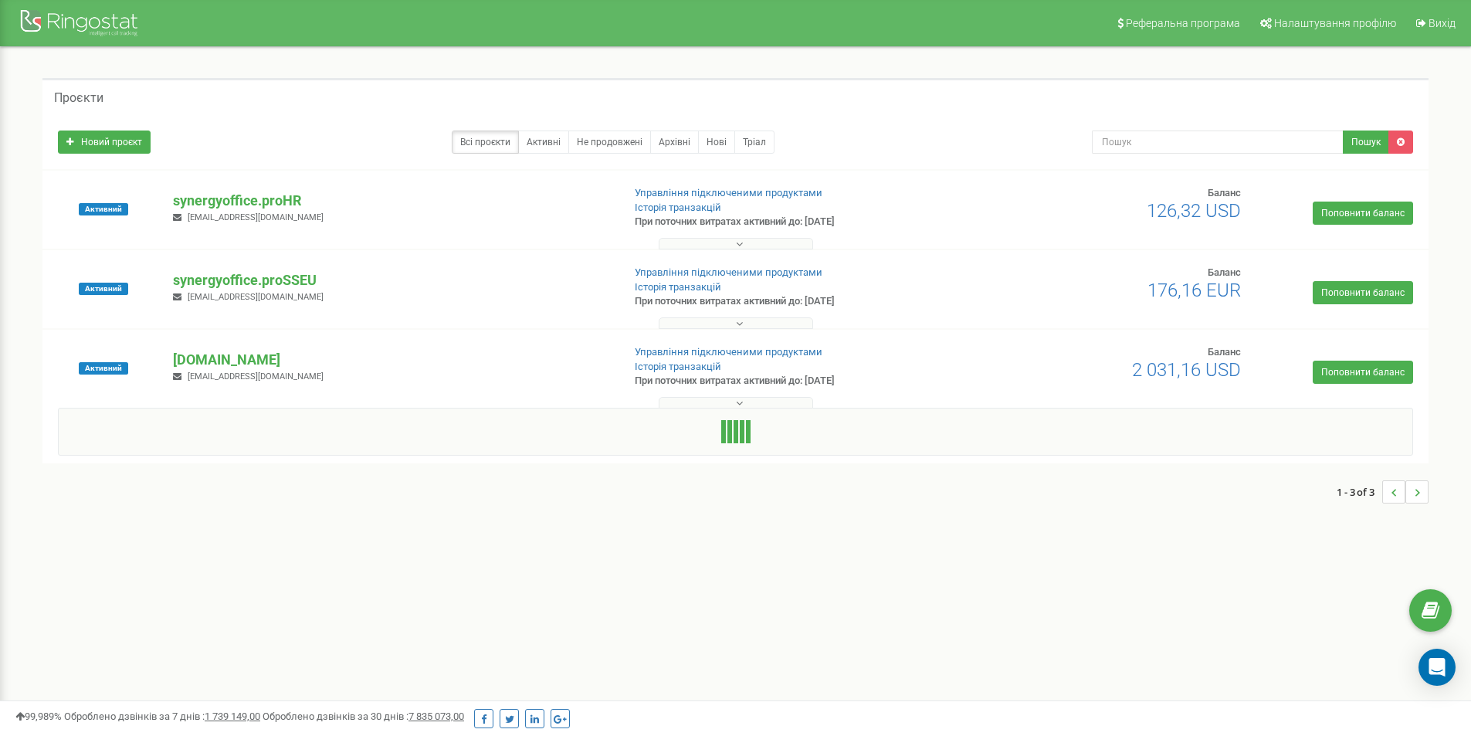
click at [270, 364] on p "[DOMAIN_NAME]" at bounding box center [391, 360] width 436 height 20
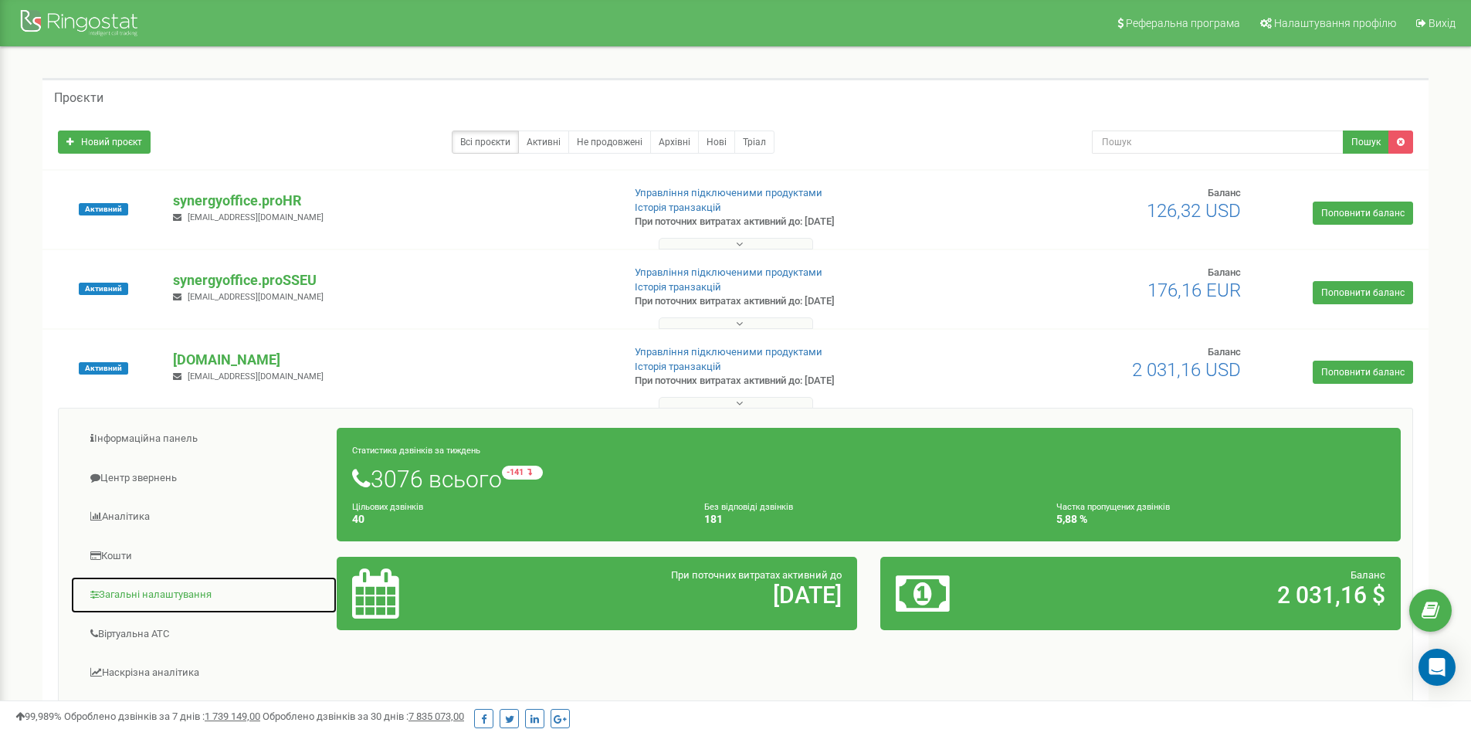
click at [178, 596] on link "Загальні налаштування" at bounding box center [203, 595] width 267 height 38
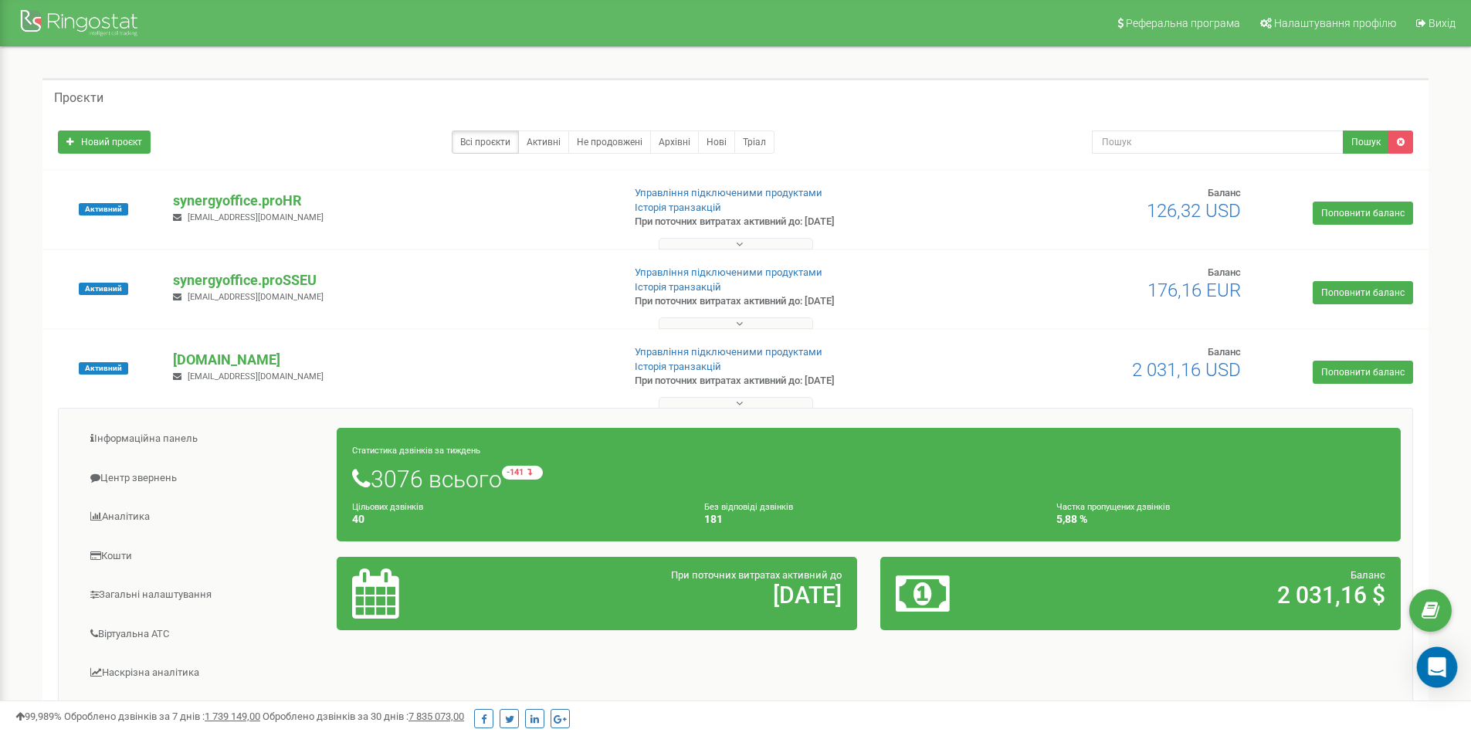
click at [1431, 667] on icon "Open Intercom Messenger" at bounding box center [1437, 667] width 18 height 20
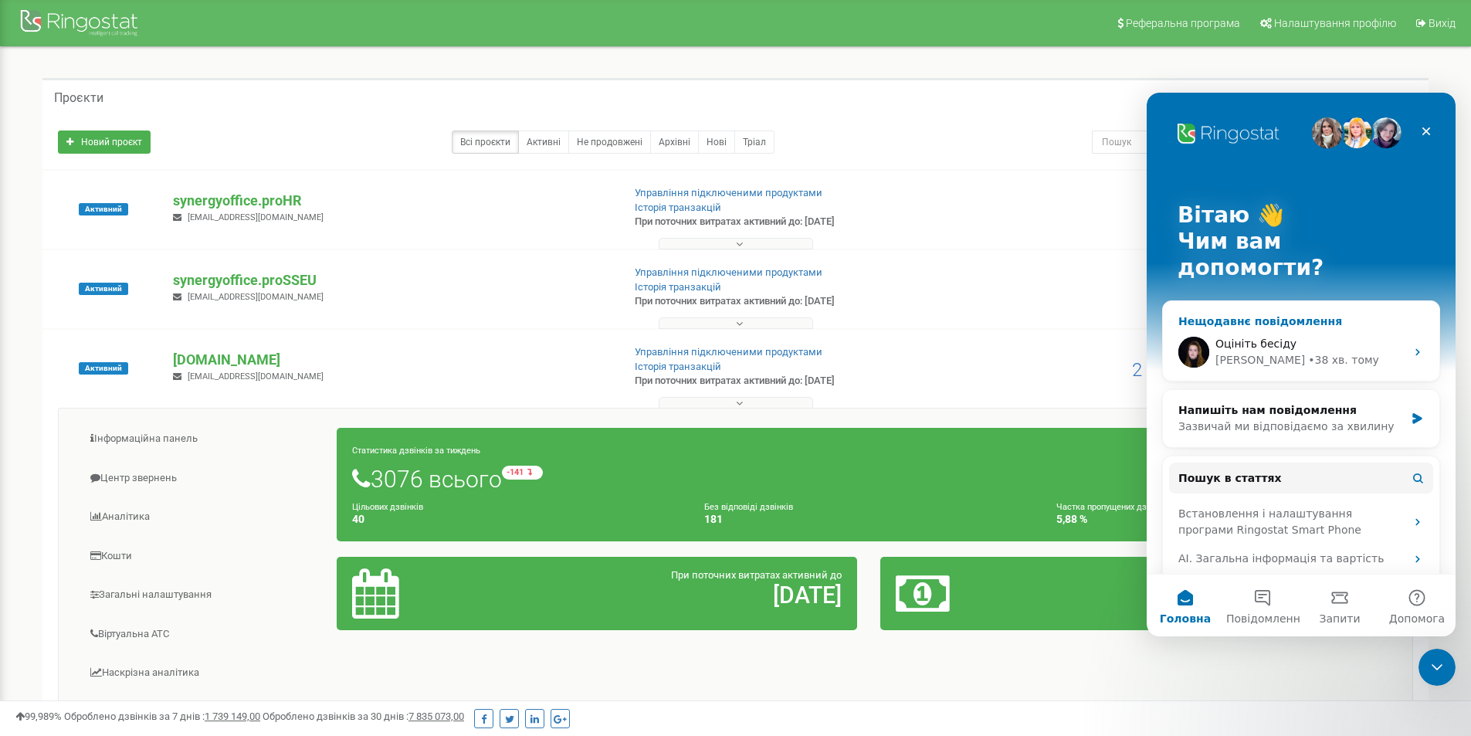
click at [1328, 352] on div "[PERSON_NAME] • 38 хв. тому" at bounding box center [1311, 360] width 190 height 16
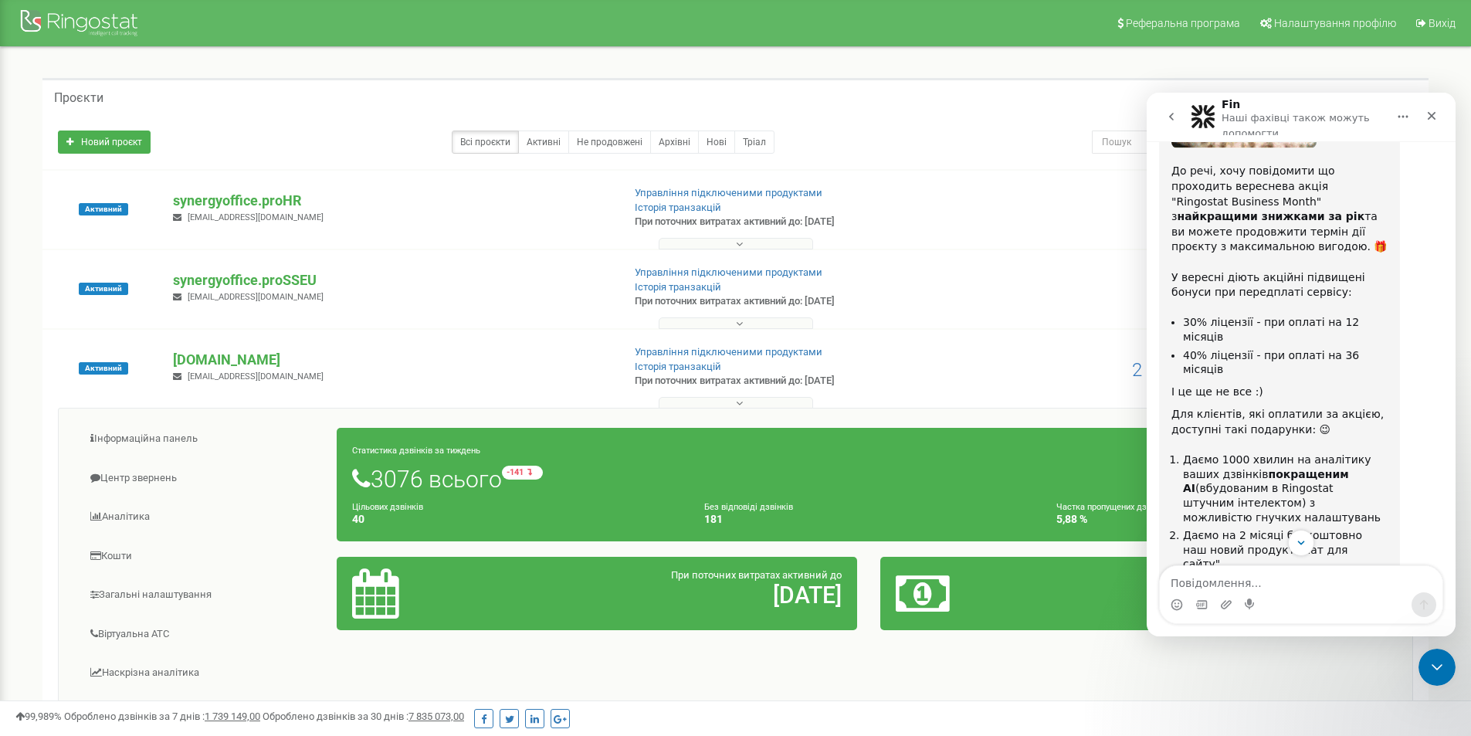
scroll to position [1384, 0]
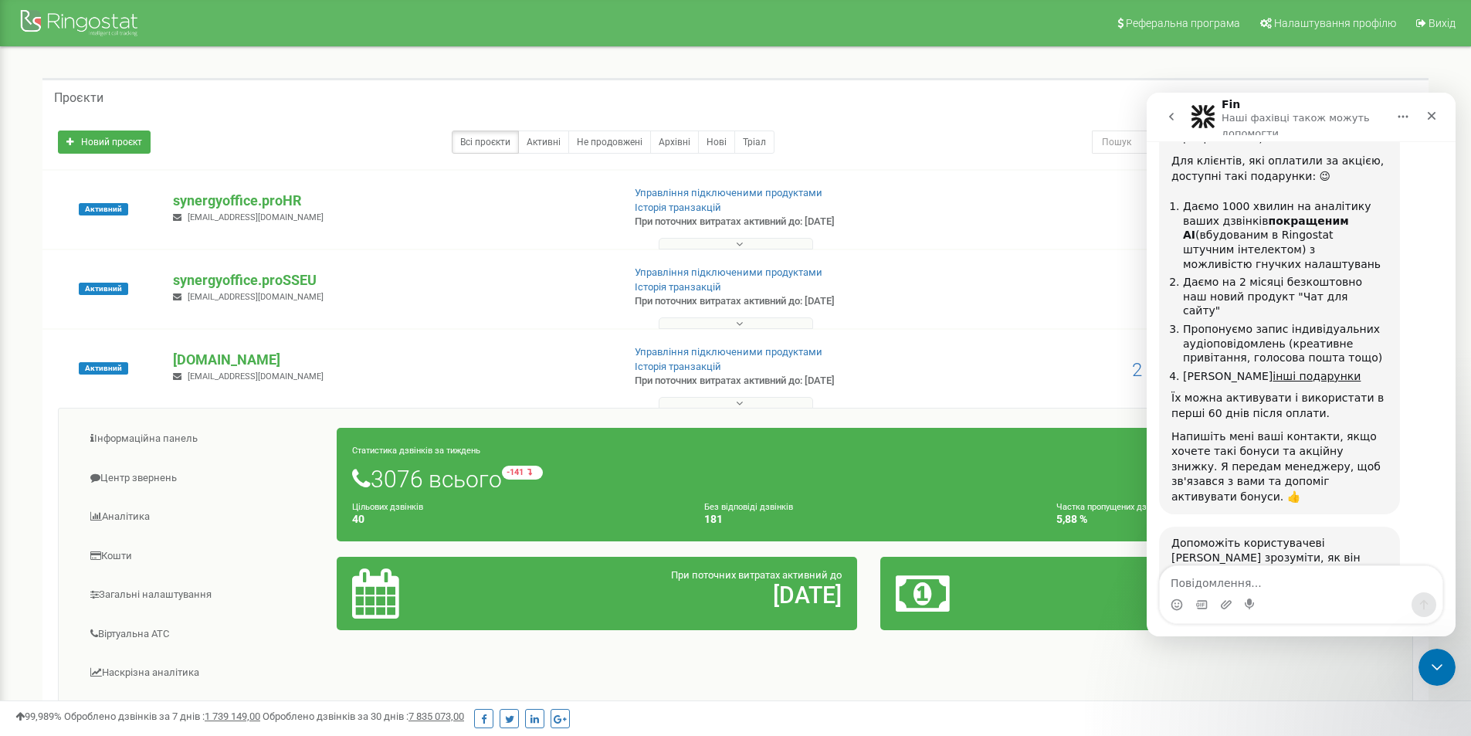
click at [1351, 634] on span "Чудово" at bounding box center [1340, 648] width 28 height 28
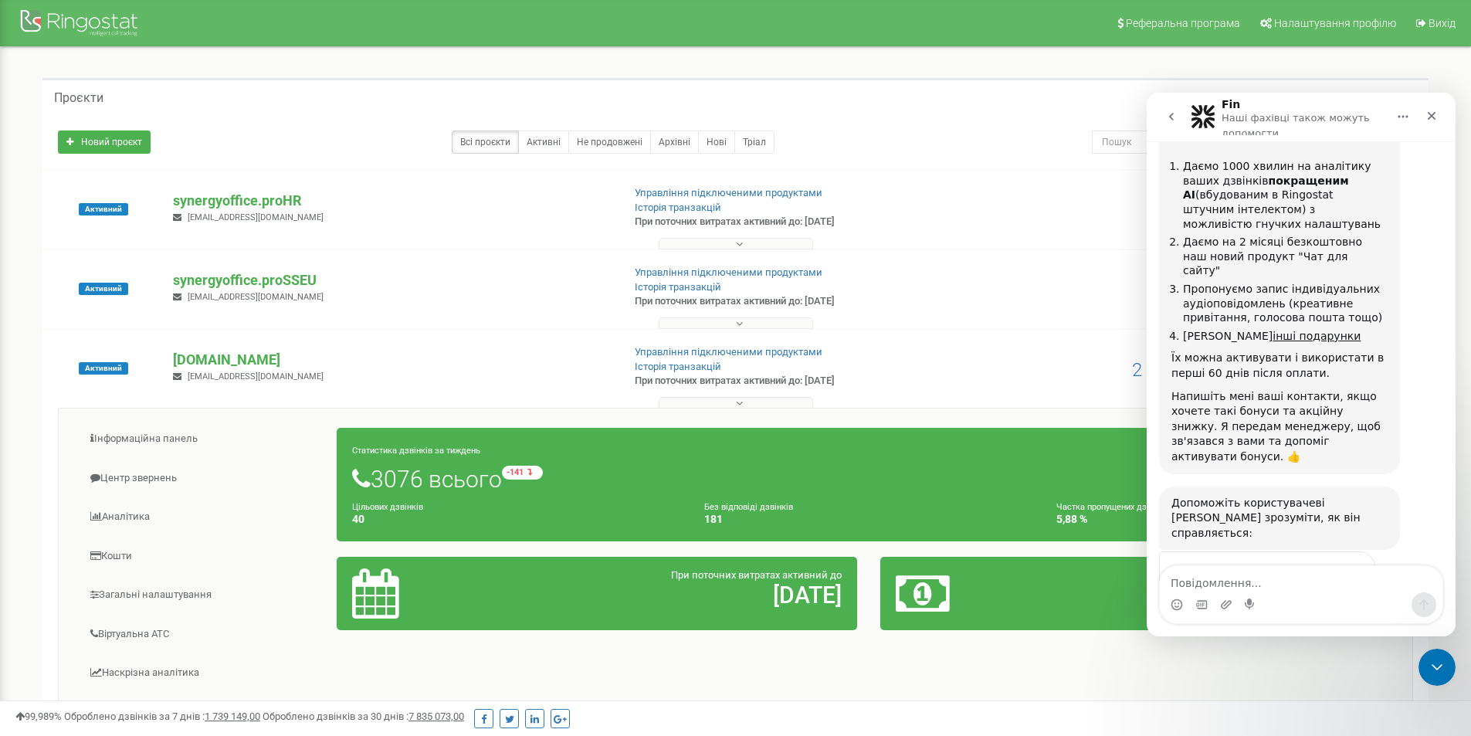
scroll to position [1426, 0]
click at [1355, 646] on div "Надіслати" at bounding box center [1347, 661] width 31 height 31
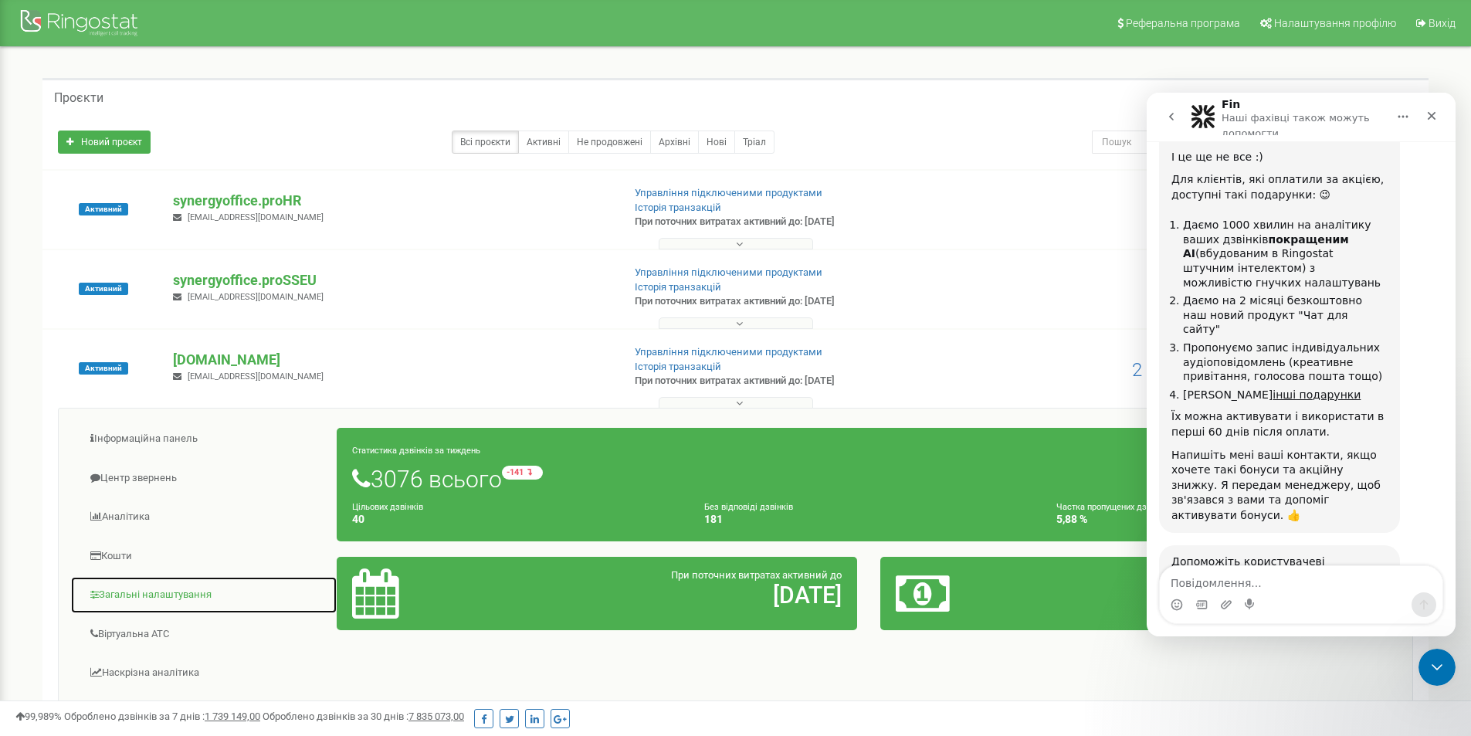
click at [182, 589] on link "Загальні налаштування" at bounding box center [203, 595] width 267 height 38
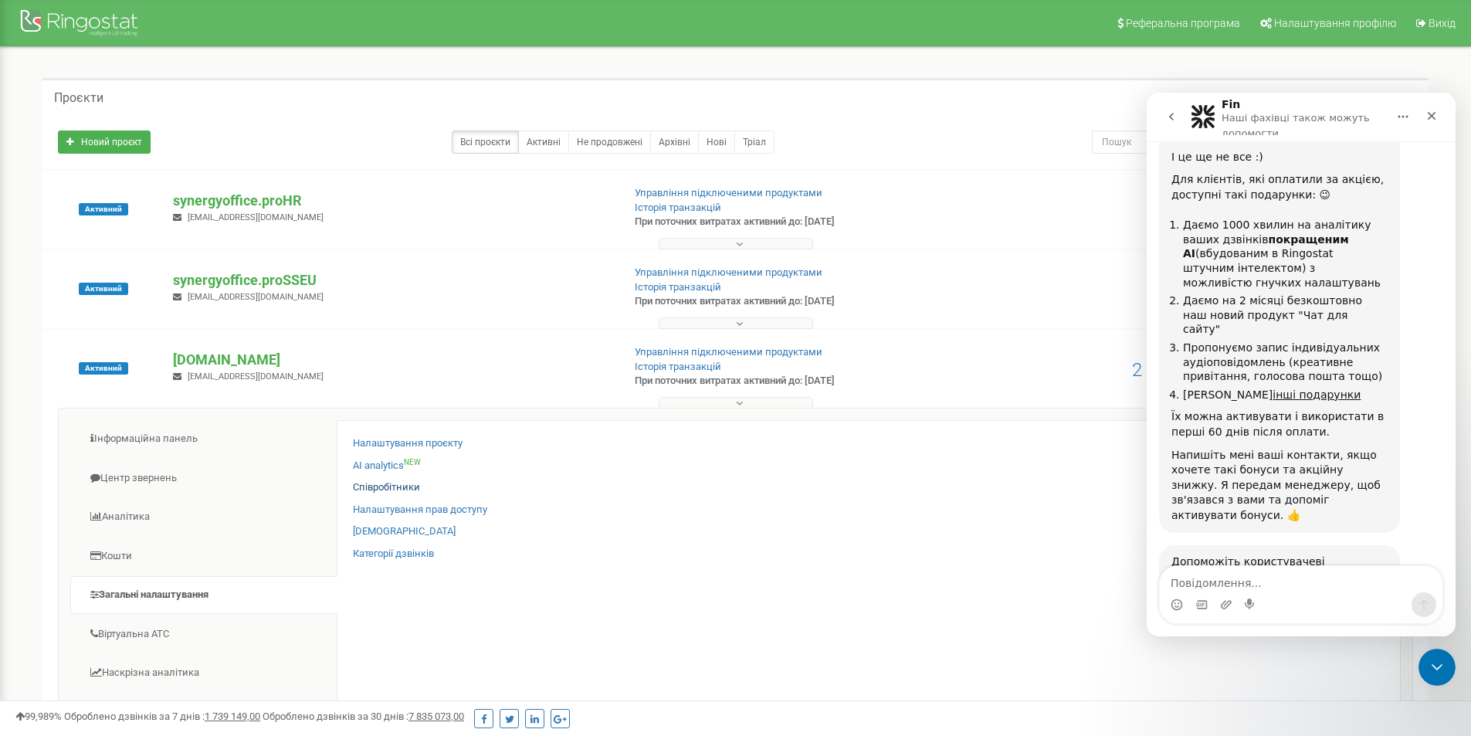
click at [394, 483] on link "Співробітники" at bounding box center [386, 487] width 67 height 15
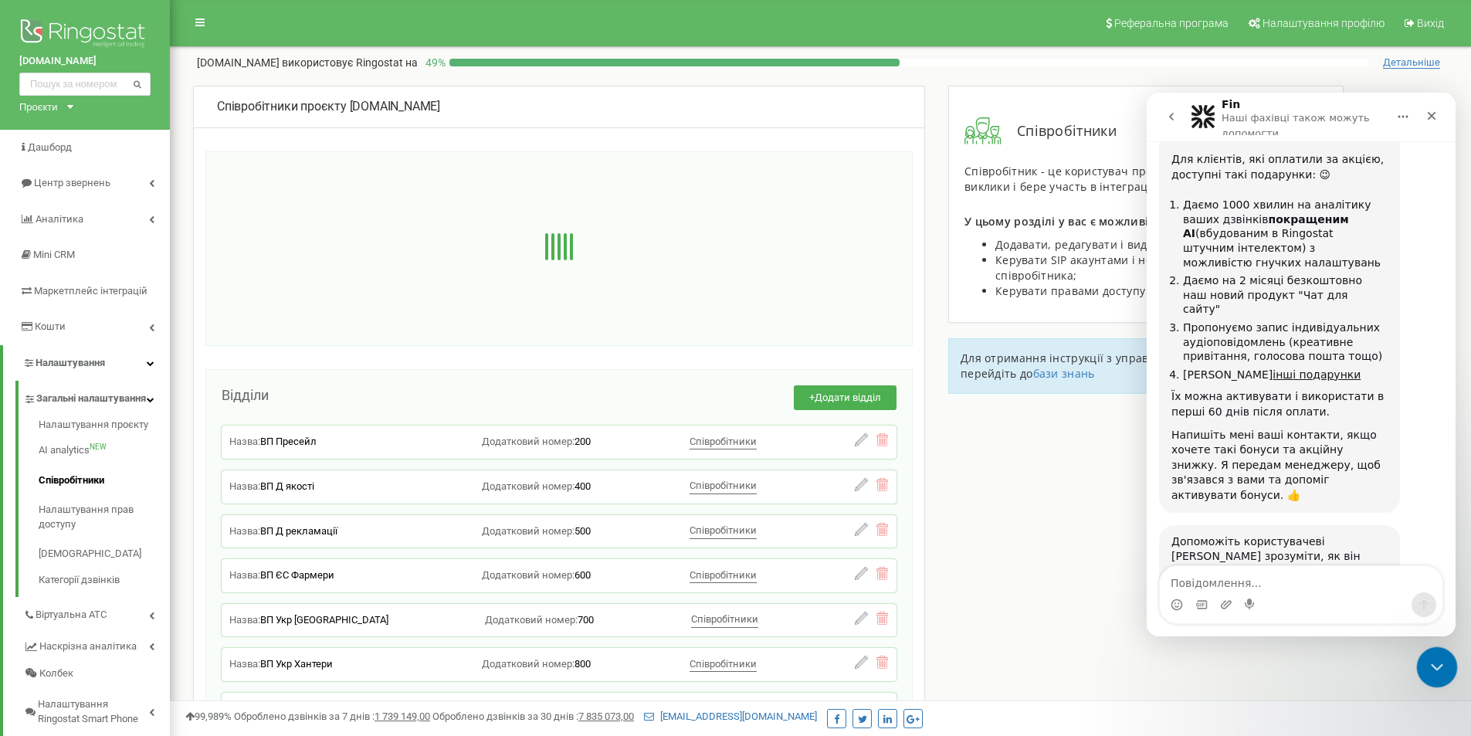
scroll to position [1415, 0]
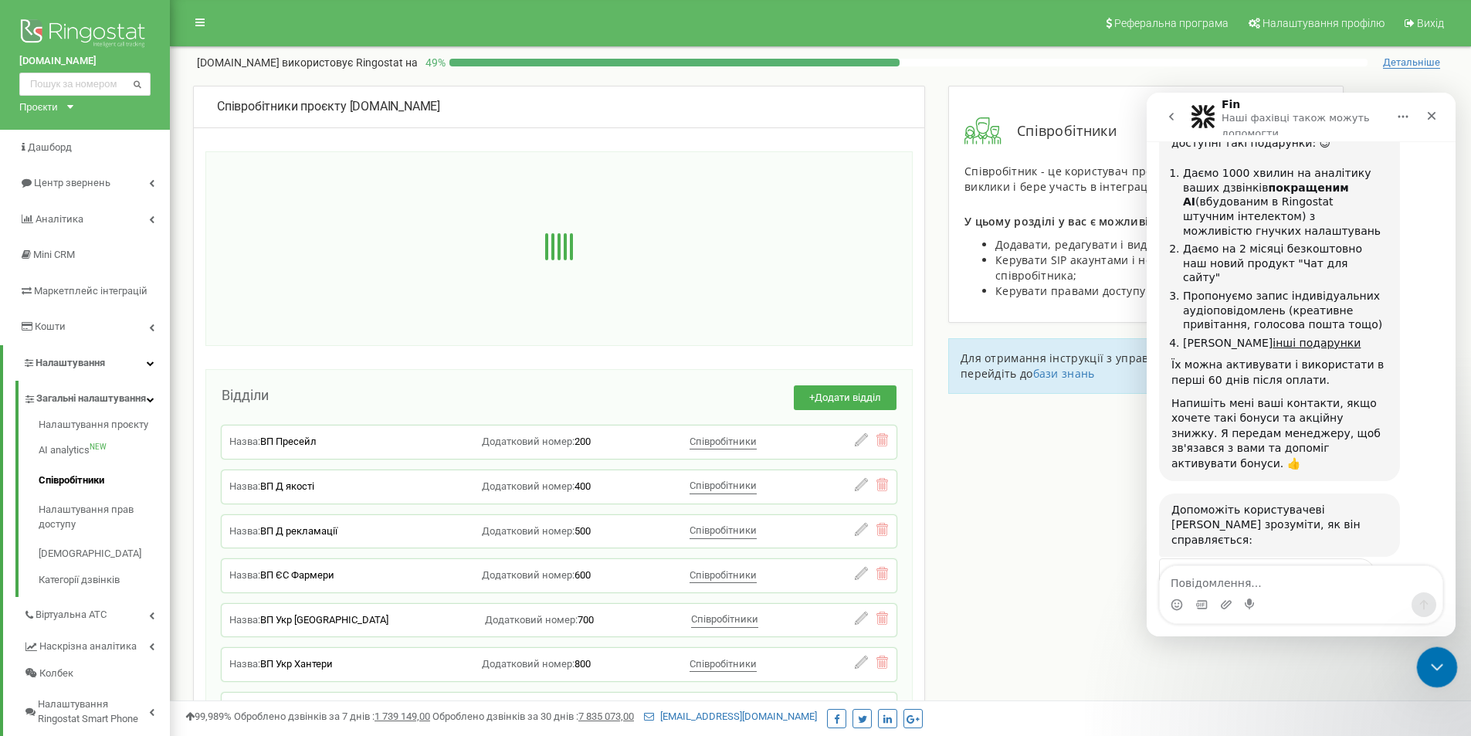
drag, startPoint x: 1431, startPoint y: 675, endPoint x: 2753, endPoint y: 1271, distance: 1449.8
click at [1430, 678] on div "Закрити програму для спілкування Intercom" at bounding box center [1435, 664] width 37 height 37
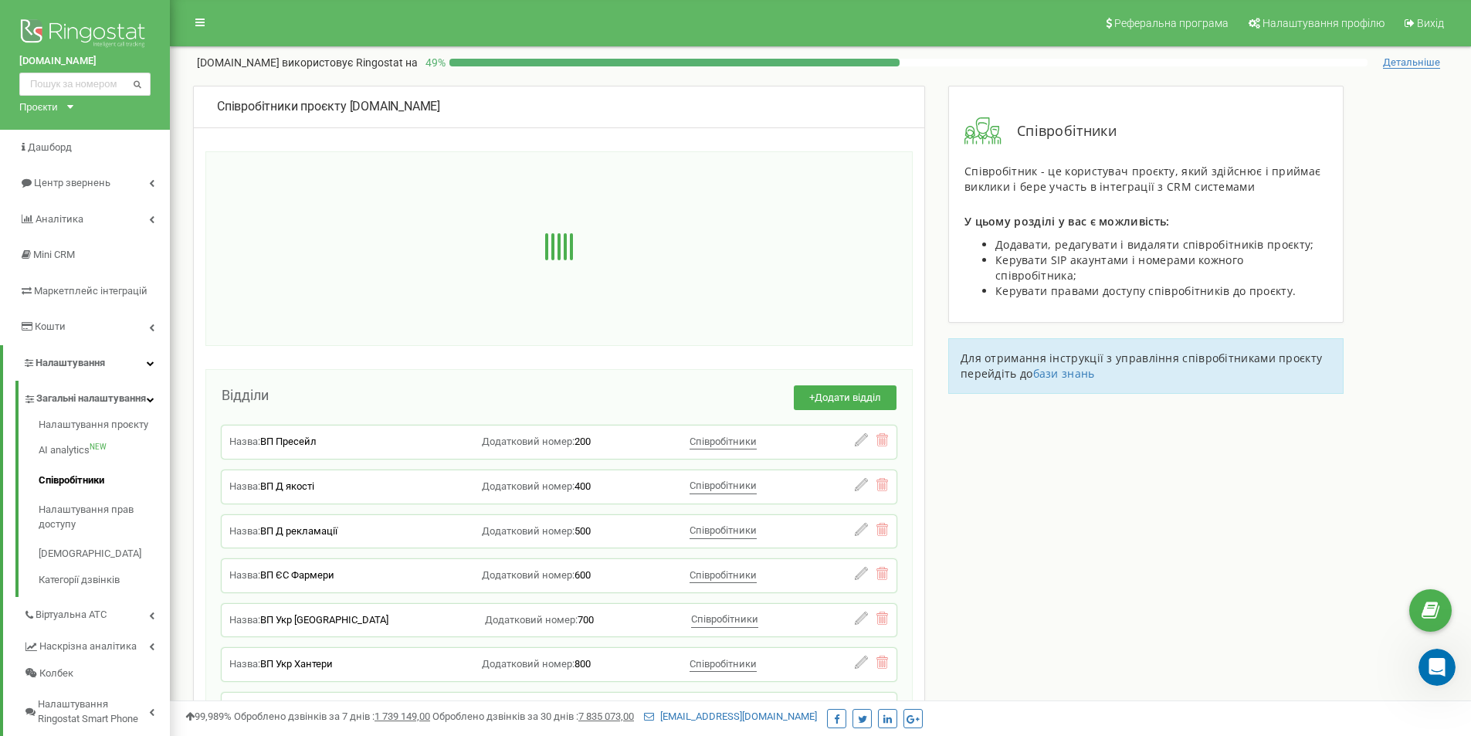
scroll to position [1426, 0]
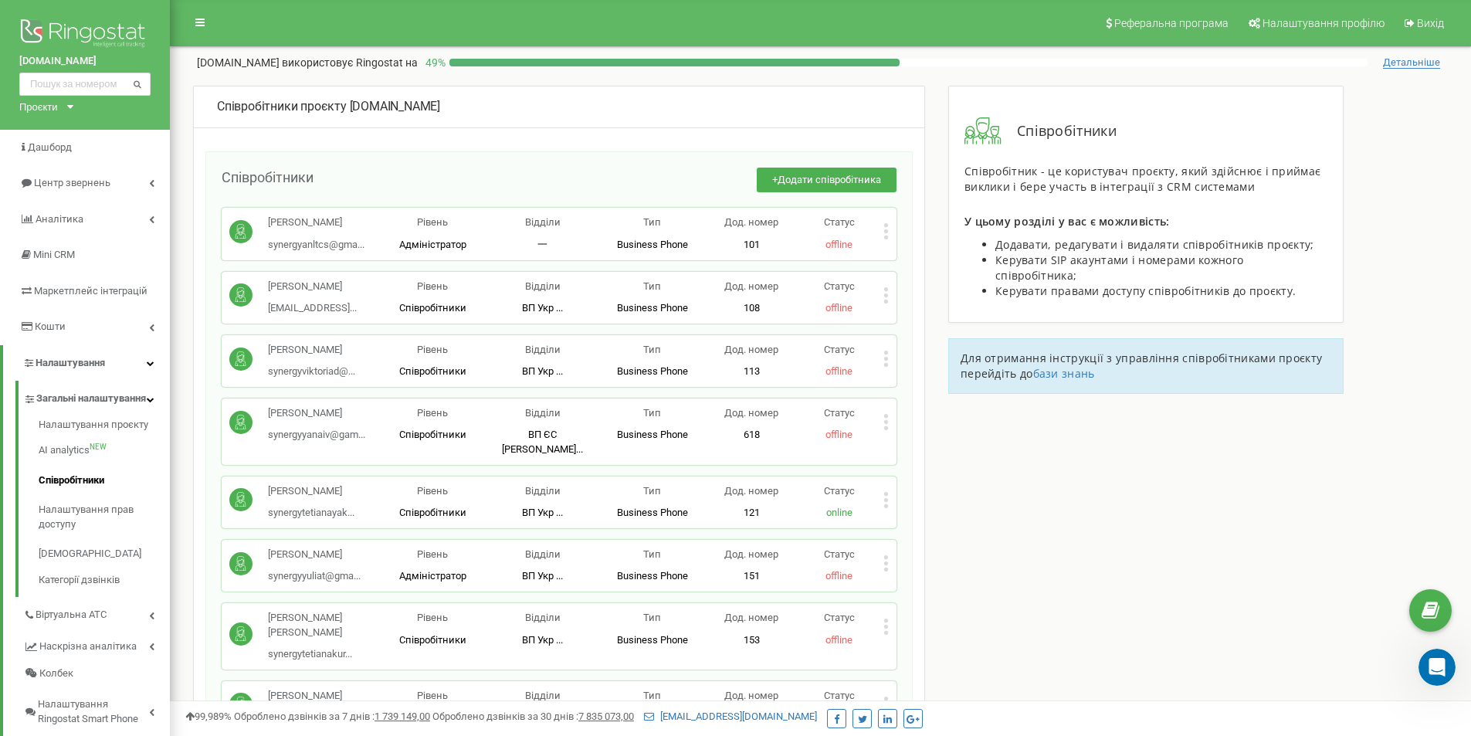
click at [569, 274] on div "[PERSON_NAME] [EMAIL_ADDRESS]... [EMAIL_ADDRESS][DOMAIN_NAME] Рівень Співробітн…" at bounding box center [559, 298] width 675 height 52
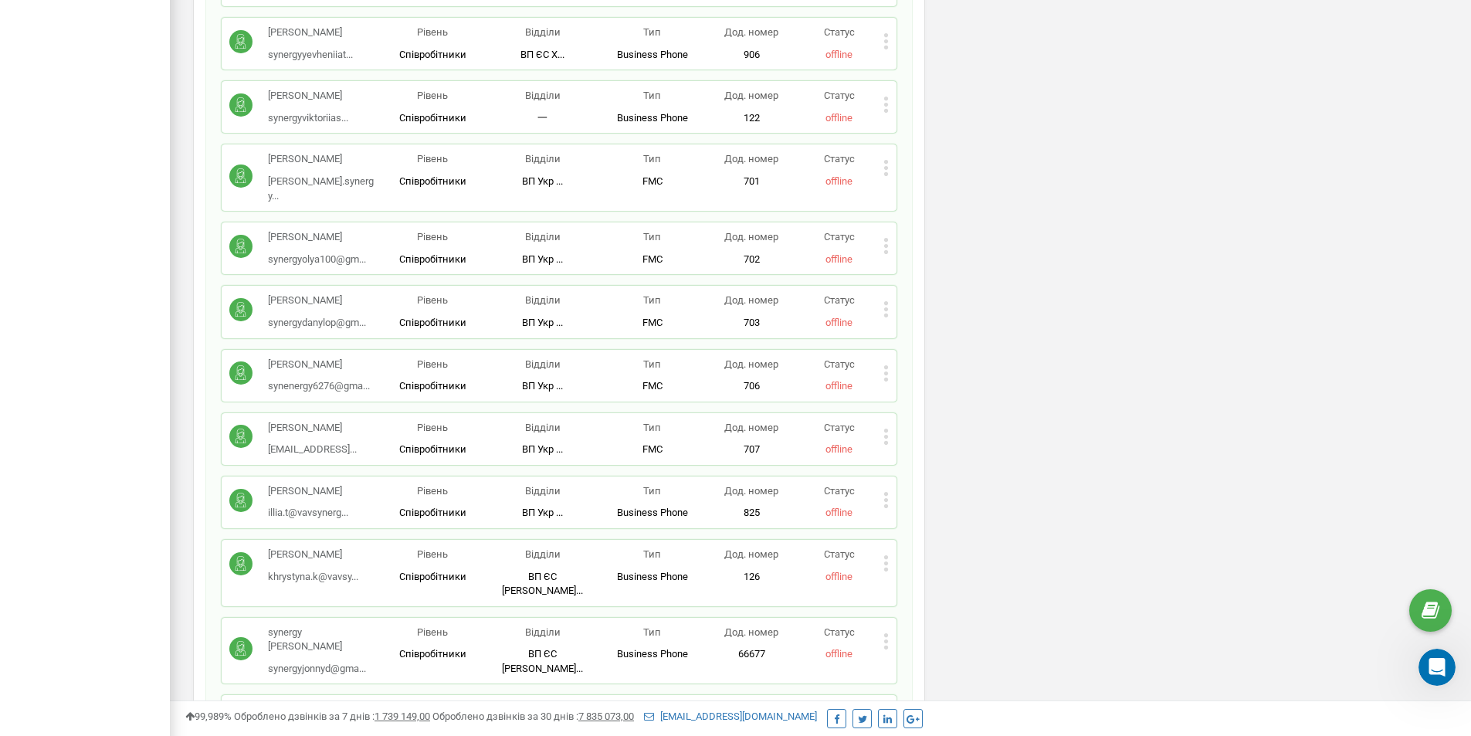
scroll to position [5546, 0]
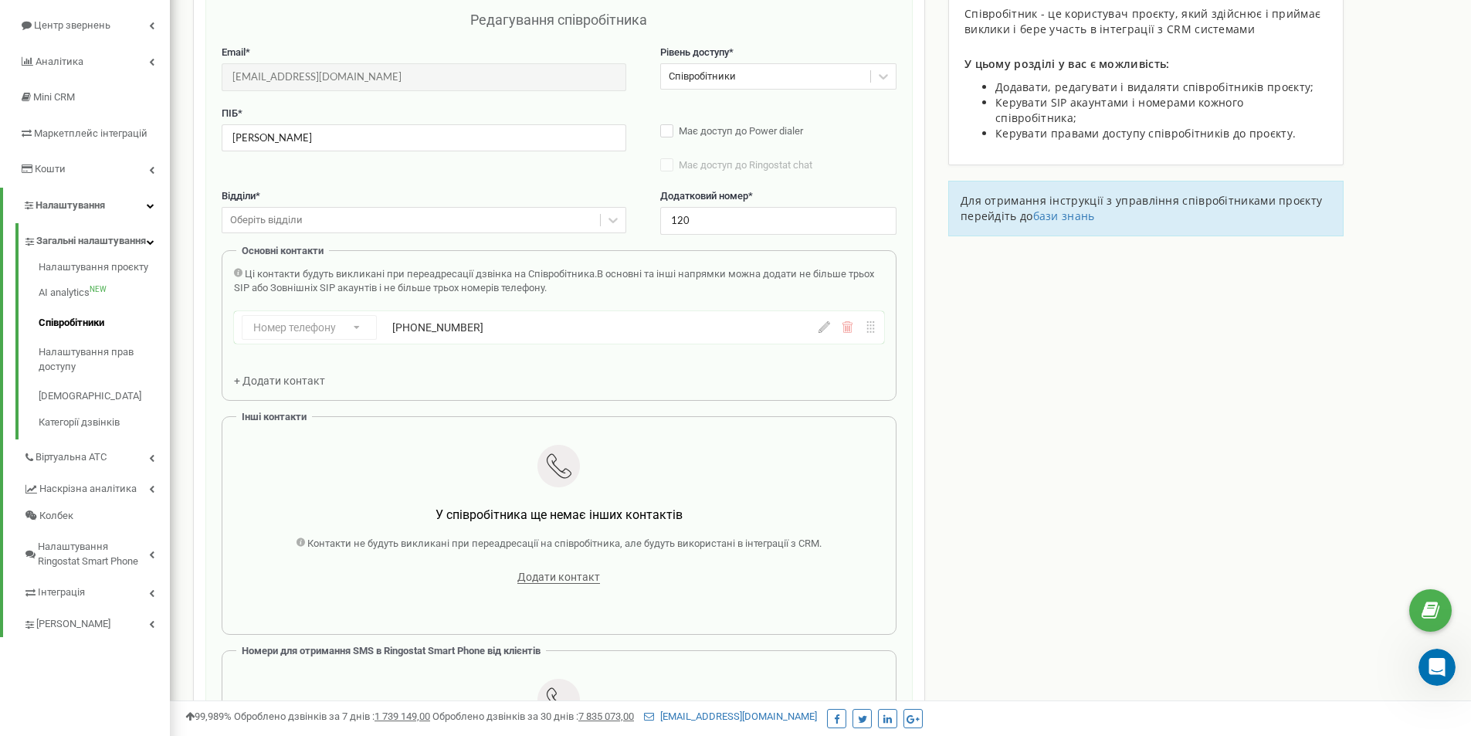
scroll to position [154, 0]
click at [679, 370] on div "Ці контакти будуть викликані при переадресації дзвінка на Співробітника. В осно…" at bounding box center [559, 330] width 650 height 121
click at [300, 380] on span "+ Додати контакт" at bounding box center [279, 384] width 91 height 12
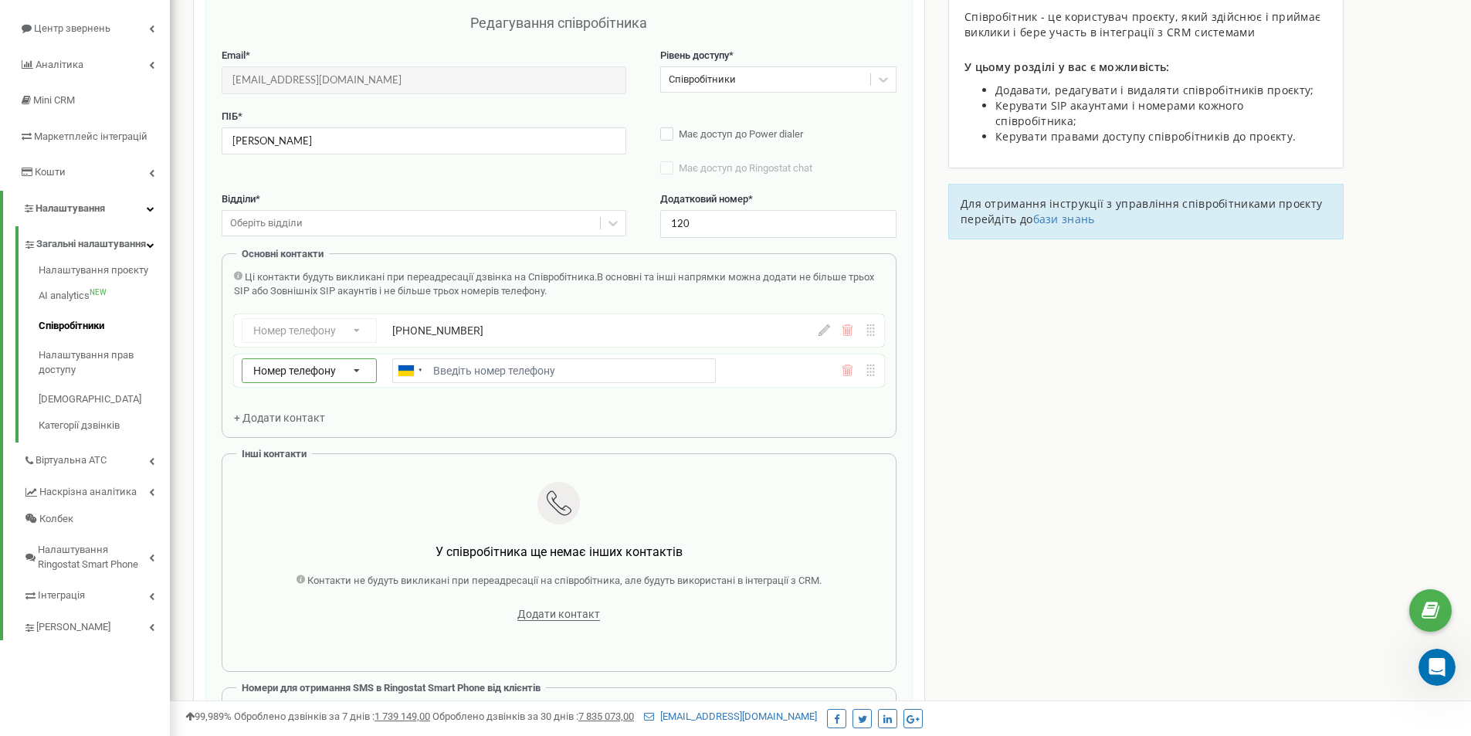
click at [360, 369] on icon at bounding box center [357, 371] width 33 height 25
click at [307, 412] on div "SIP" at bounding box center [310, 415] width 134 height 22
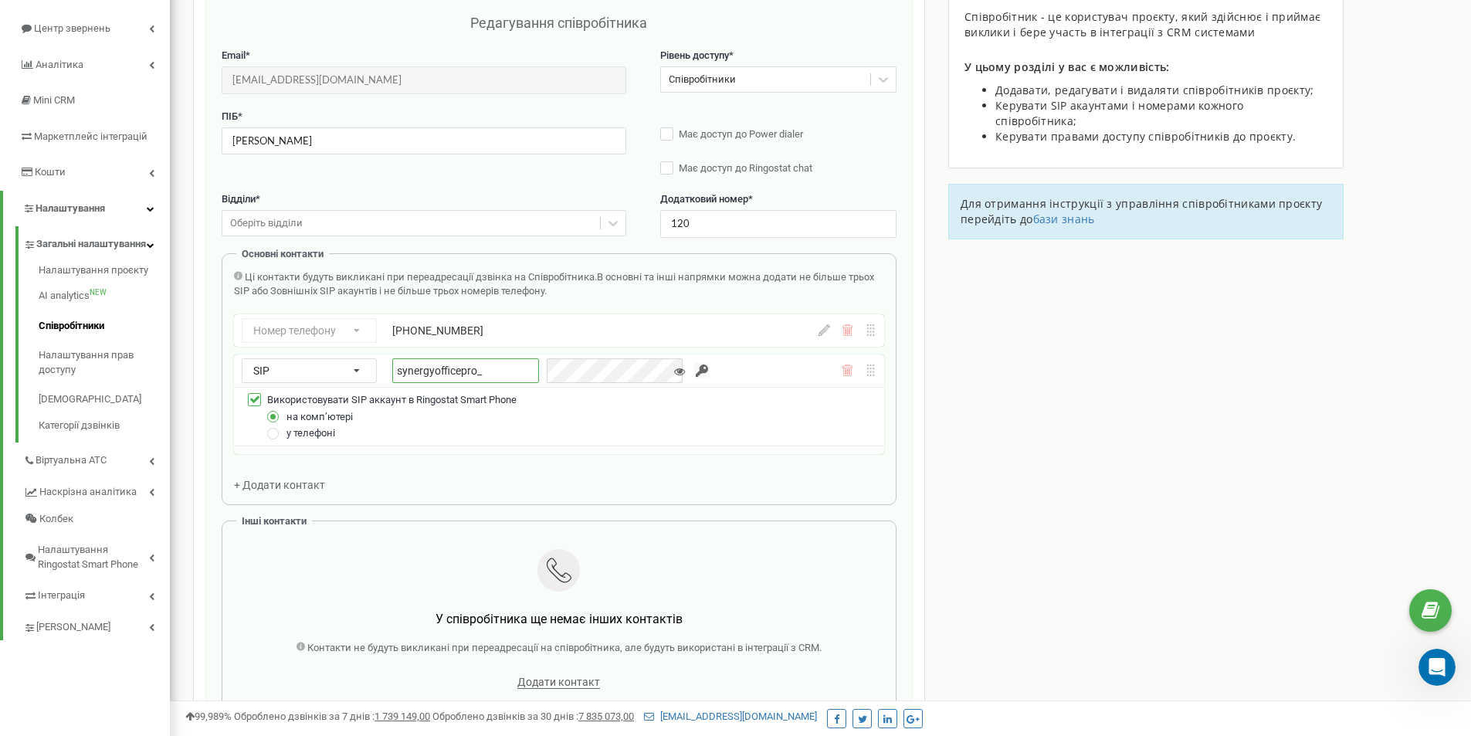
click at [517, 364] on input "synergyofficepro_" at bounding box center [465, 370] width 147 height 25
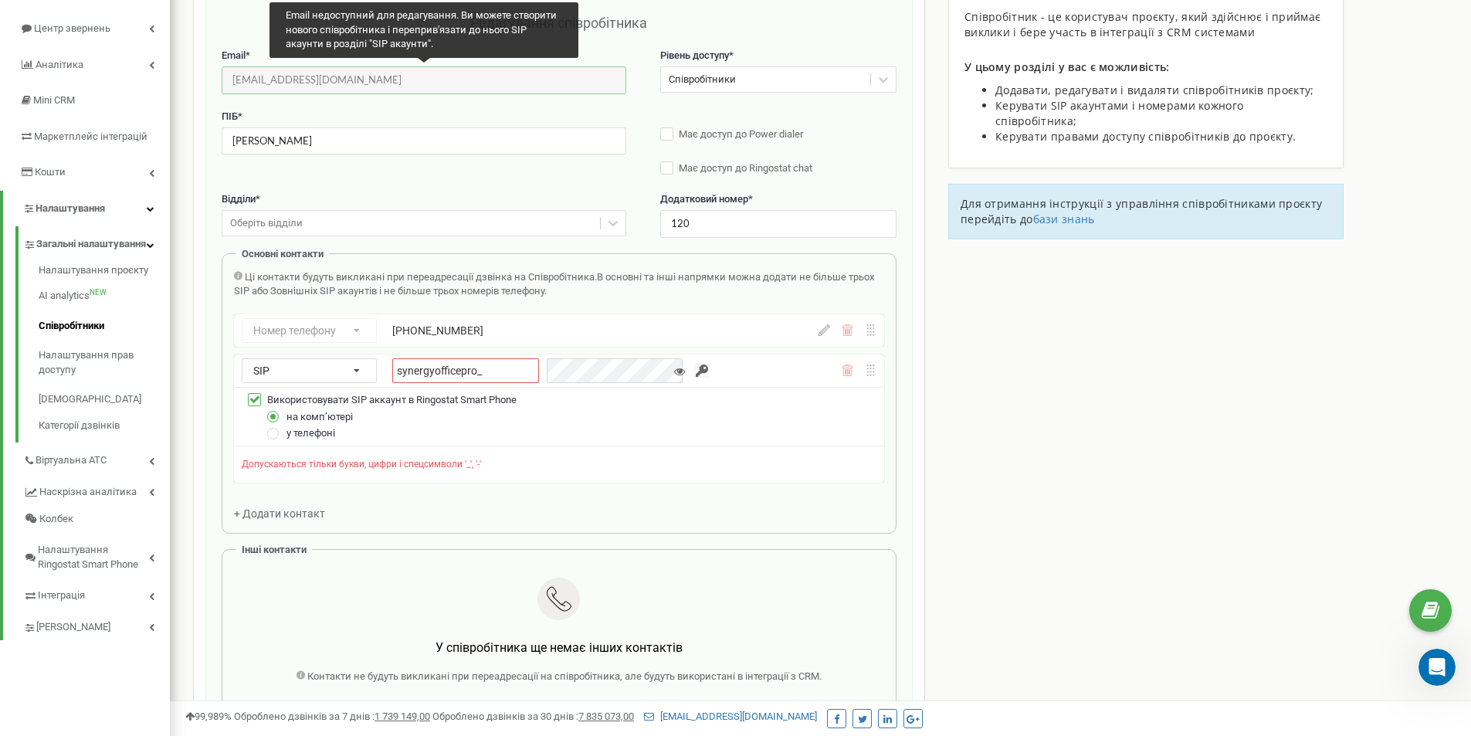
drag, startPoint x: 282, startPoint y: 80, endPoint x: 221, endPoint y: 71, distance: 61.7
click at [221, 71] on div "Редагування співробітника Email * [EMAIL_ADDRESS][DOMAIN_NAME] Email недоступни…" at bounding box center [558, 501] width 707 height 1008
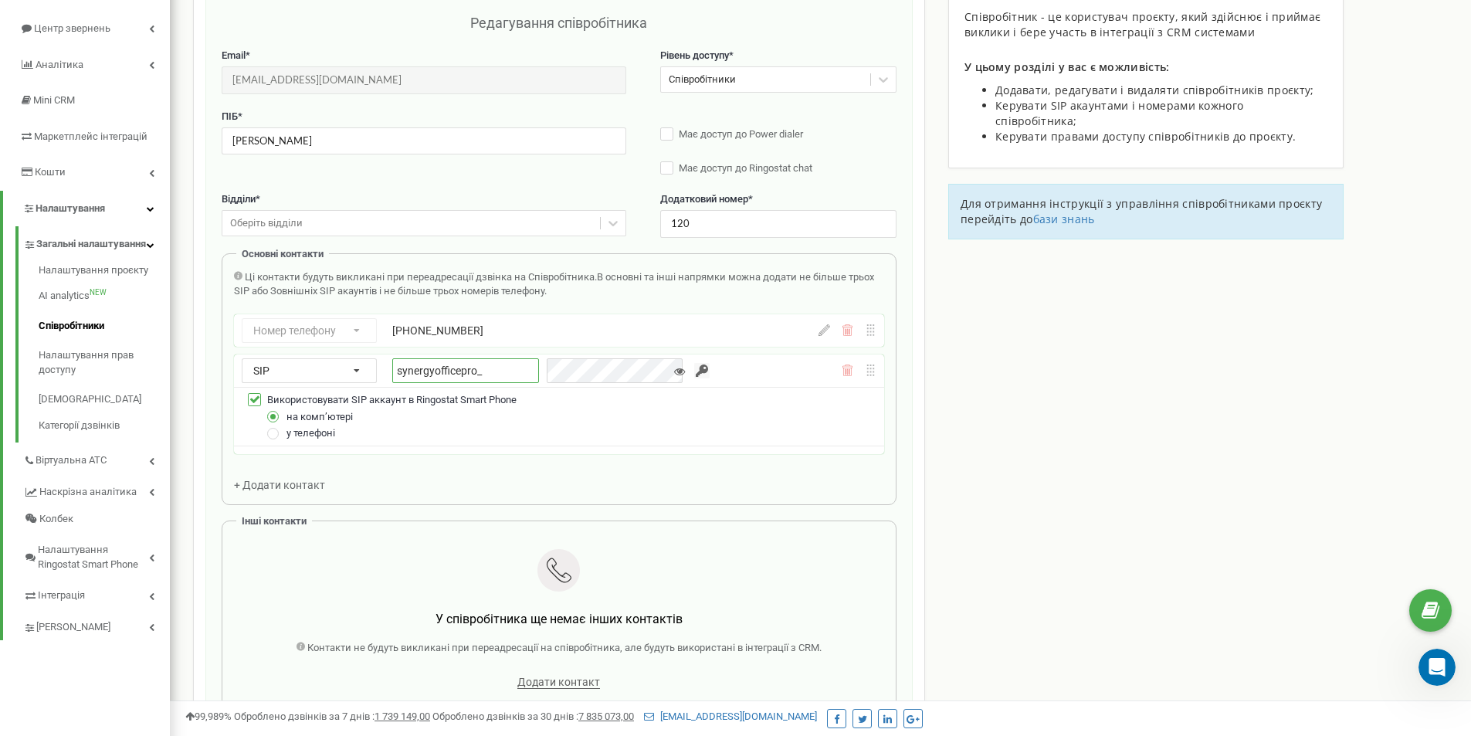
click at [496, 372] on input "synergyofficepro_" at bounding box center [465, 370] width 147 height 25
paste input "mykhailyna"
type input "synergyofficepro_mykhailyna"
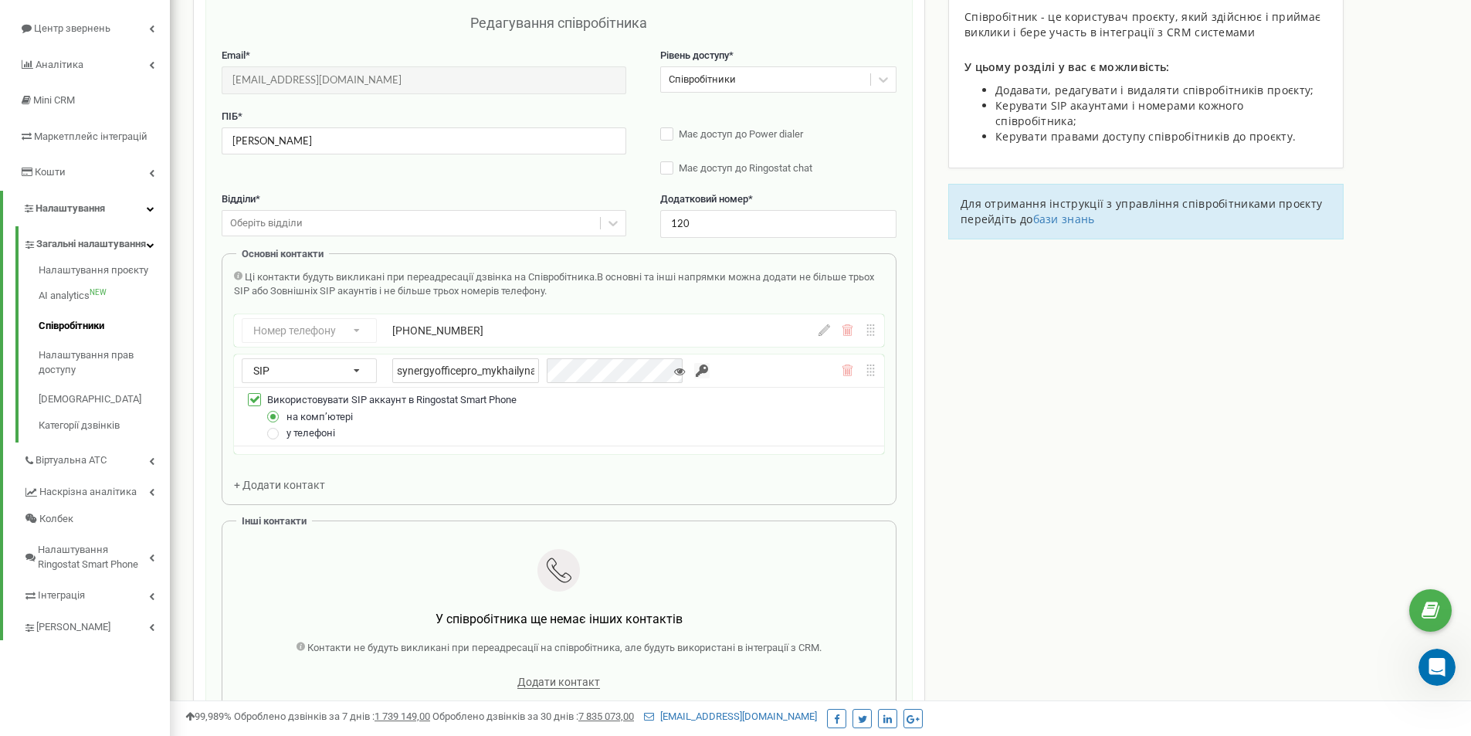
click at [694, 373] on input "button" at bounding box center [701, 370] width 15 height 15
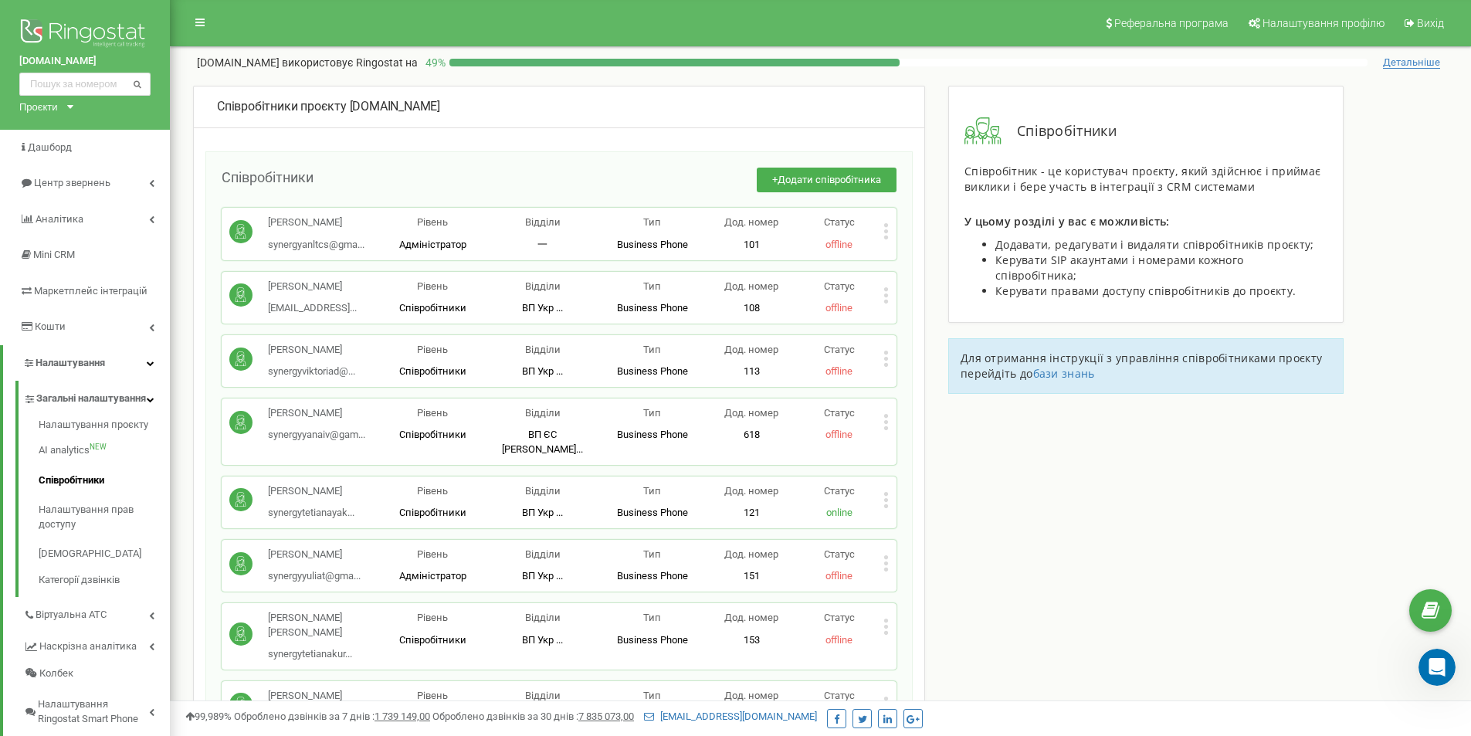
scroll to position [5546, 0]
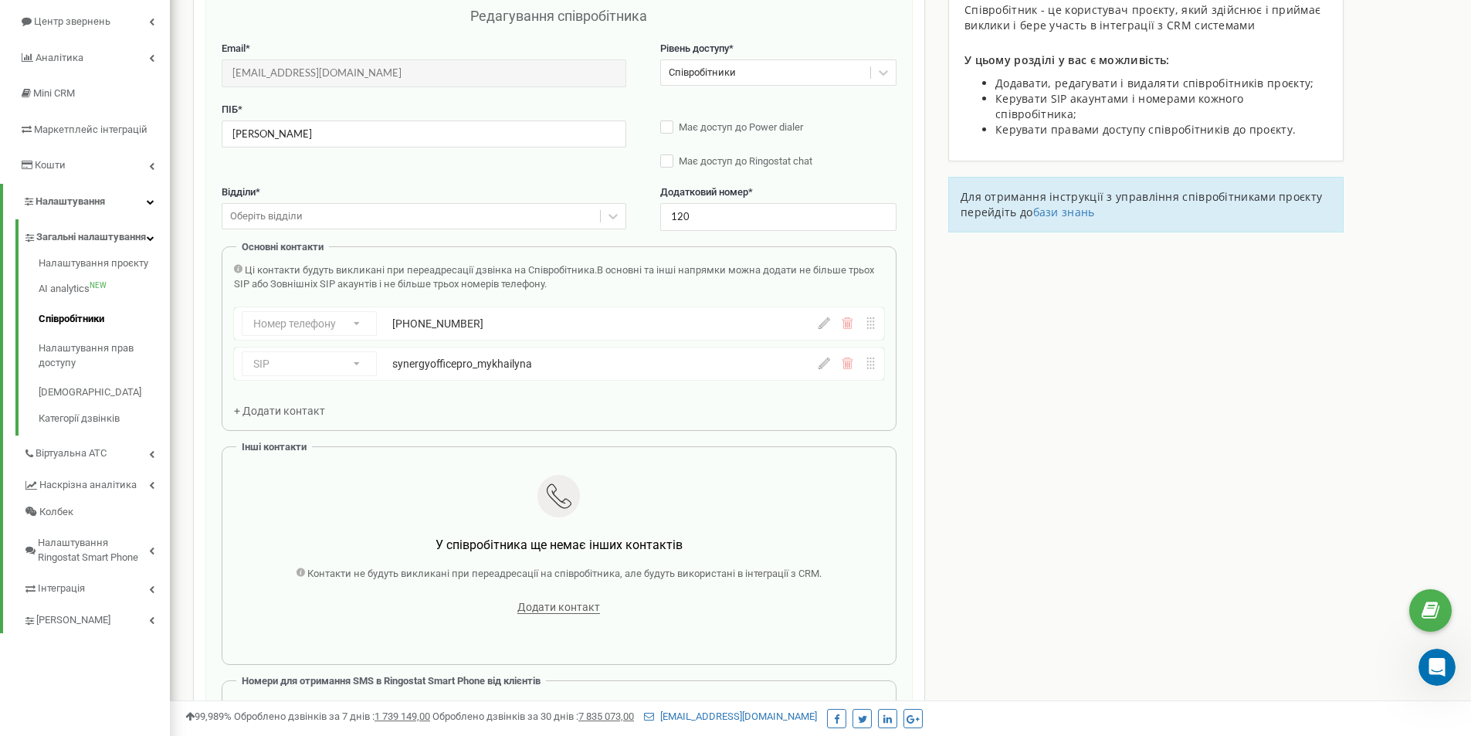
scroll to position [154, 0]
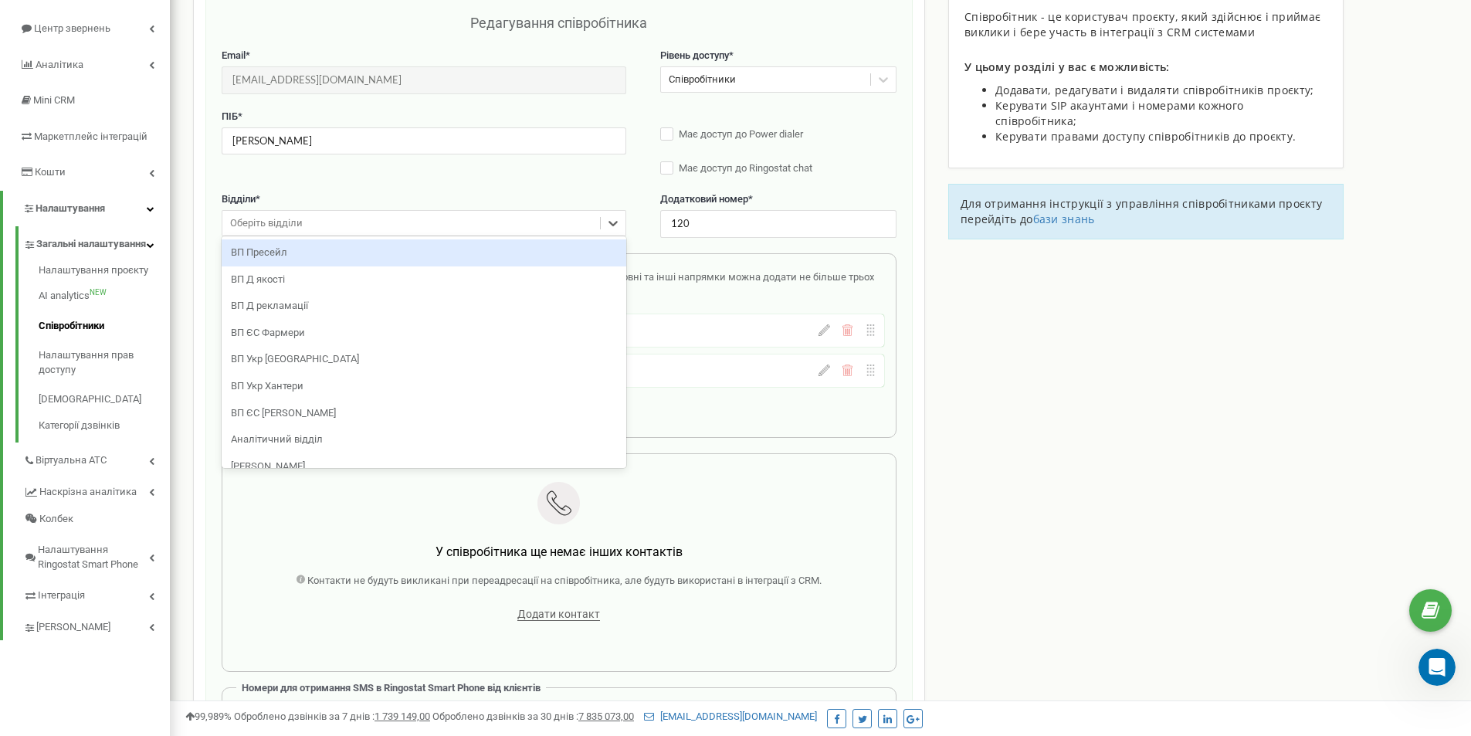
click at [497, 226] on div "Оберіть відділи" at bounding box center [411, 224] width 378 height 24
click at [348, 233] on div "Оберіть відділи" at bounding box center [411, 224] width 378 height 24
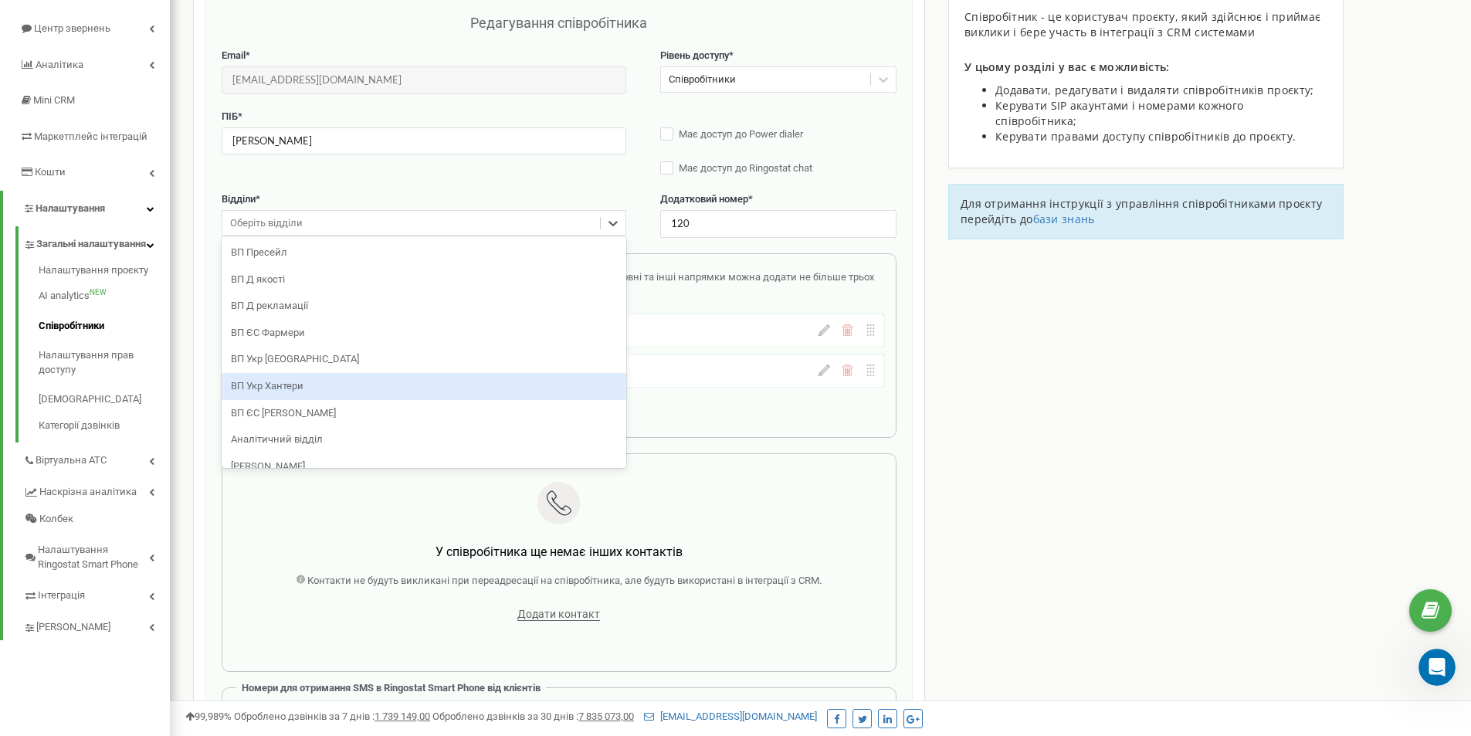
click at [304, 380] on div "ВП Укр Хантери" at bounding box center [424, 386] width 405 height 27
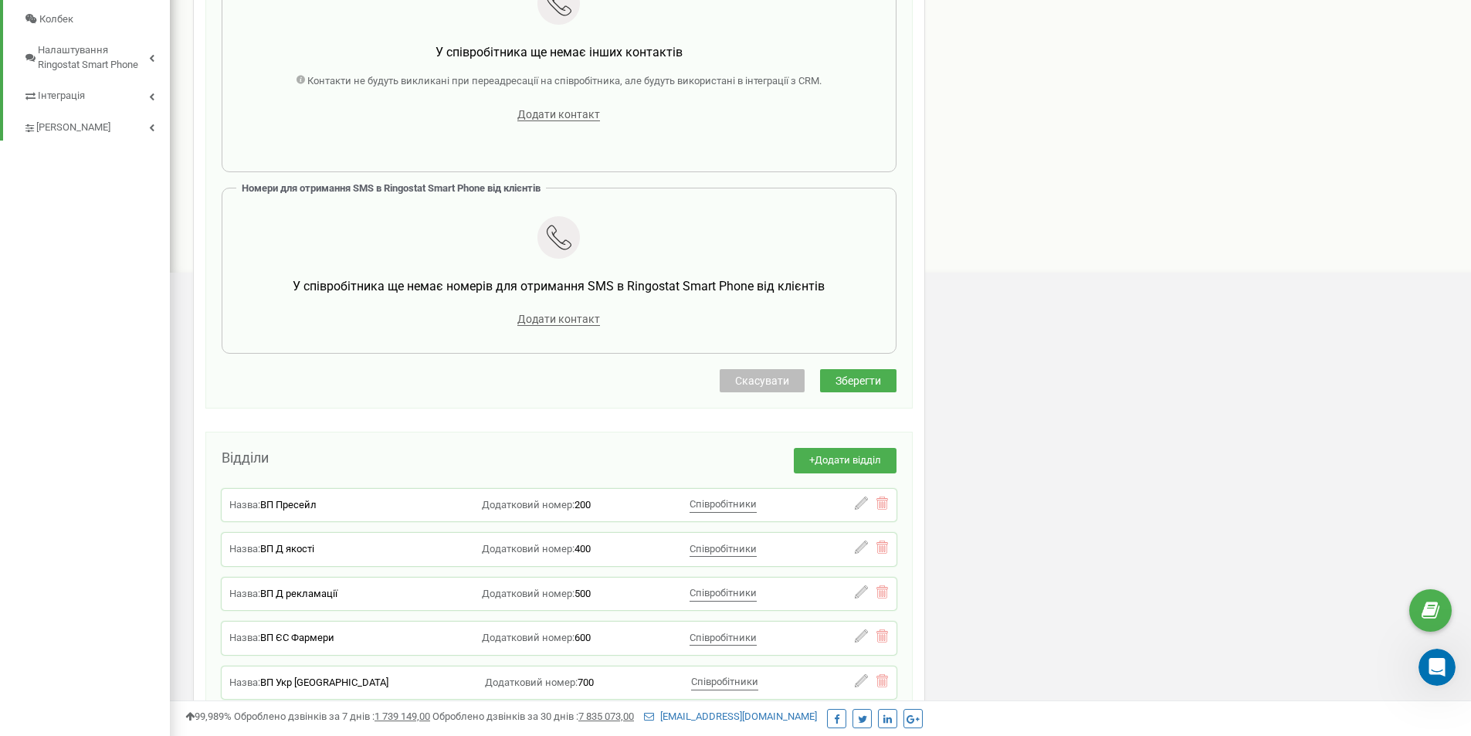
click at [874, 386] on span "Зберегти" at bounding box center [859, 381] width 46 height 12
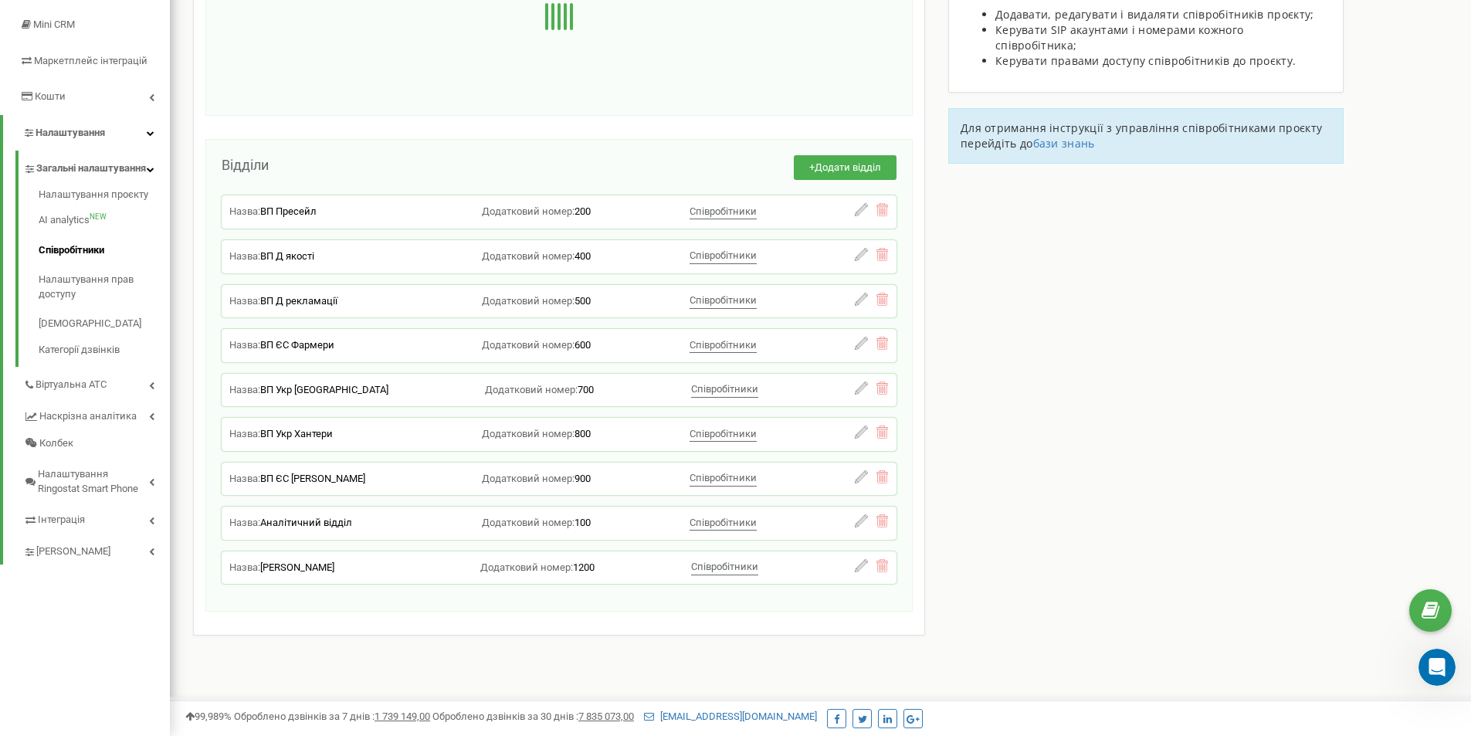
scroll to position [0, 0]
